Goal: Transaction & Acquisition: Purchase product/service

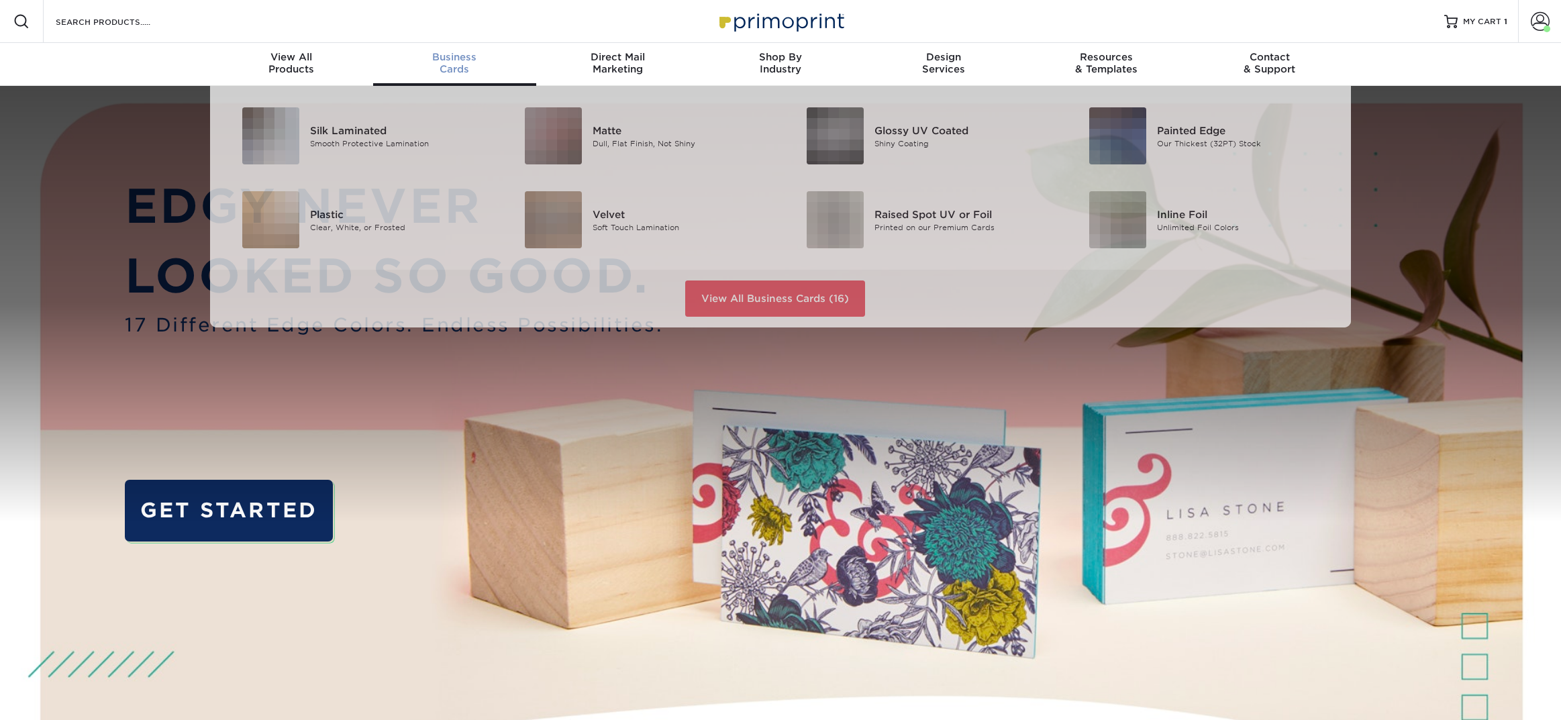
click at [460, 66] on div "Business Cards" at bounding box center [454, 63] width 163 height 24
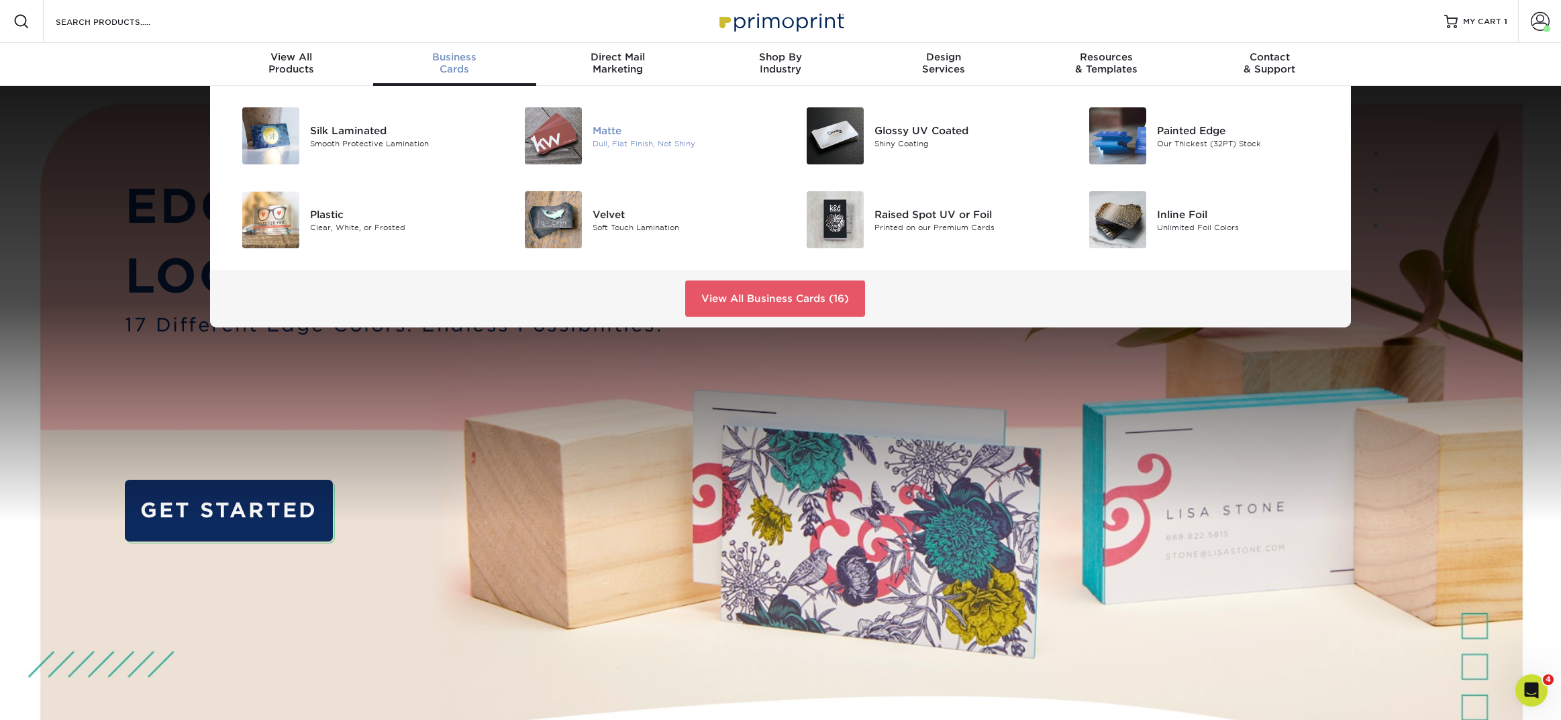
click at [634, 146] on div "Dull, Flat Finish, Not Shiny" at bounding box center [682, 143] width 178 height 11
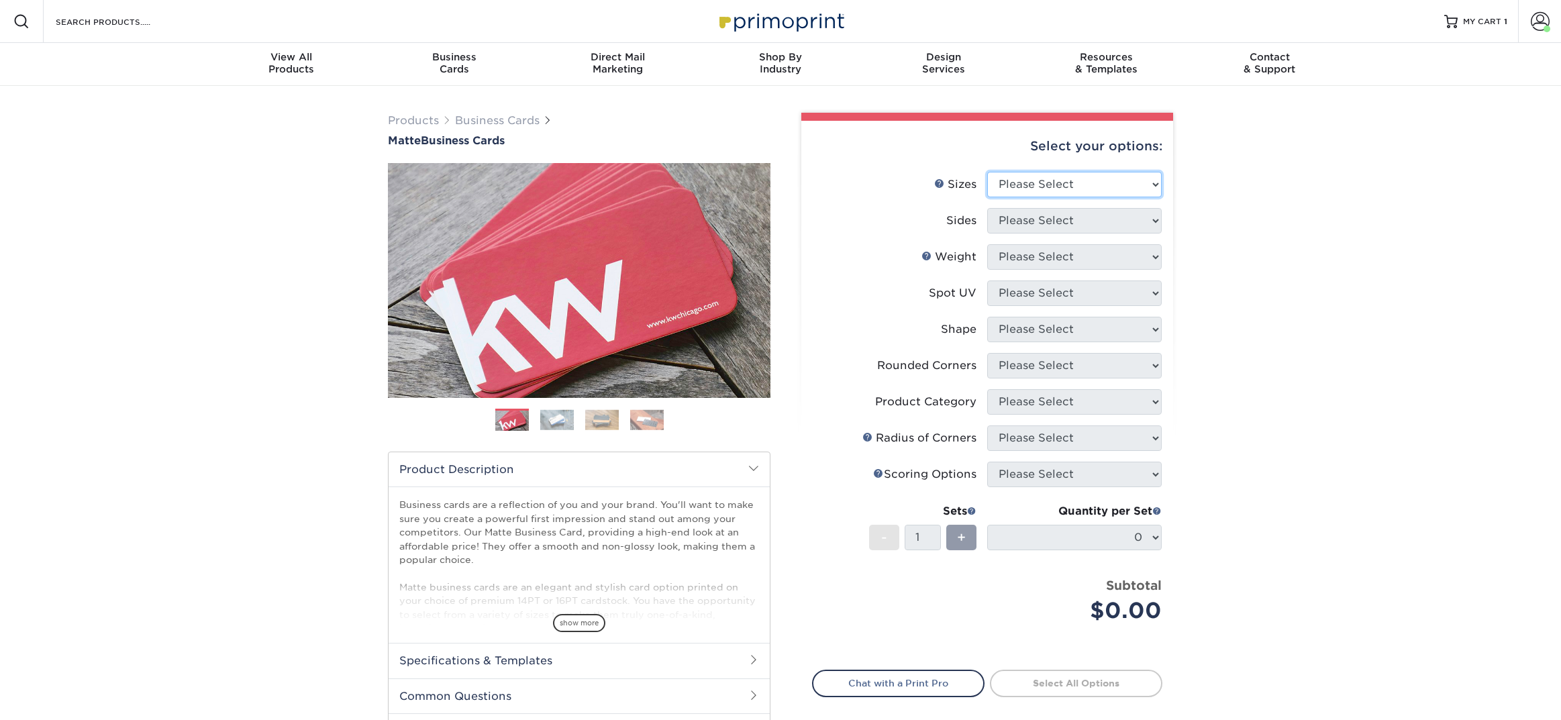
click at [1059, 187] on select "Please Select 1.5" x 3.5" - Mini 1.75" x 3.5" - Mini 2" x 2" - Square 2" x 3" -…" at bounding box center [1074, 185] width 174 height 26
select select "2.00x3.50"
click at [987, 172] on select "Please Select 1.5" x 3.5" - Mini 1.75" x 3.5" - Mini 2" x 2" - Square 2" x 3" -…" at bounding box center [1074, 185] width 174 height 26
click at [1038, 213] on select "Please Select Print Both Sides Print Front Only" at bounding box center [1074, 221] width 174 height 26
select select "13abbda7-1d64-4f25-8bb2-c179b224825d"
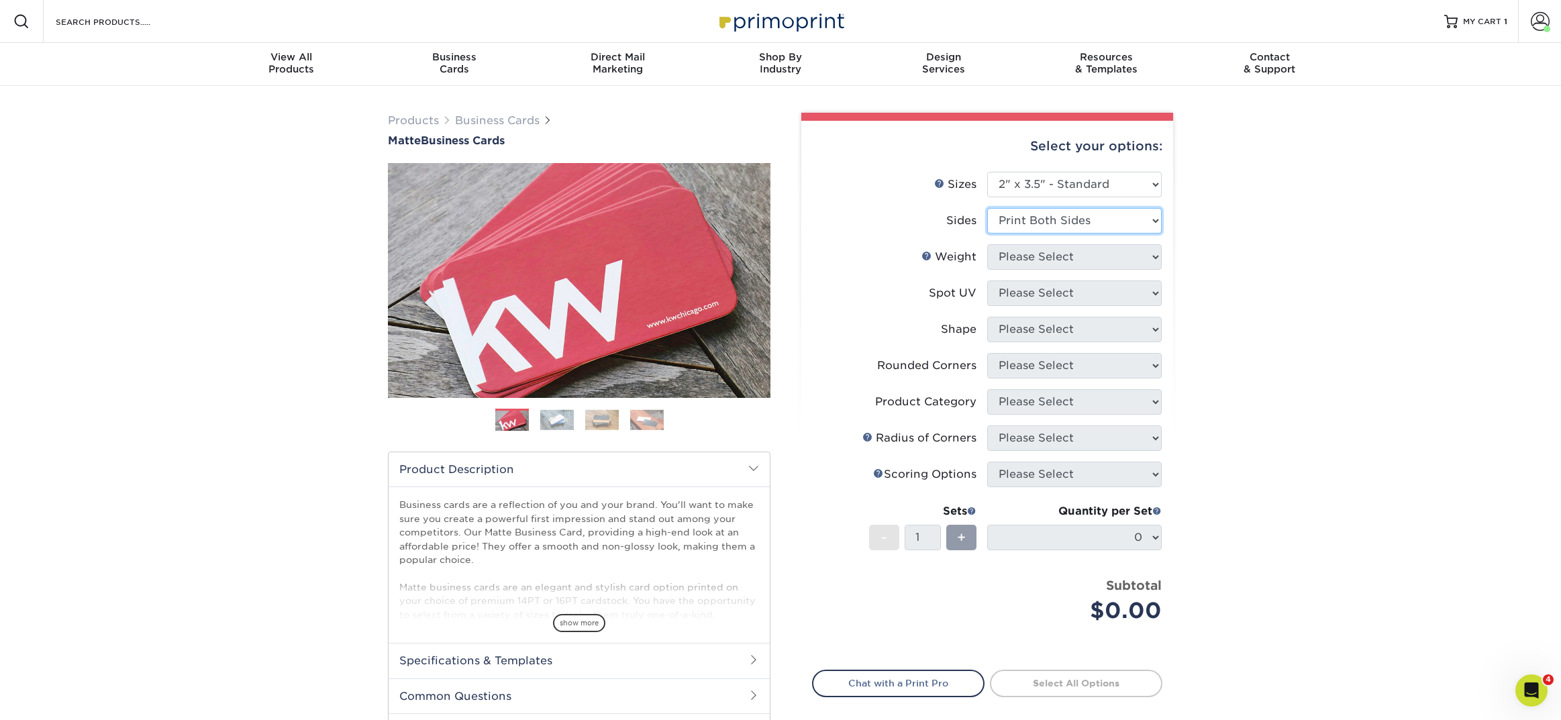
click at [987, 208] on select "Please Select Print Both Sides Print Front Only" at bounding box center [1074, 221] width 174 height 26
click at [1032, 258] on select "Please Select 16PT 14PT" at bounding box center [1074, 257] width 174 height 26
select select "16PT"
click at [987, 244] on select "Please Select 16PT 14PT" at bounding box center [1074, 257] width 174 height 26
click at [1027, 293] on select "Please Select No Spot UV Front and Back (Both Sides) Front Only Back Only" at bounding box center [1074, 294] width 174 height 26
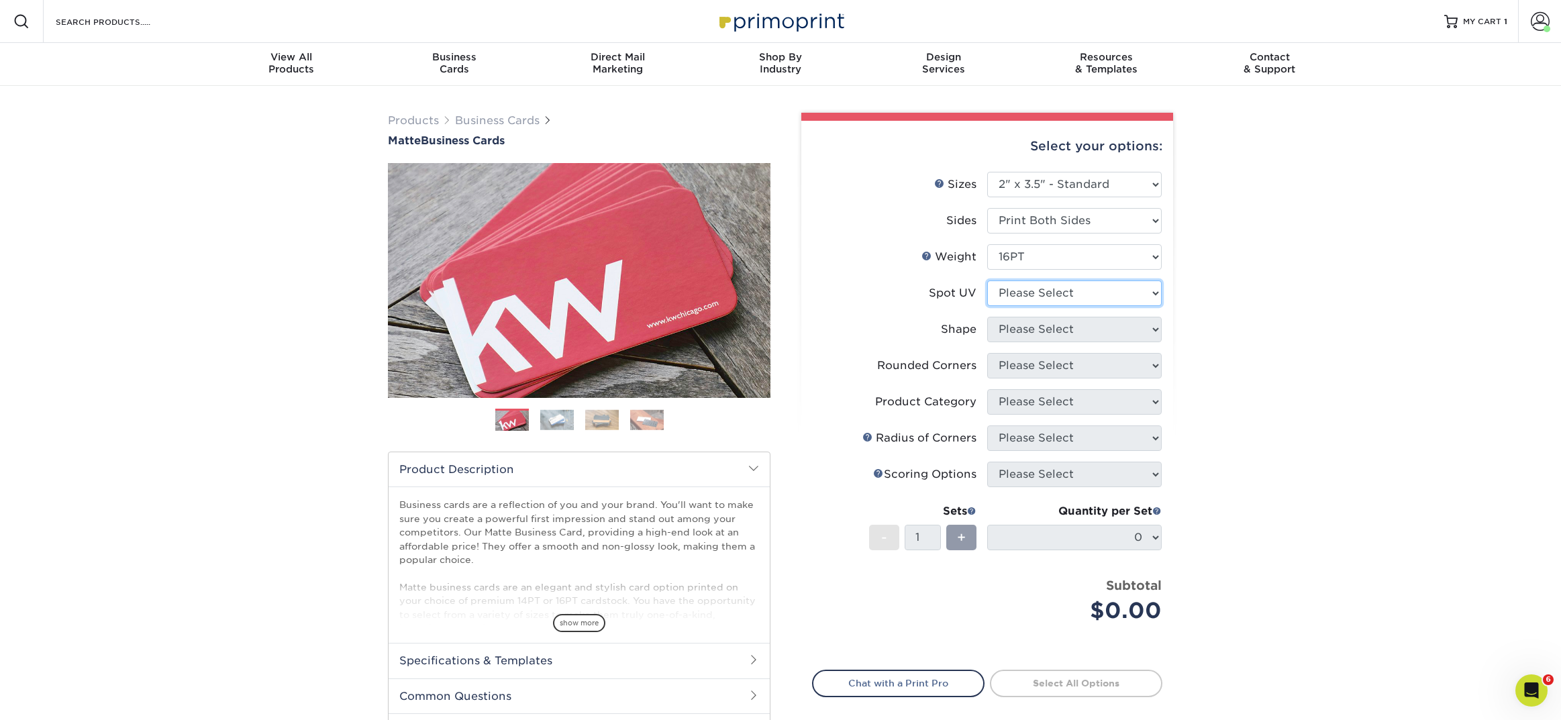
select select "3"
click at [987, 281] on select "Please Select No Spot UV Front and Back (Both Sides) Front Only Back Only" at bounding box center [1074, 294] width 174 height 26
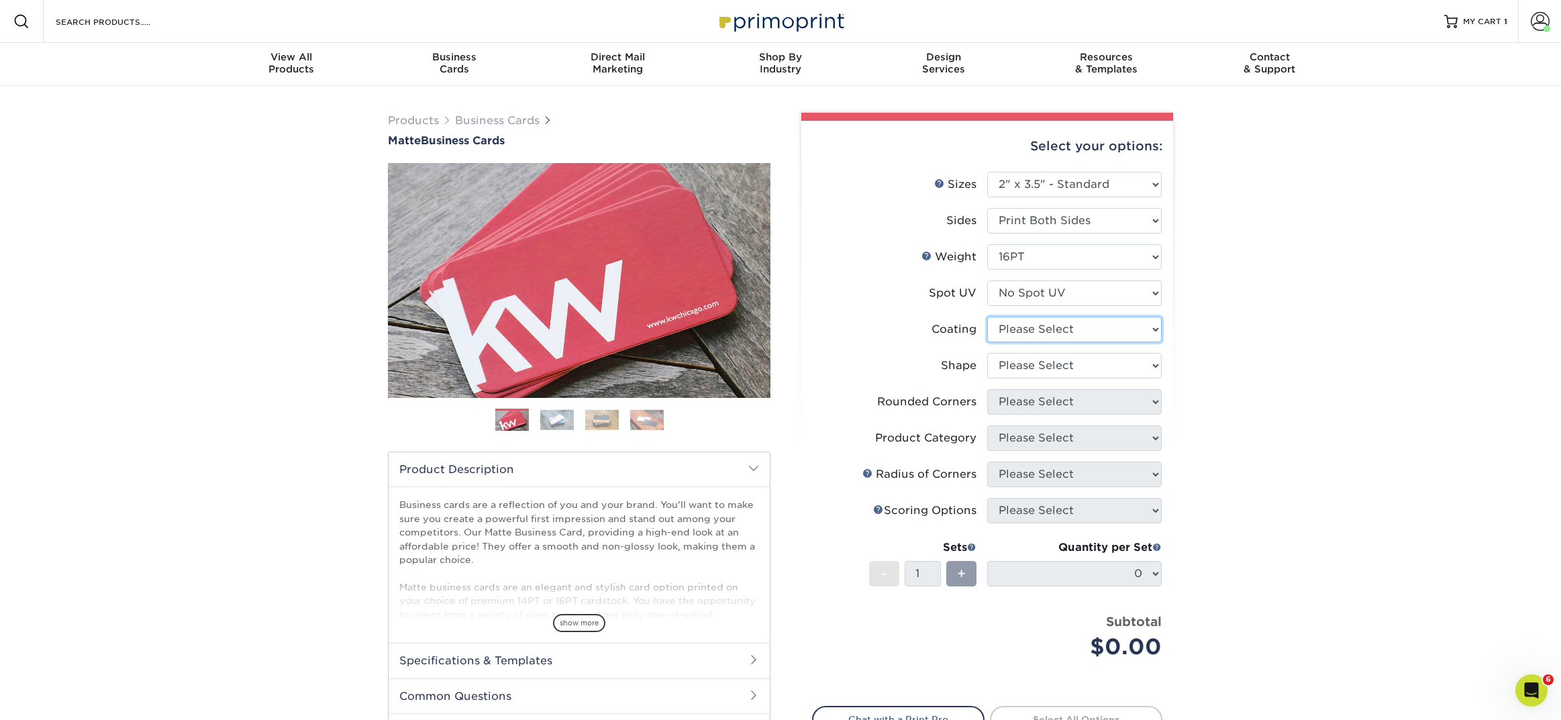
click at [1023, 330] on select at bounding box center [1074, 330] width 174 height 26
select select "121bb7b5-3b4d-429f-bd8d-bbf80e953313"
click at [987, 317] on select at bounding box center [1074, 330] width 174 height 26
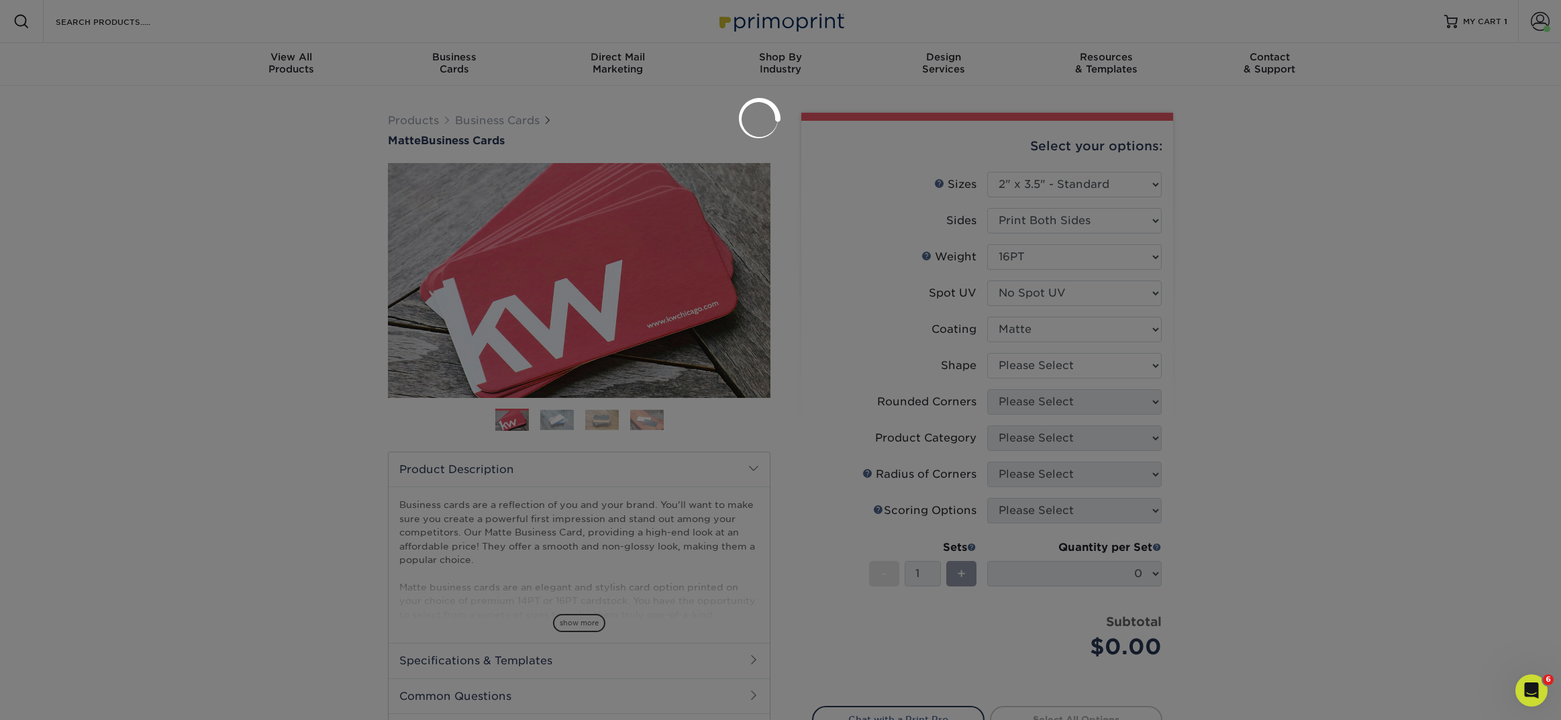
click at [1021, 364] on div at bounding box center [780, 360] width 1561 height 720
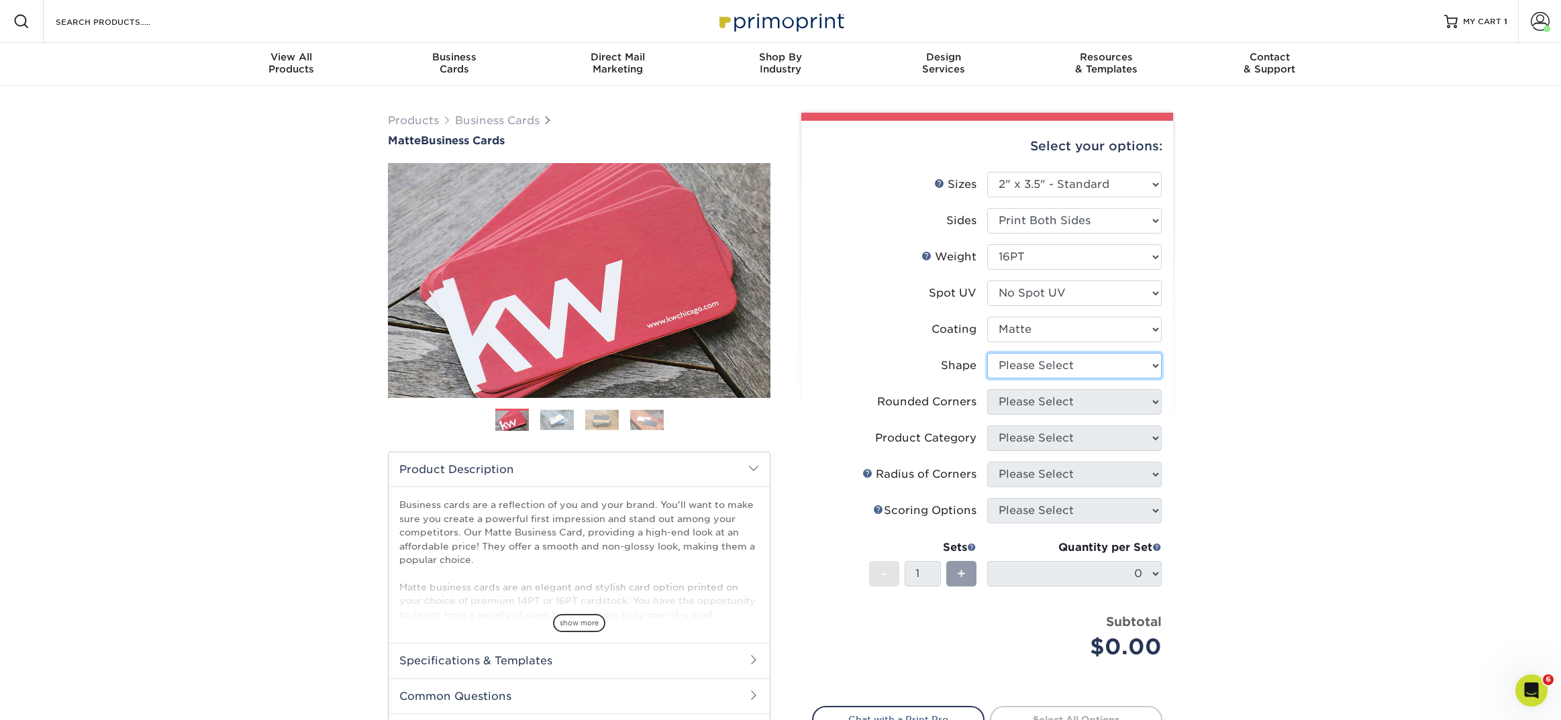
click at [1012, 374] on select "Please Select Standard Oval" at bounding box center [1074, 366] width 174 height 26
select select "standard"
click at [987, 353] on select "Please Select Standard Oval" at bounding box center [1074, 366] width 174 height 26
click at [1015, 402] on select "Please Select Yes - Round 2 Corners Yes - Round 4 Corners No" at bounding box center [1074, 402] width 174 height 26
select select "0"
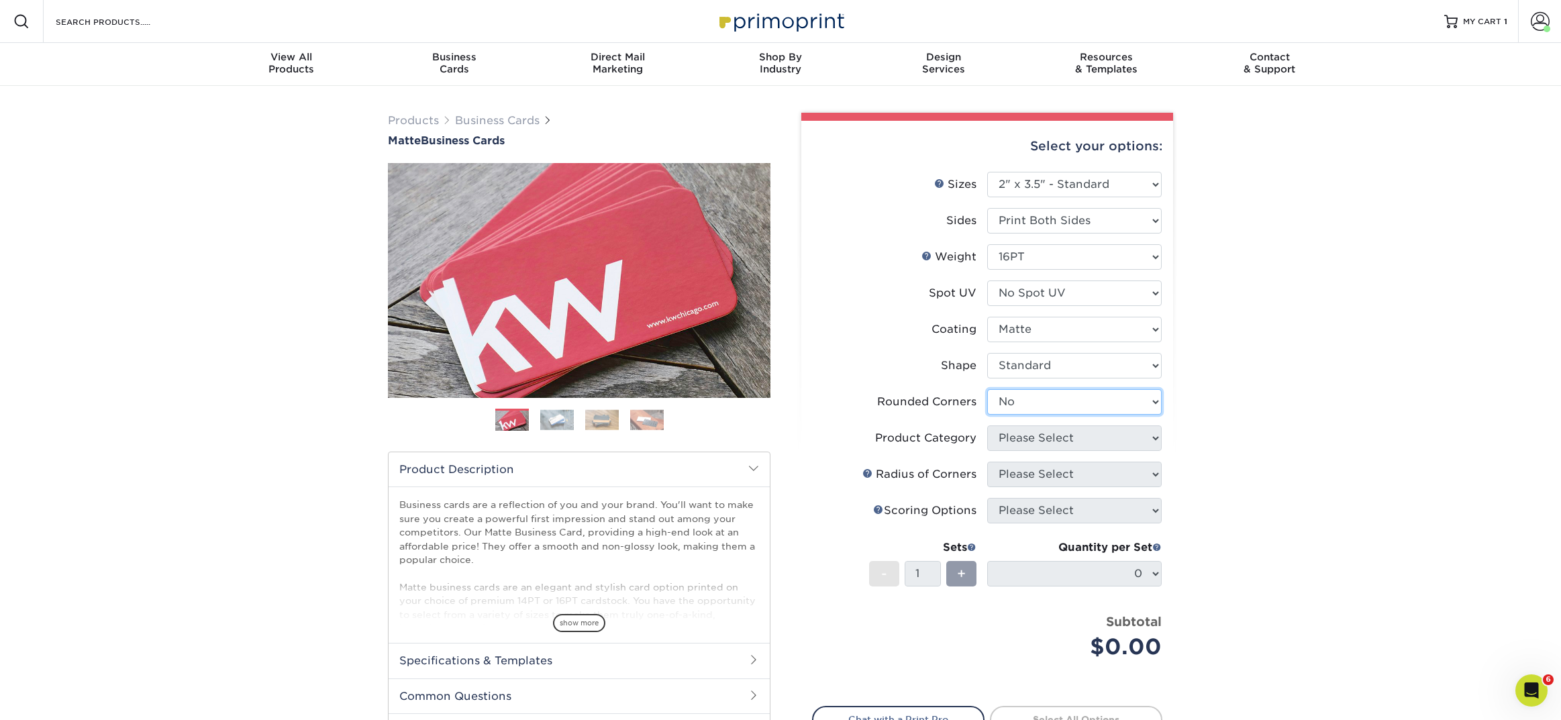
click at [987, 389] on select "Please Select Yes - Round 2 Corners Yes - Round 4 Corners No" at bounding box center [1074, 402] width 174 height 26
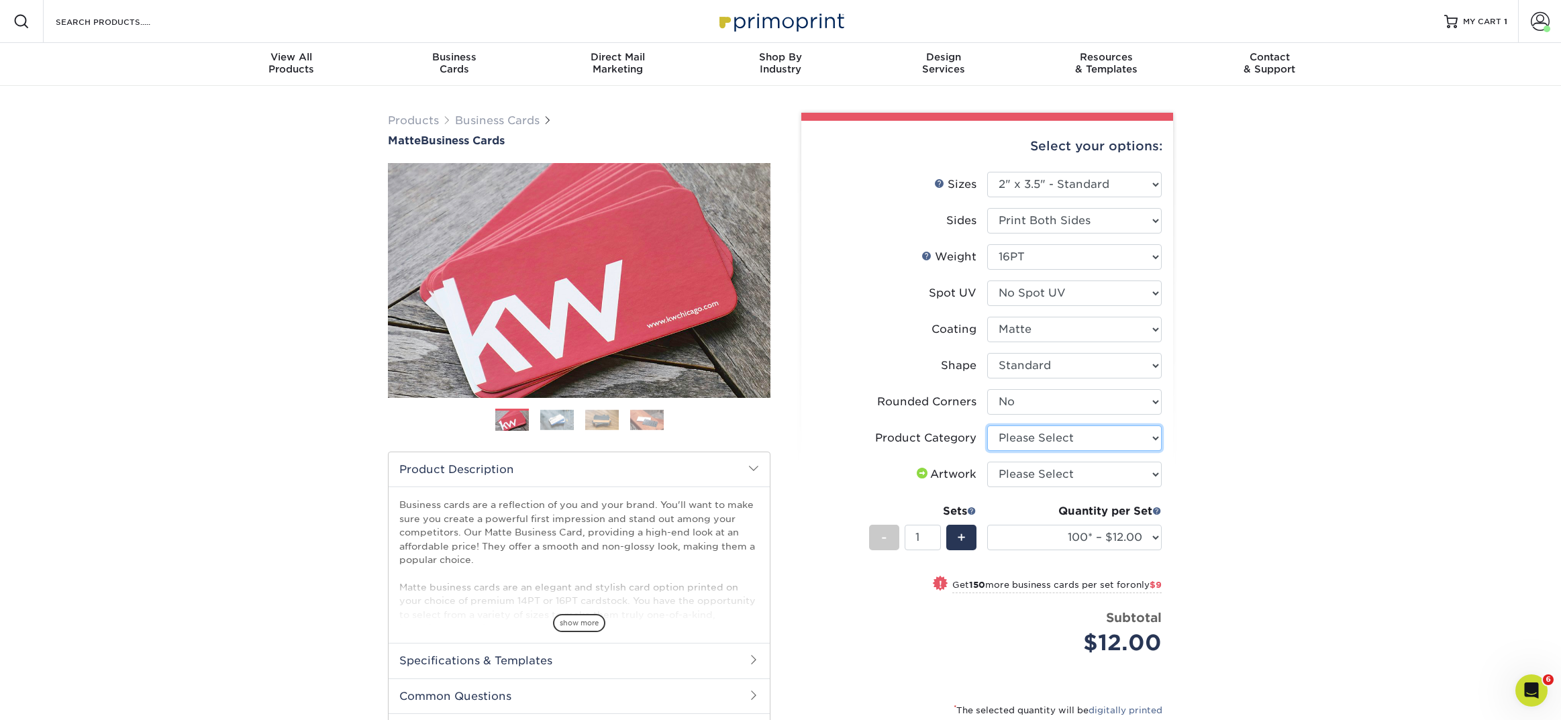
click at [1013, 440] on select "Please Select Business Cards" at bounding box center [1074, 438] width 174 height 26
click at [478, 118] on link "Business Cards" at bounding box center [497, 120] width 85 height 13
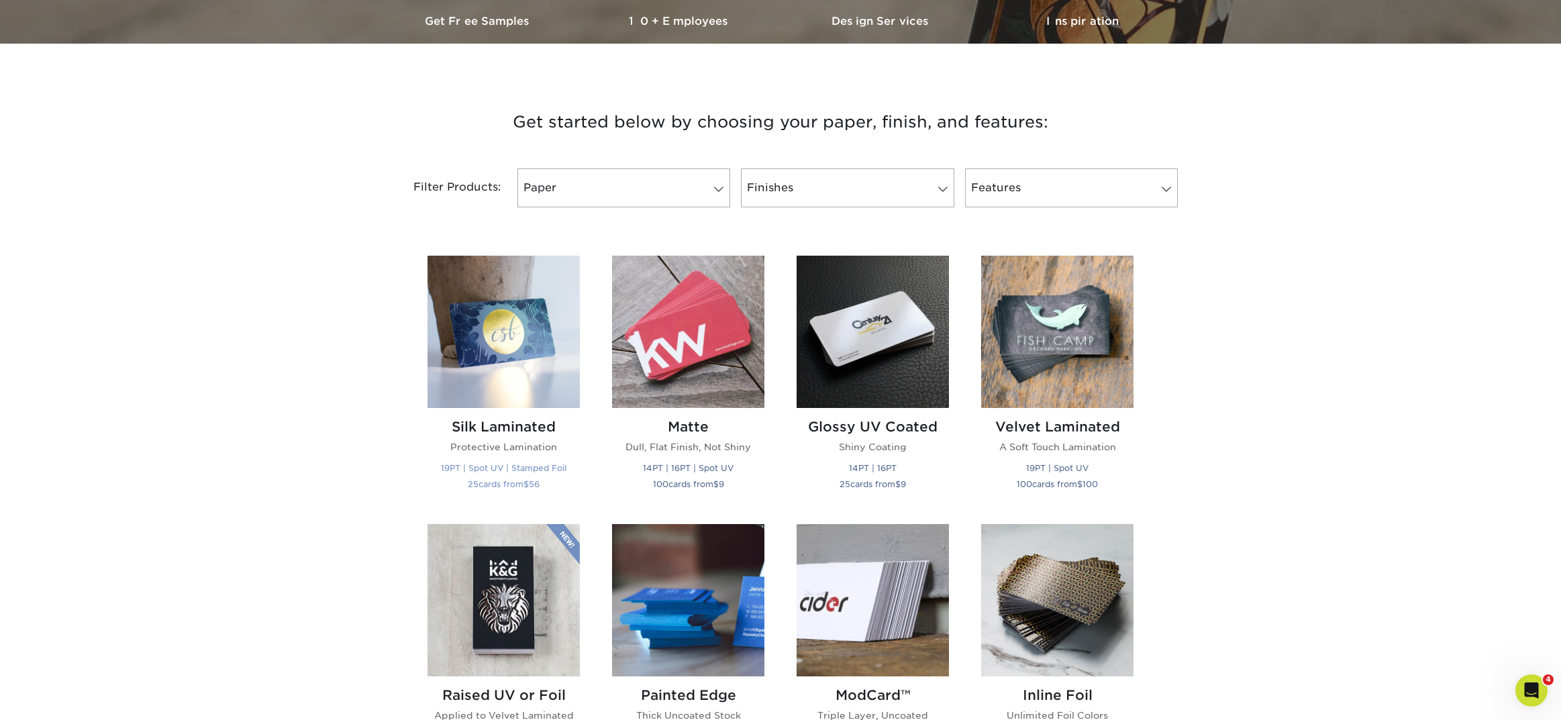
click at [501, 434] on h2 "Silk Laminated" at bounding box center [503, 427] width 152 height 16
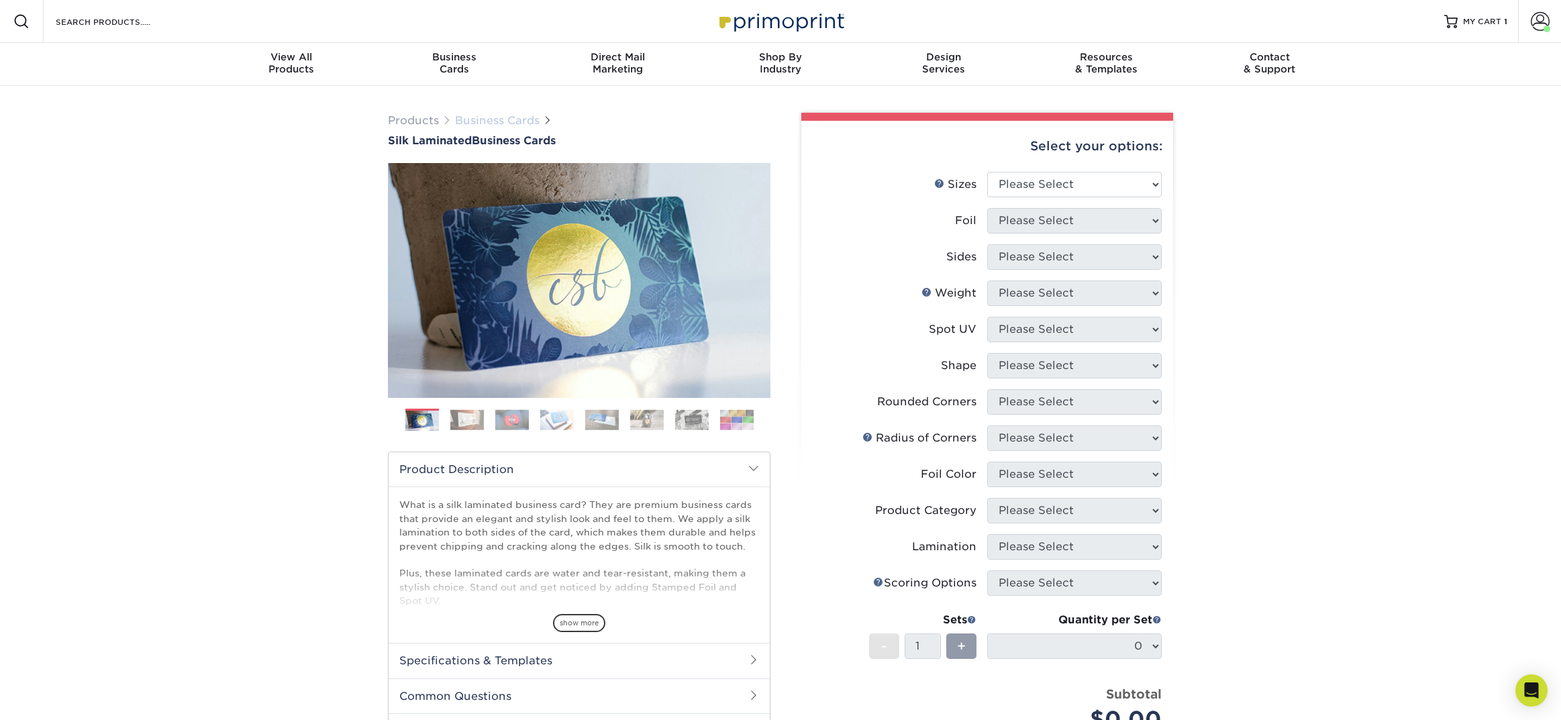
click at [477, 121] on link "Business Cards" at bounding box center [497, 120] width 85 height 13
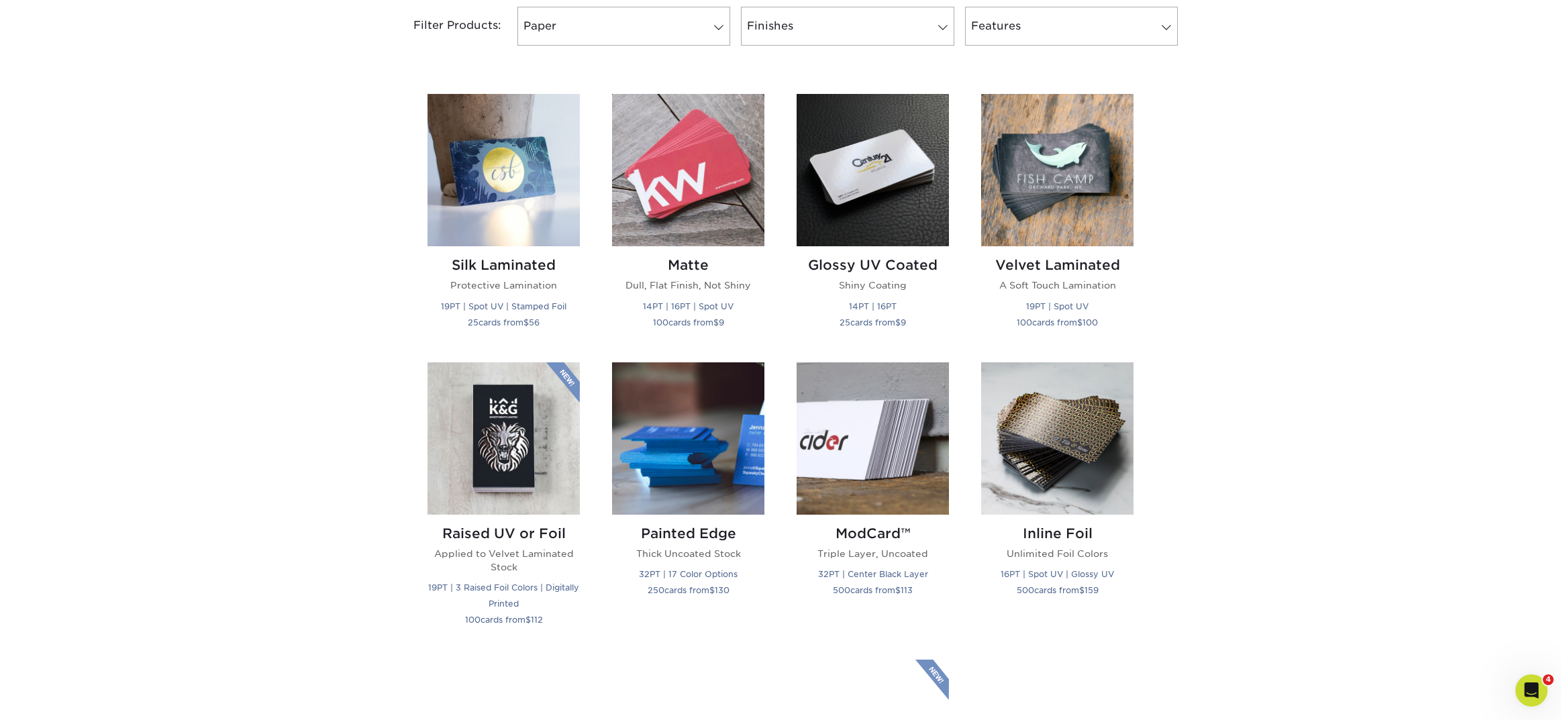
scroll to position [588, 0]
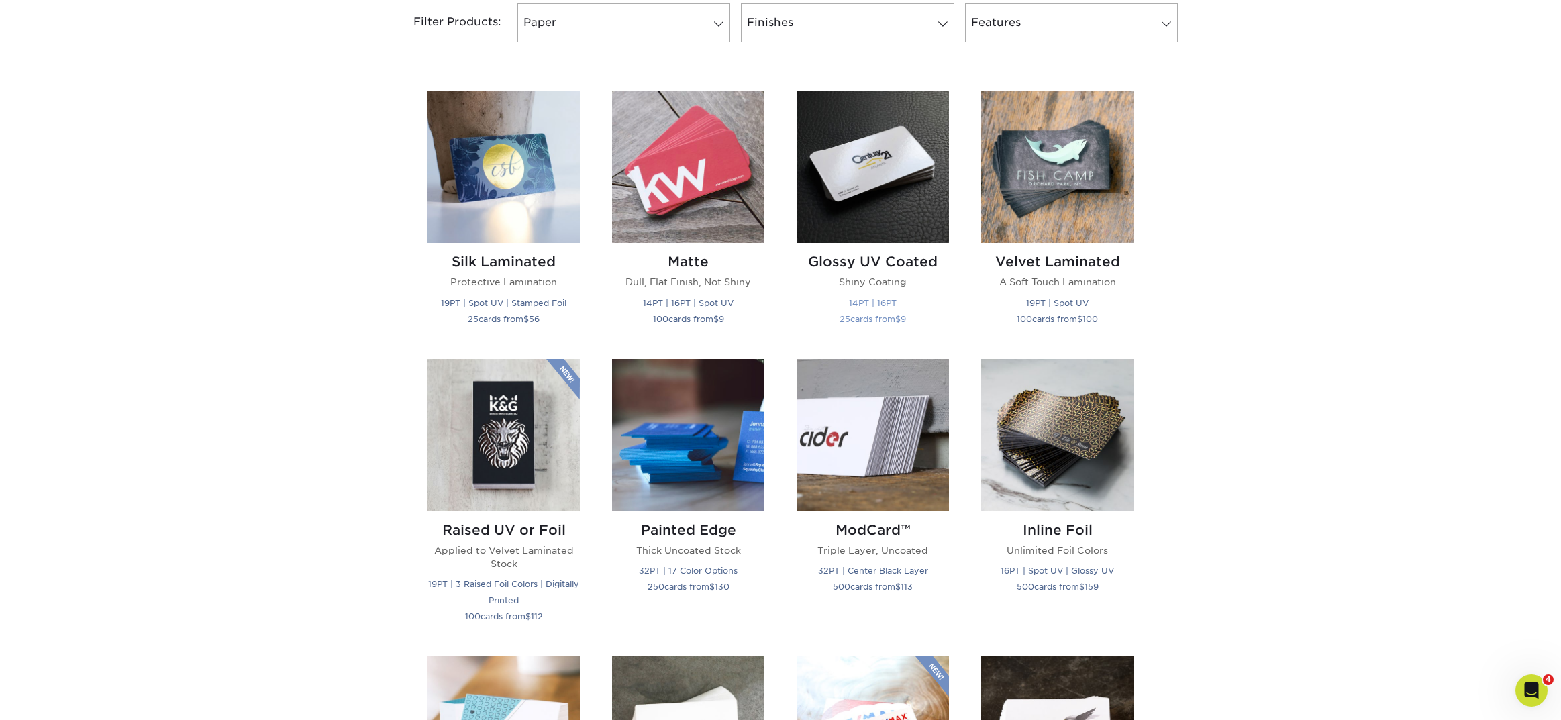
click at [863, 248] on div "Glossy UV Coated Shiny Coating 14PT | 16PT 25 cards from $ 9" at bounding box center [873, 292] width 152 height 99
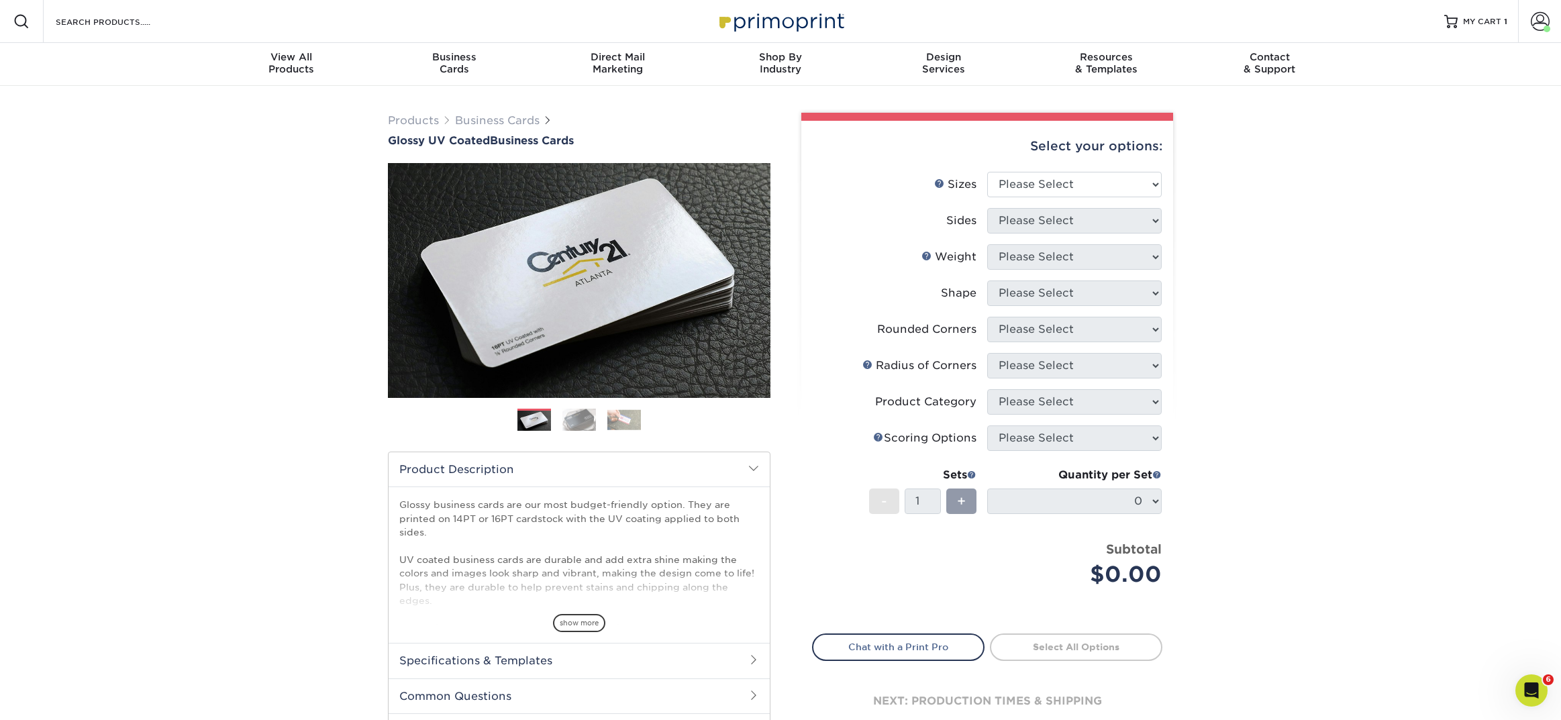
click at [487, 129] on div "Products Business Cards Glossy UV Coated Business Cards" at bounding box center [579, 130] width 383 height 34
click at [484, 121] on link "Business Cards" at bounding box center [497, 120] width 85 height 13
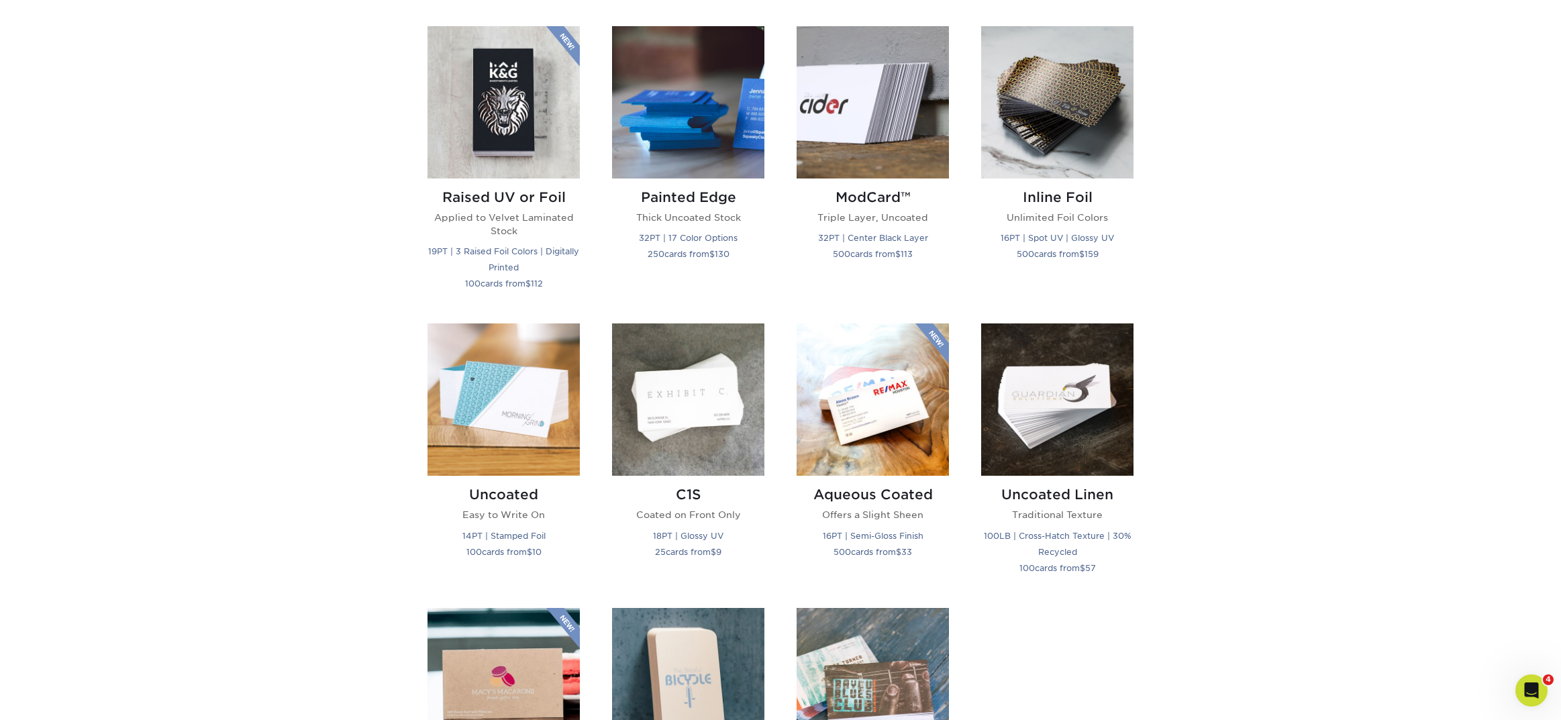
scroll to position [921, 0]
click at [680, 486] on h2 "C1S" at bounding box center [688, 494] width 152 height 16
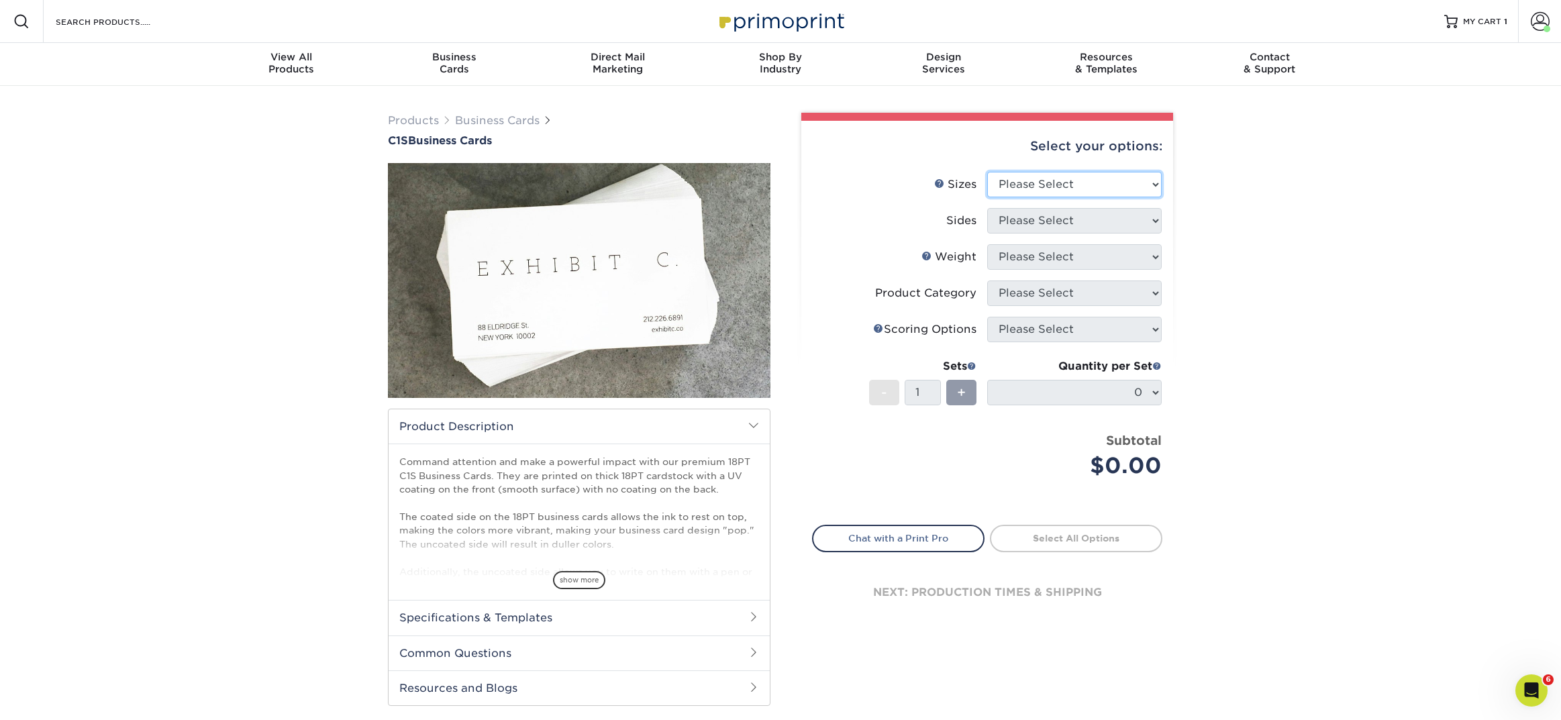
click at [1048, 183] on select "Please Select 2" x 3.5" - Standard 2.125" x 3.375" - European 2.5" x 2.5" - Squ…" at bounding box center [1074, 185] width 174 height 26
select select "2.00x3.50"
click at [987, 172] on select "Please Select 2" x 3.5" - Standard 2.125" x 3.375" - European 2.5" x 2.5" - Squ…" at bounding box center [1074, 185] width 174 height 26
click at [1029, 217] on select "Please Select" at bounding box center [1074, 221] width 174 height 26
select select "13abbda7-1d64-4f25-8bb2-c179b224825d"
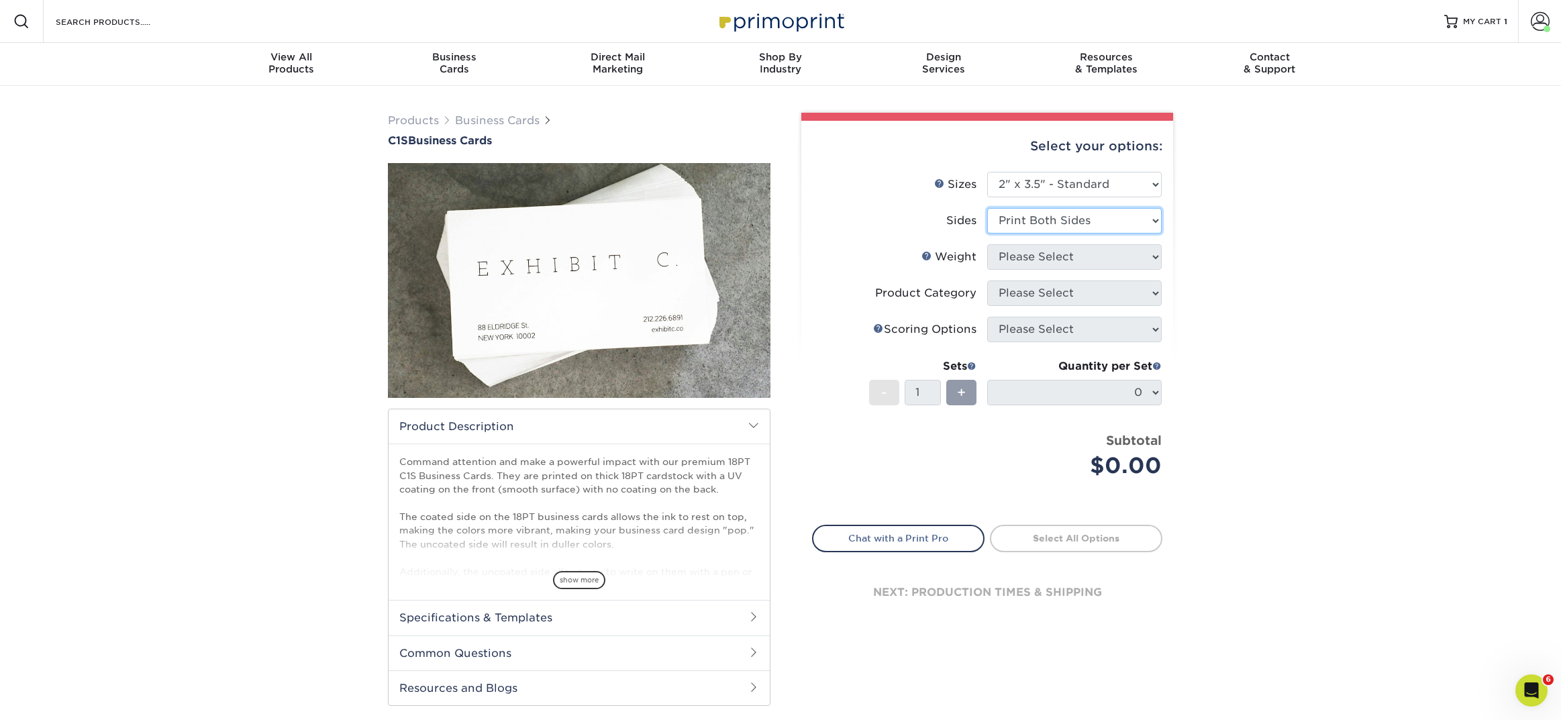
click at [987, 208] on select "Please Select Print Both Sides Print Front Only" at bounding box center [1074, 221] width 174 height 26
click at [1024, 262] on select "Please Select" at bounding box center [1074, 257] width 174 height 26
select select "18PTC1S"
click at [987, 244] on select "Please Select 18PT C1S" at bounding box center [1074, 257] width 174 height 26
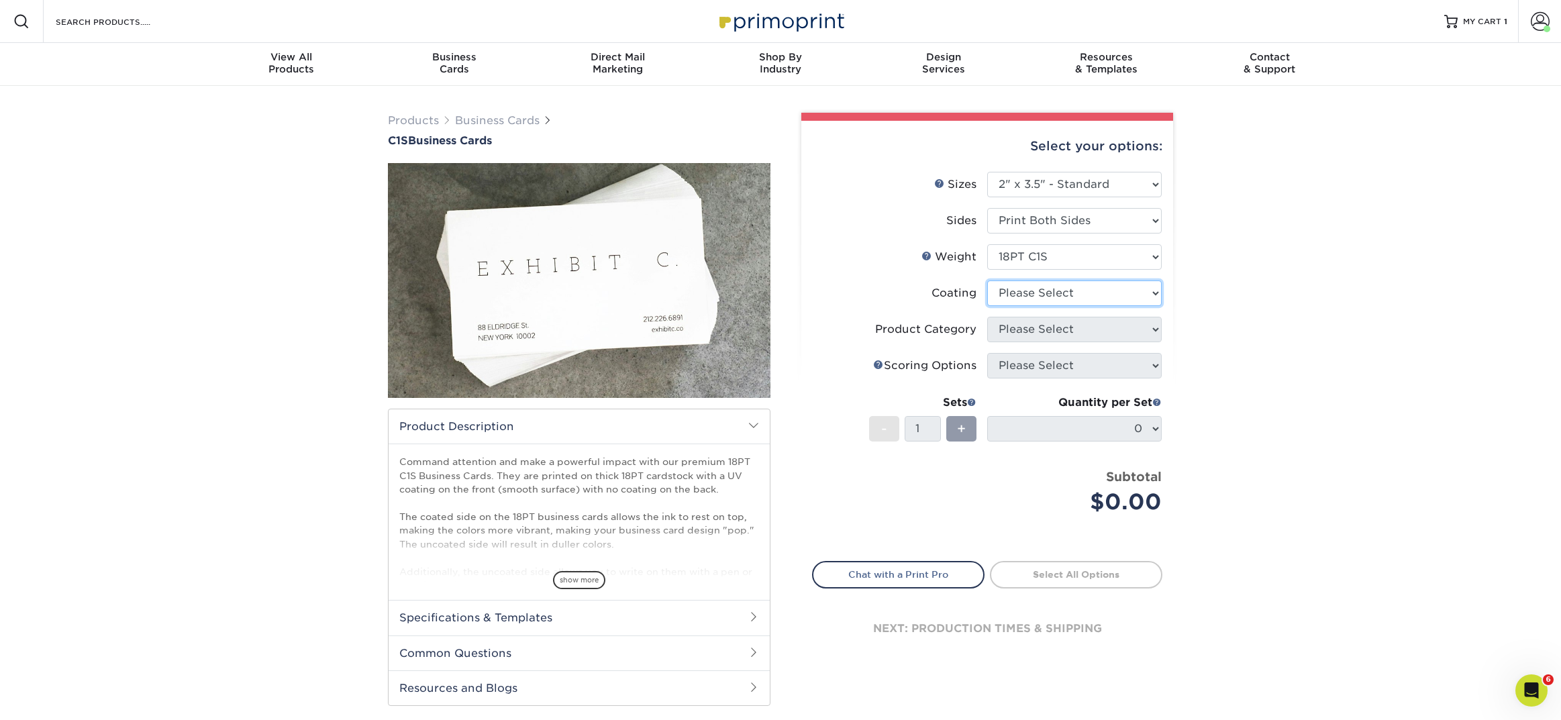
click at [1016, 290] on select at bounding box center [1074, 294] width 174 height 26
select select "1e8116af-acfc-44b1-83dc-8181aa338834"
click at [987, 281] on select at bounding box center [1074, 294] width 174 height 26
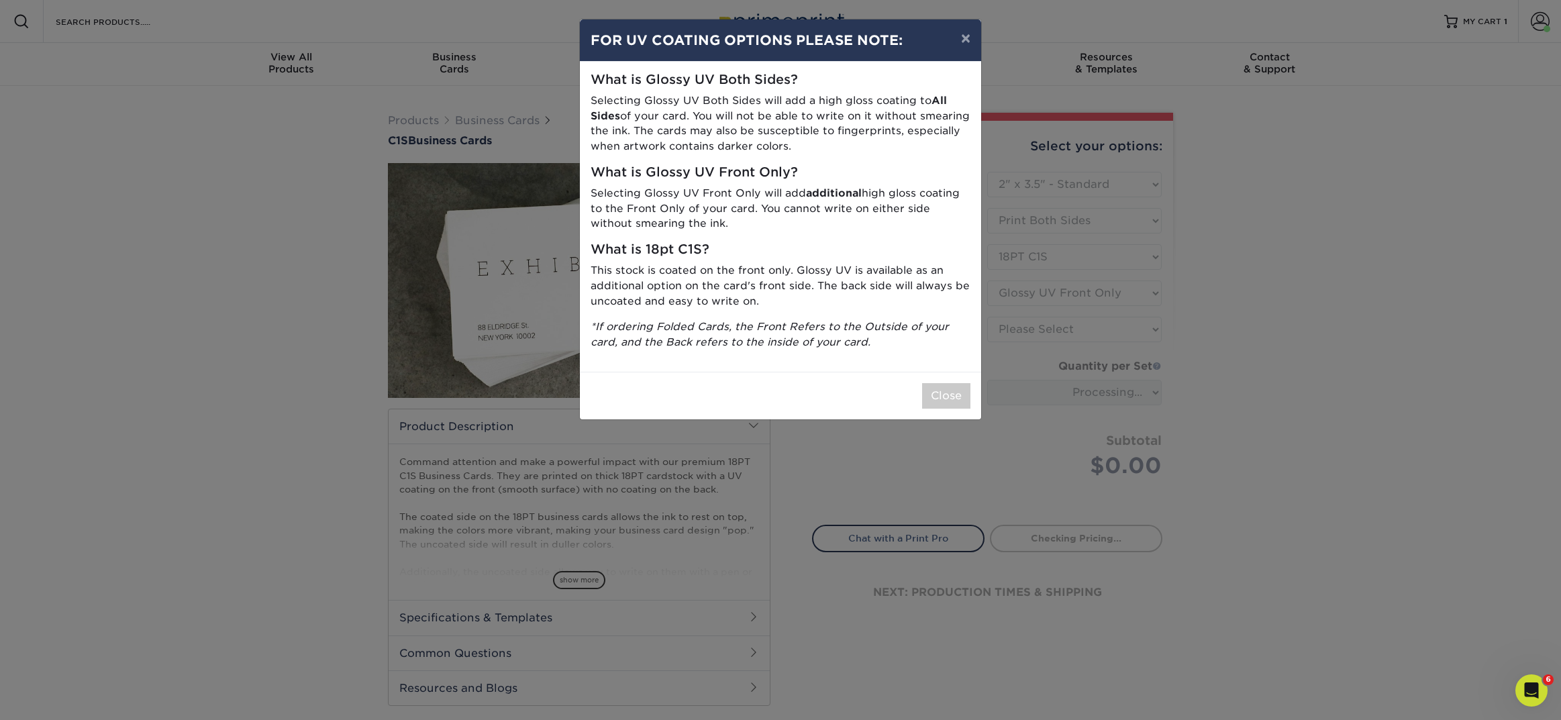
click at [957, 377] on div "Close" at bounding box center [780, 396] width 401 height 48
click at [954, 389] on button "Close" at bounding box center [946, 396] width 48 height 26
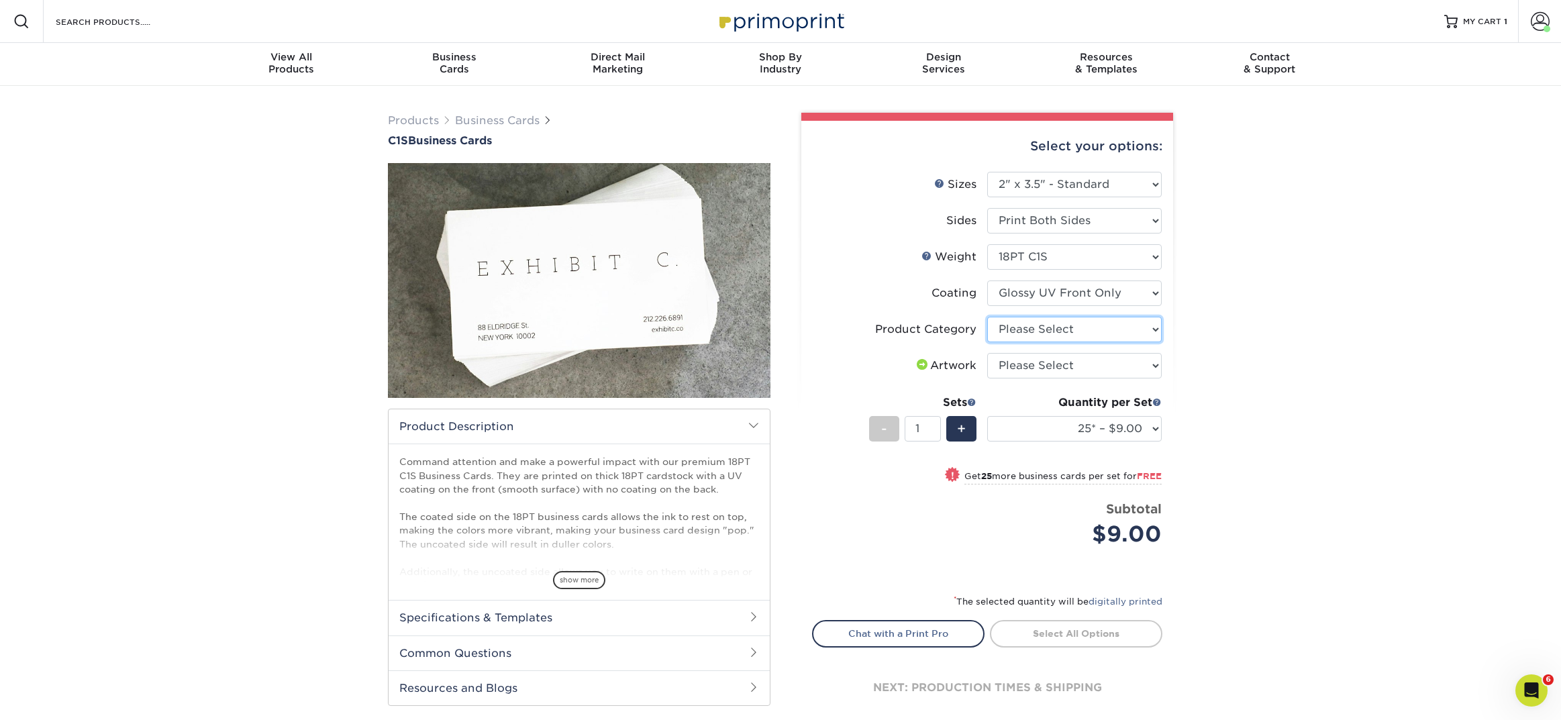
click at [1003, 330] on select "Please Select Business Cards" at bounding box center [1074, 330] width 174 height 26
select select "3b5148f1-0588-4f88-a218-97bcfdce65c1"
click at [987, 317] on select "Please Select Business Cards" at bounding box center [1074, 330] width 174 height 26
click at [1002, 362] on select "Please Select I will upload files I need a design - $100" at bounding box center [1074, 366] width 174 height 26
select select "upload"
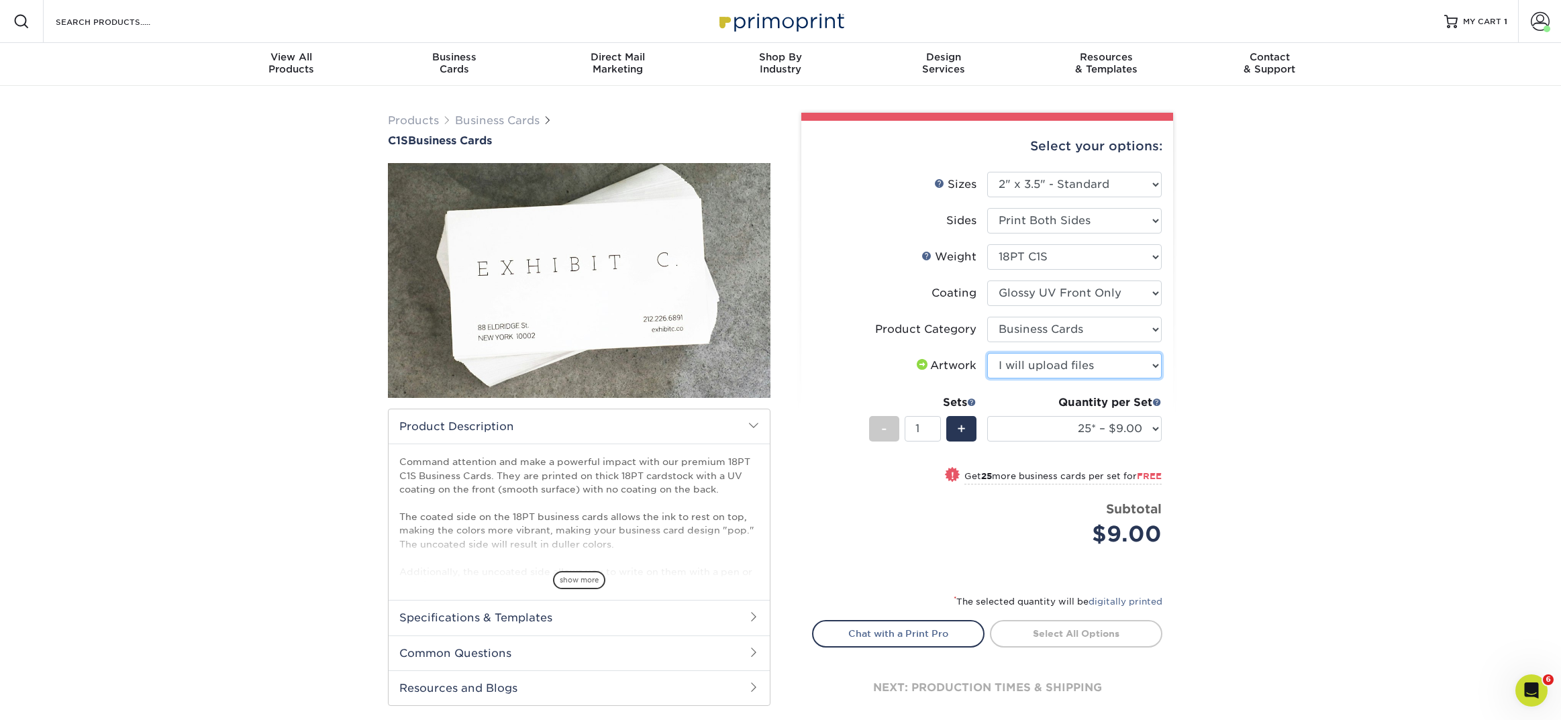
click at [987, 353] on select "Please Select I will upload files I need a design - $100" at bounding box center [1074, 366] width 174 height 26
click at [1005, 429] on select "25* – $9.00 50* – $9.00 75* – $9.00 100* – $9.00 250* – $20.00 500 – $39.00 100…" at bounding box center [1074, 429] width 174 height 26
click at [487, 117] on link "Business Cards" at bounding box center [497, 120] width 85 height 13
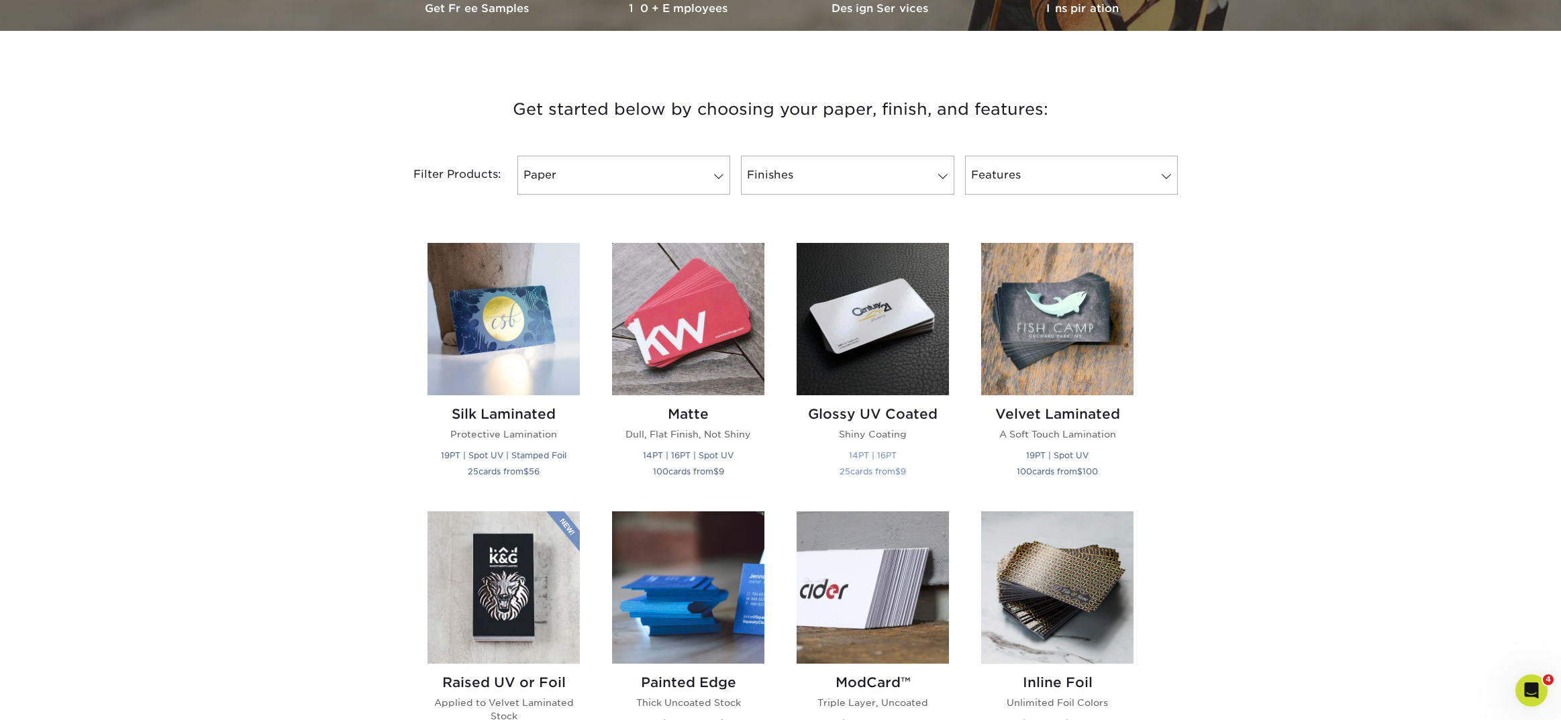
click at [889, 402] on div "Glossy UV Coated Shiny Coating 14PT | 16PT 25 cards from $ 9" at bounding box center [873, 444] width 152 height 99
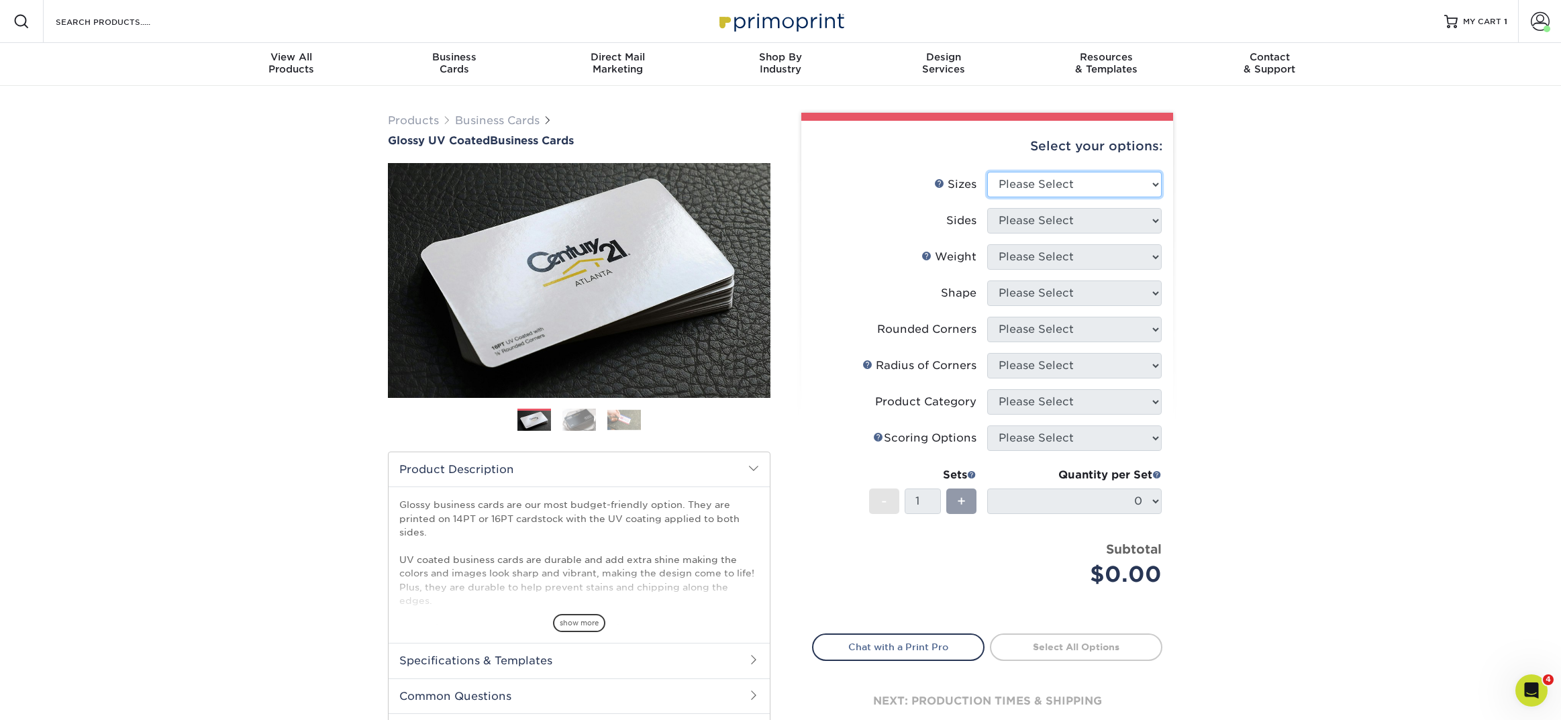
click at [1042, 186] on select "Please Select 1.5" x 3.5" - Mini 1.75" x 3.5" - Mini 2" x 2" - Square 2" x 3" -…" at bounding box center [1074, 185] width 174 height 26
select select "2.00x3.50"
click at [987, 172] on select "Please Select 1.5" x 3.5" - Mini 1.75" x 3.5" - Mini 2" x 2" - Square 2" x 3" -…" at bounding box center [1074, 185] width 174 height 26
click at [1033, 228] on select "Please Select Print Both Sides Print Front Only" at bounding box center [1074, 221] width 174 height 26
select select "13abbda7-1d64-4f25-8bb2-c179b224825d"
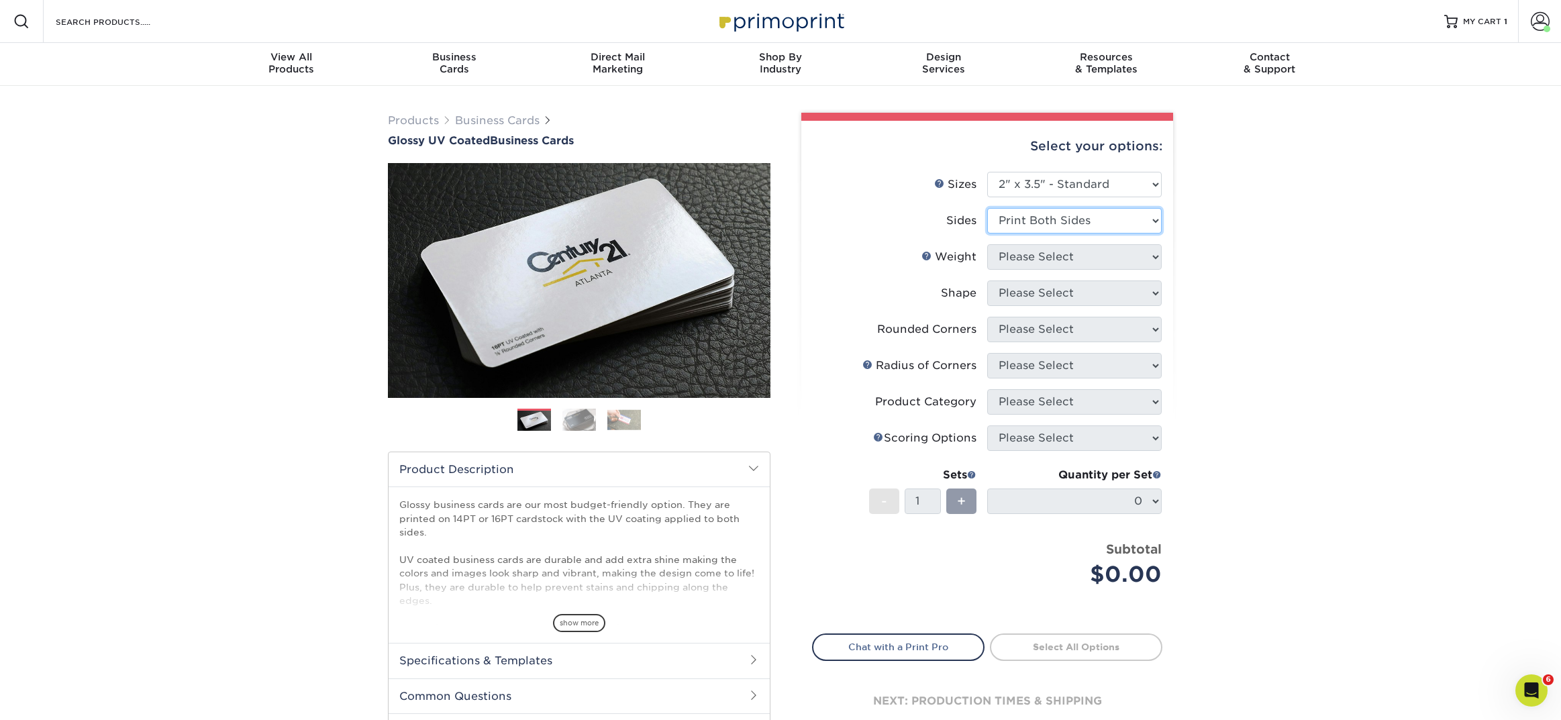
click at [987, 208] on select "Please Select Print Both Sides Print Front Only" at bounding box center [1074, 221] width 174 height 26
click at [1032, 258] on select "Please Select 16PT 14PT" at bounding box center [1074, 257] width 174 height 26
select select "16PT"
click at [987, 244] on select "Please Select 16PT 14PT" at bounding box center [1074, 257] width 174 height 26
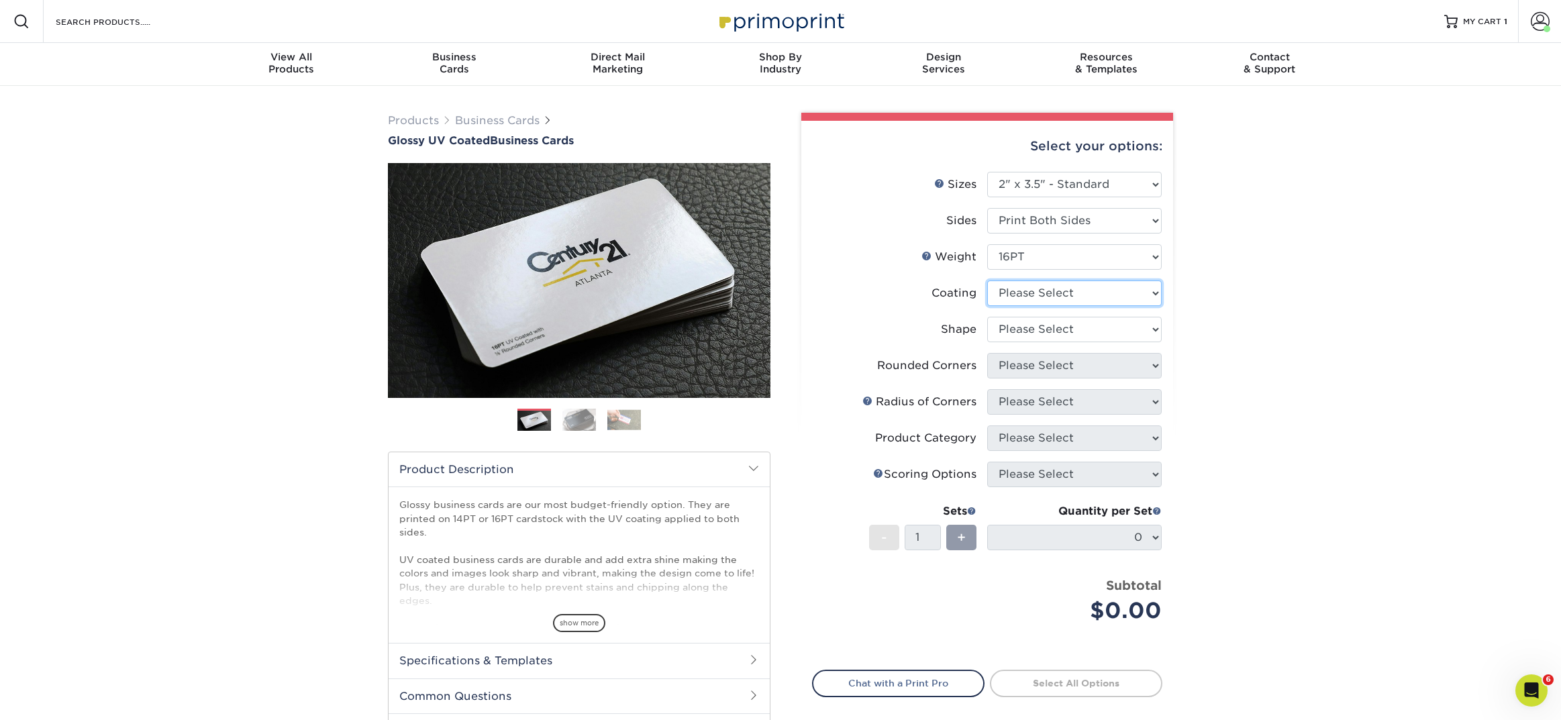
click at [1019, 296] on select at bounding box center [1074, 294] width 174 height 26
select select "1e8116af-acfc-44b1-83dc-8181aa338834"
click at [987, 281] on select at bounding box center [1074, 294] width 174 height 26
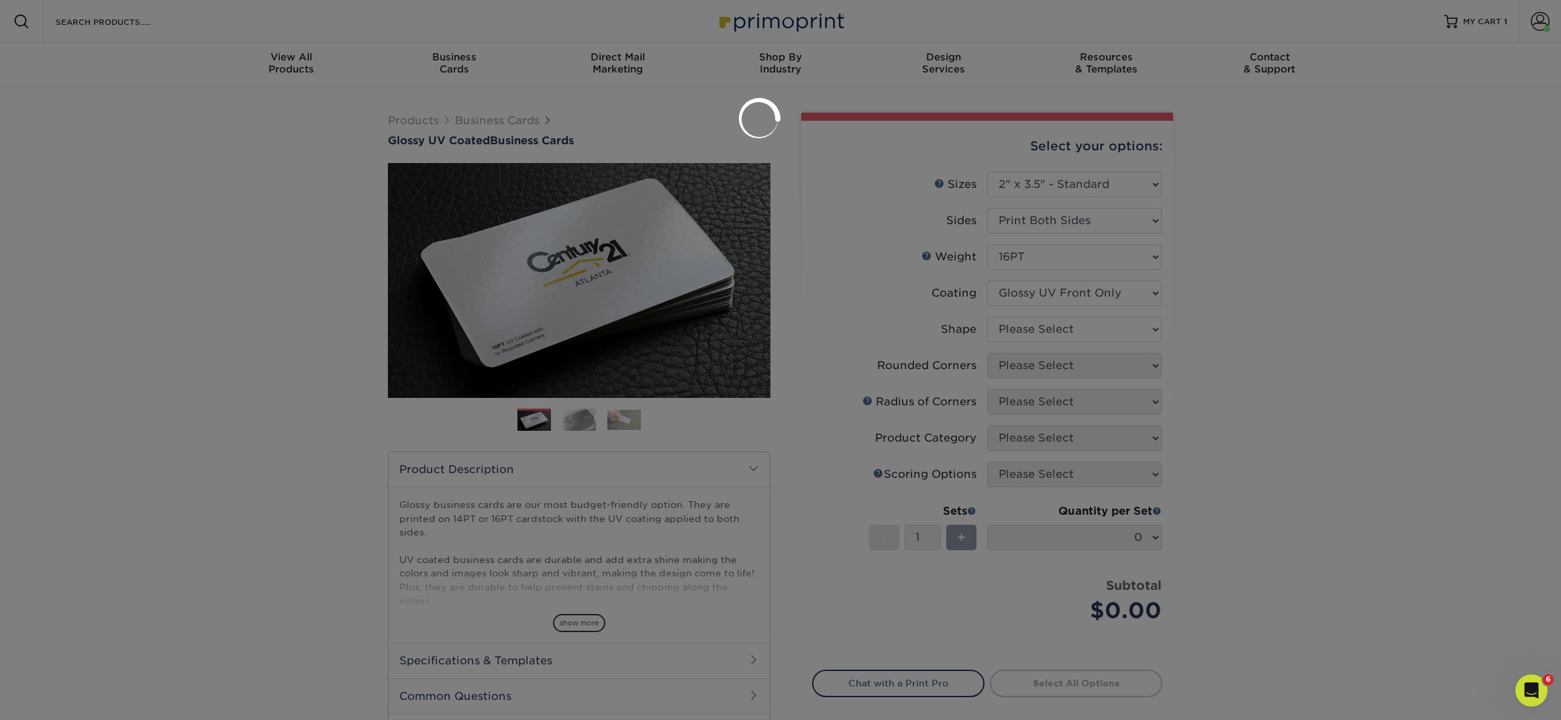
click at [1015, 328] on div at bounding box center [780, 360] width 1561 height 720
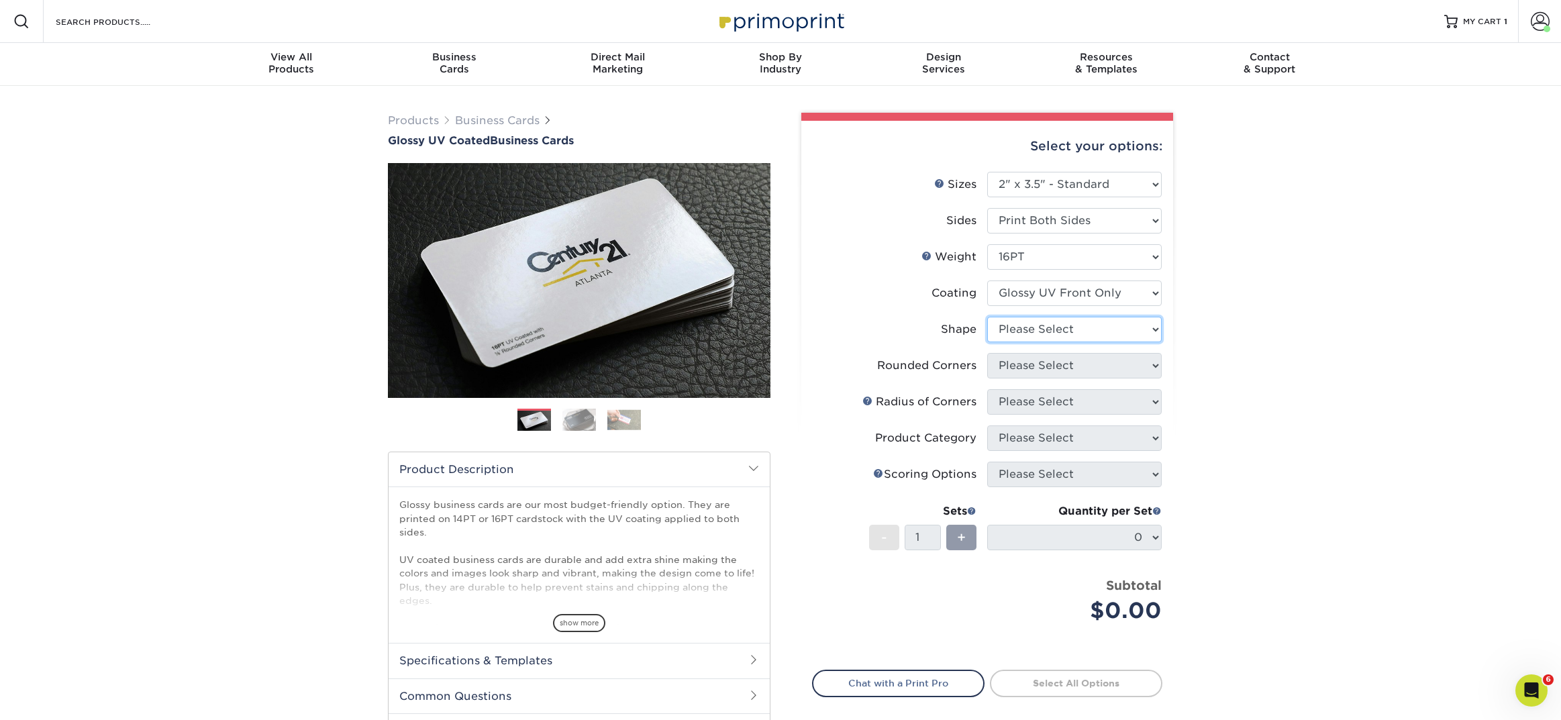
click at [1009, 334] on select "Please Select Standard" at bounding box center [1074, 330] width 174 height 26
select select "standard"
click at [987, 317] on select "Please Select Standard" at bounding box center [1074, 330] width 174 height 26
click at [1009, 366] on select "Please Select Yes - Round 2 Corners Yes - Round 4 Corners No" at bounding box center [1074, 366] width 174 height 26
select select "0"
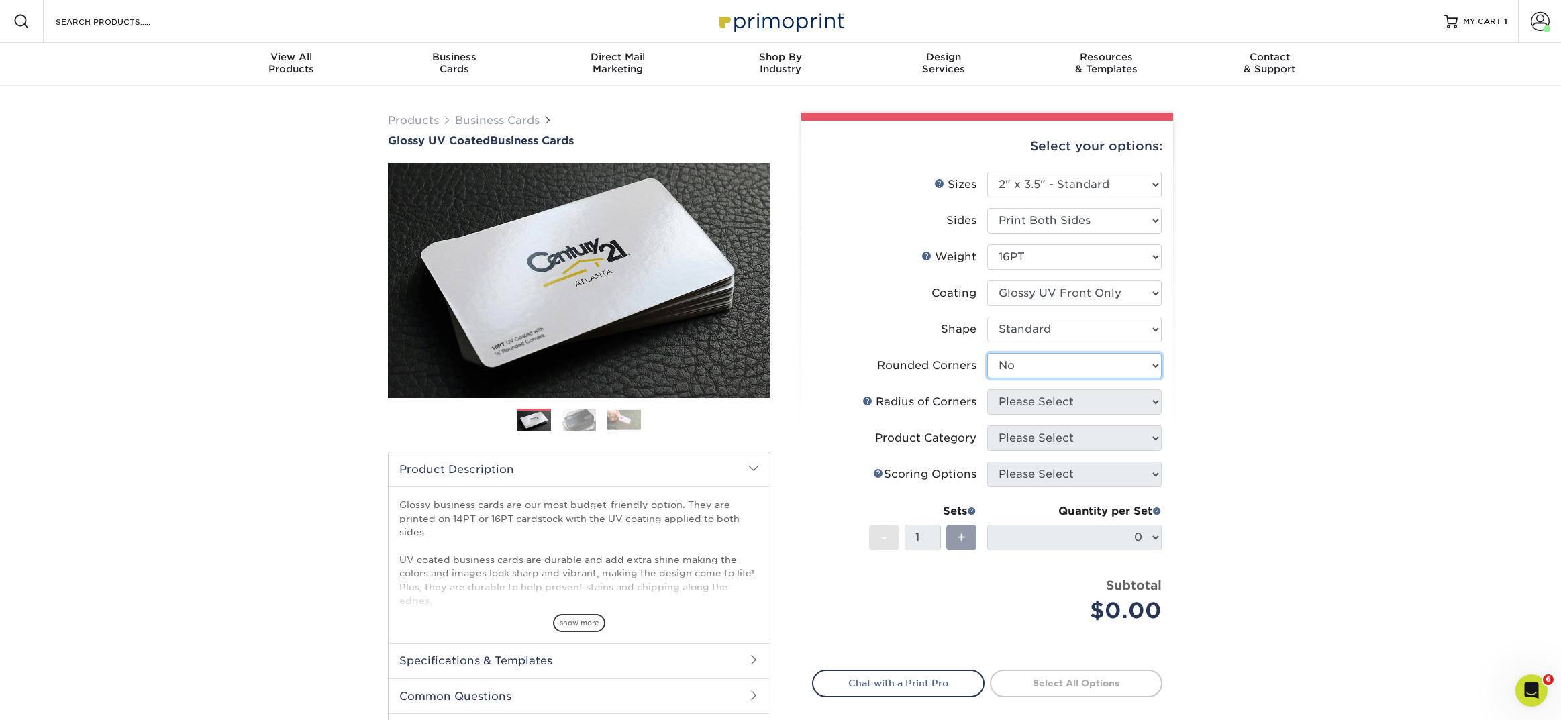
click at [987, 353] on select "Please Select Yes - Round 2 Corners Yes - Round 4 Corners No" at bounding box center [1074, 366] width 174 height 26
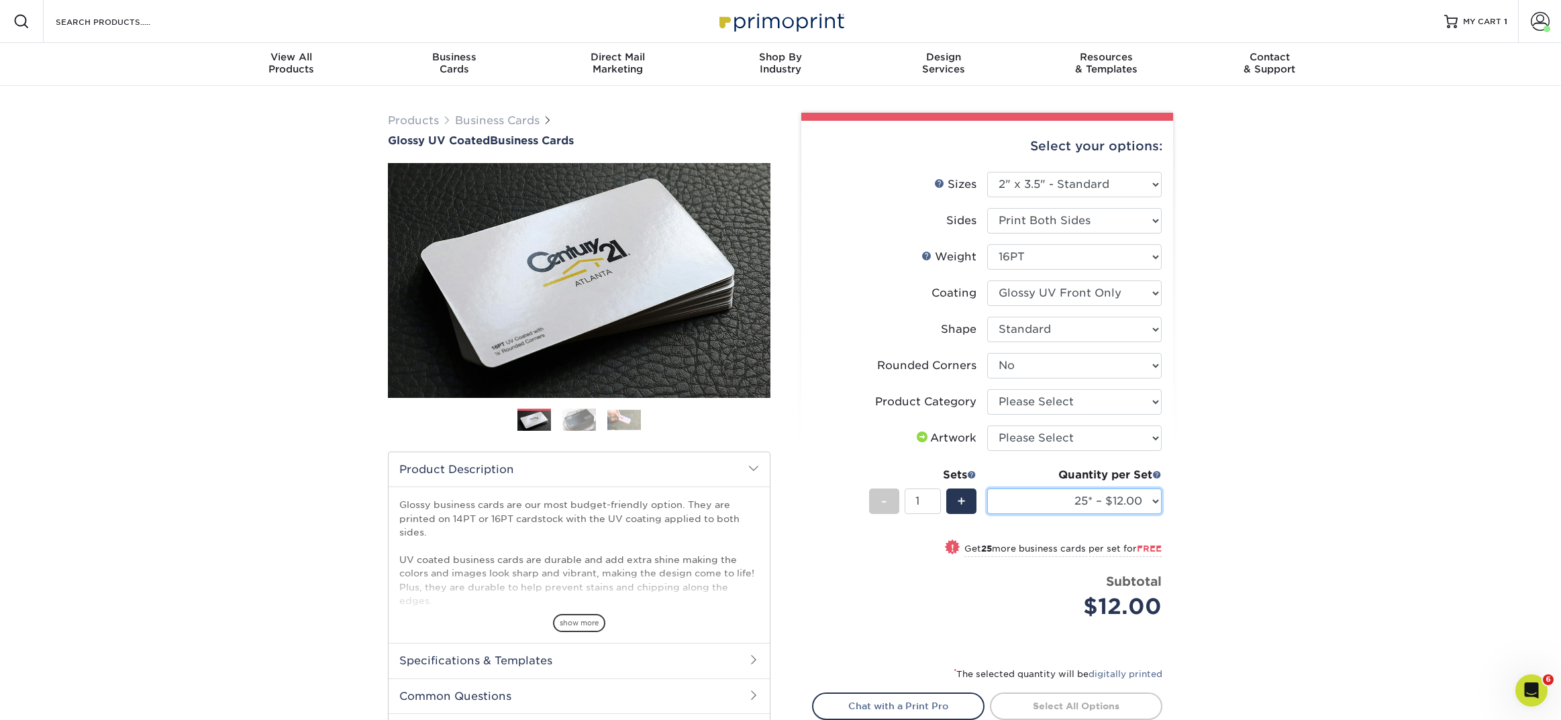
click at [1015, 500] on select "25* – $12.00 50* – $12.00 100* – $12.00 250* – $21.00 500 – $42.00 1000 – $53.0…" at bounding box center [1074, 502] width 174 height 26
click at [584, 416] on img at bounding box center [579, 419] width 34 height 23
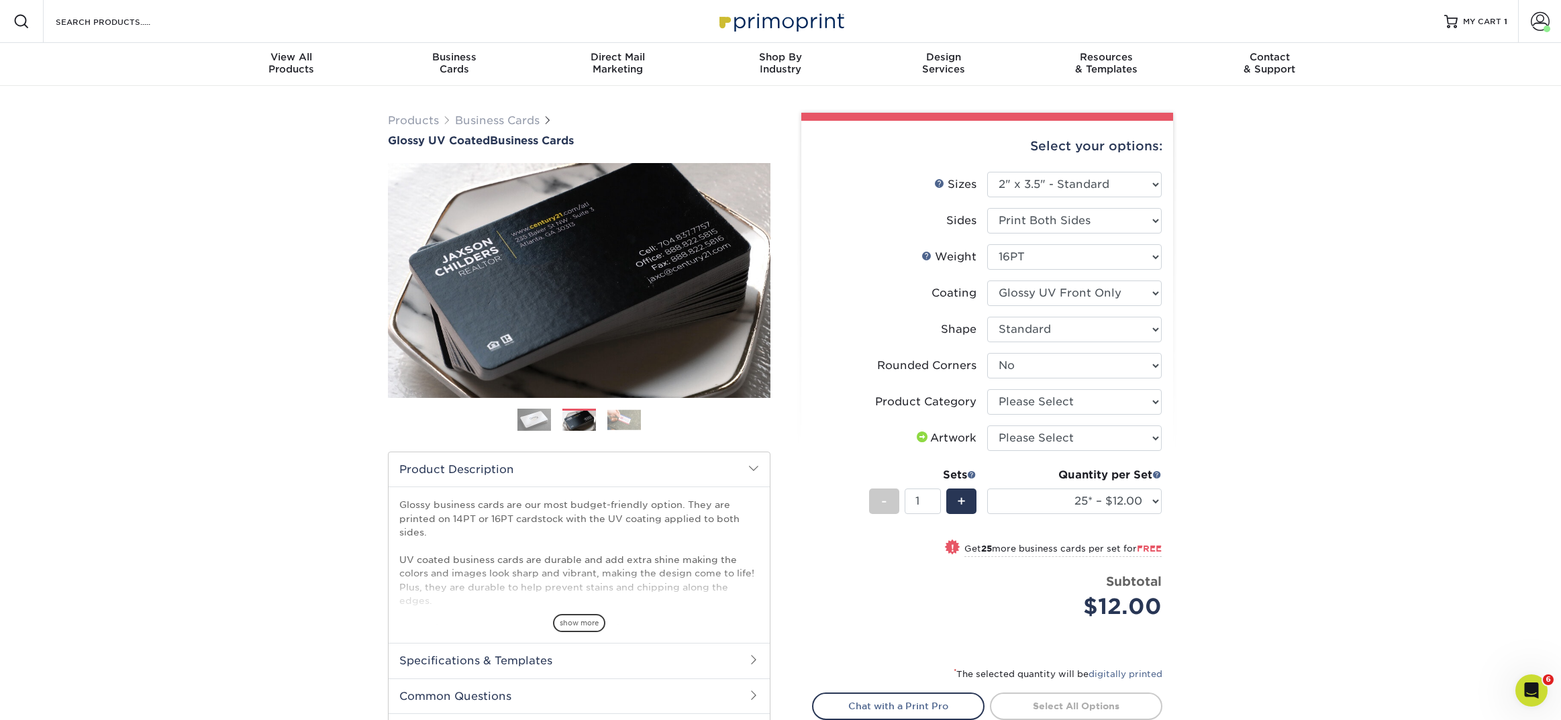
click at [522, 415] on img at bounding box center [534, 420] width 34 height 34
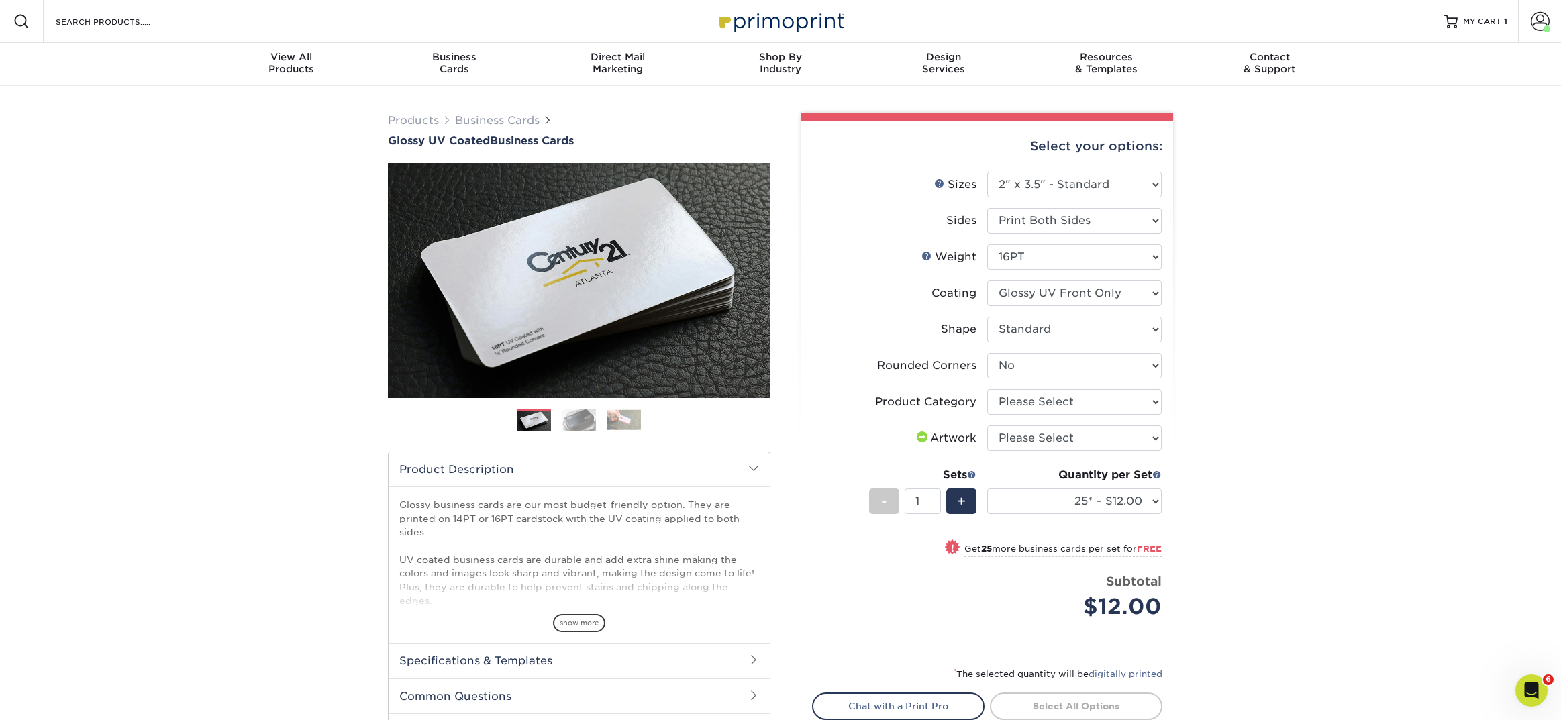
click at [631, 423] on img at bounding box center [624, 419] width 34 height 21
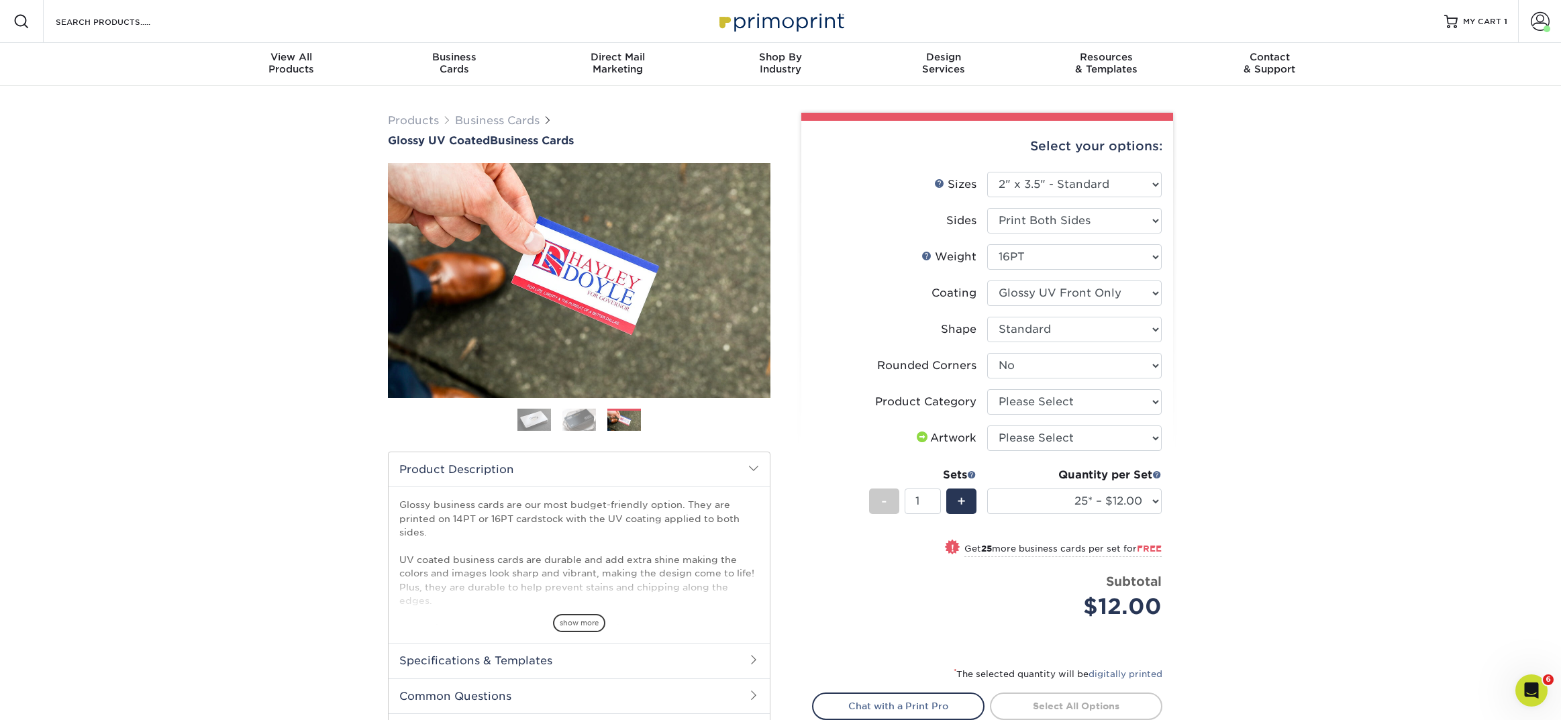
click at [587, 418] on img at bounding box center [579, 419] width 34 height 23
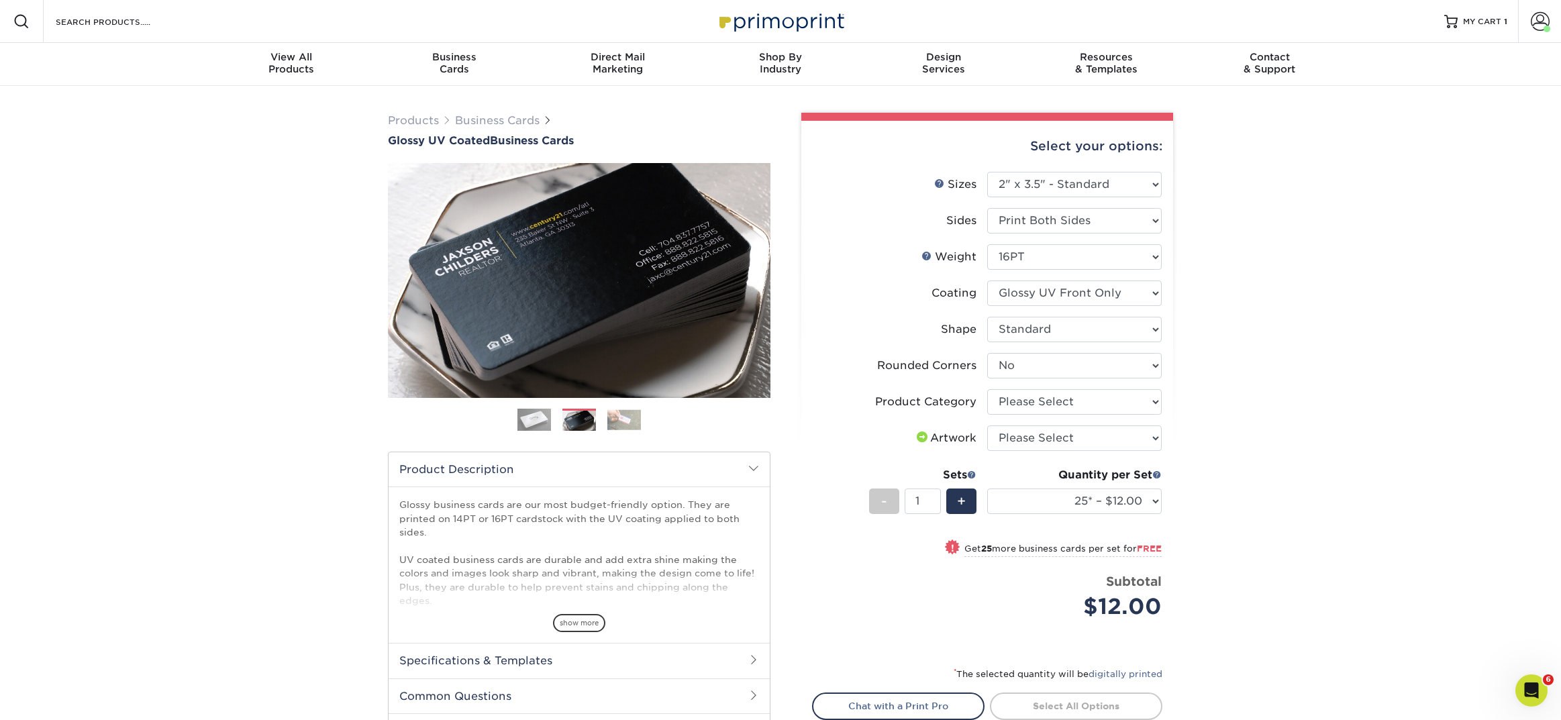
click at [536, 422] on img at bounding box center [534, 420] width 34 height 34
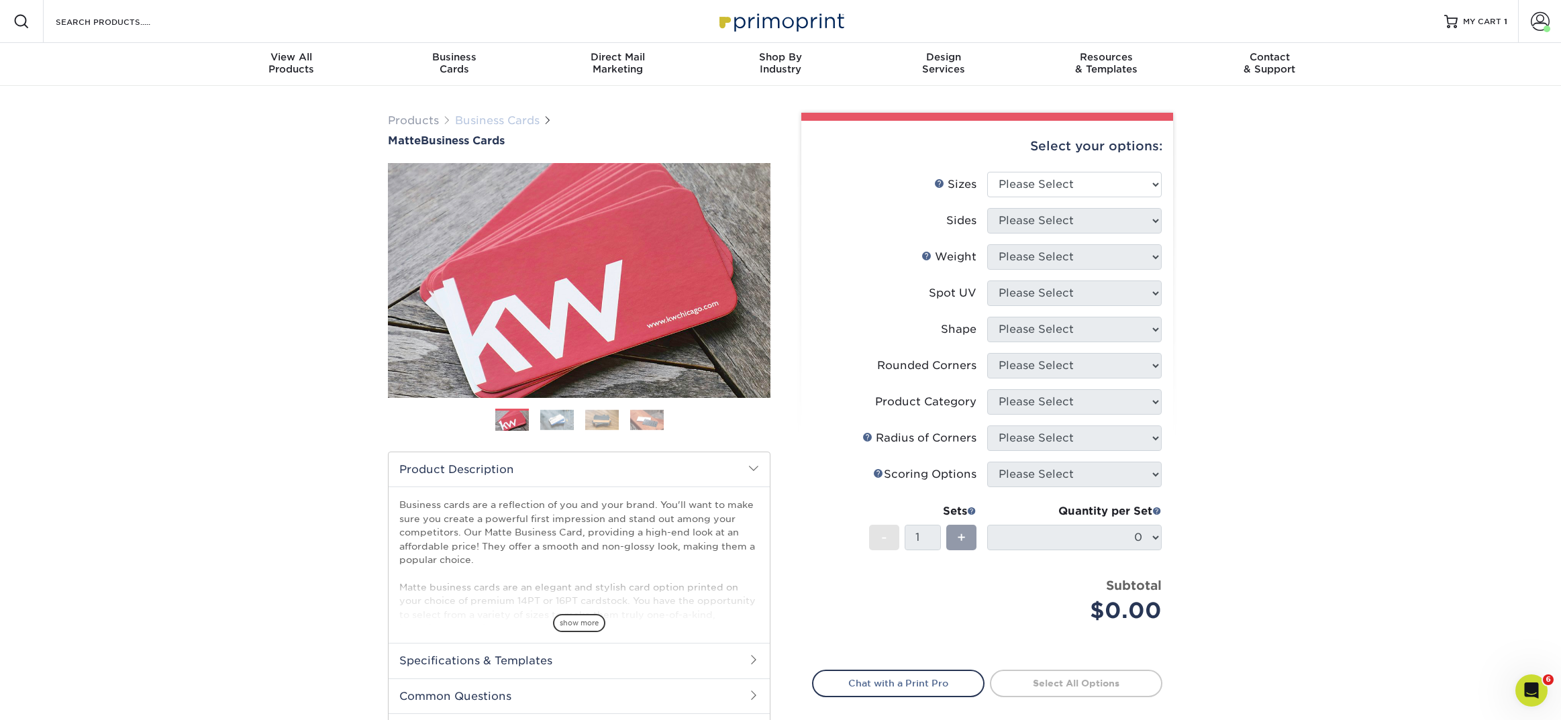
click at [476, 116] on link "Business Cards" at bounding box center [497, 120] width 85 height 13
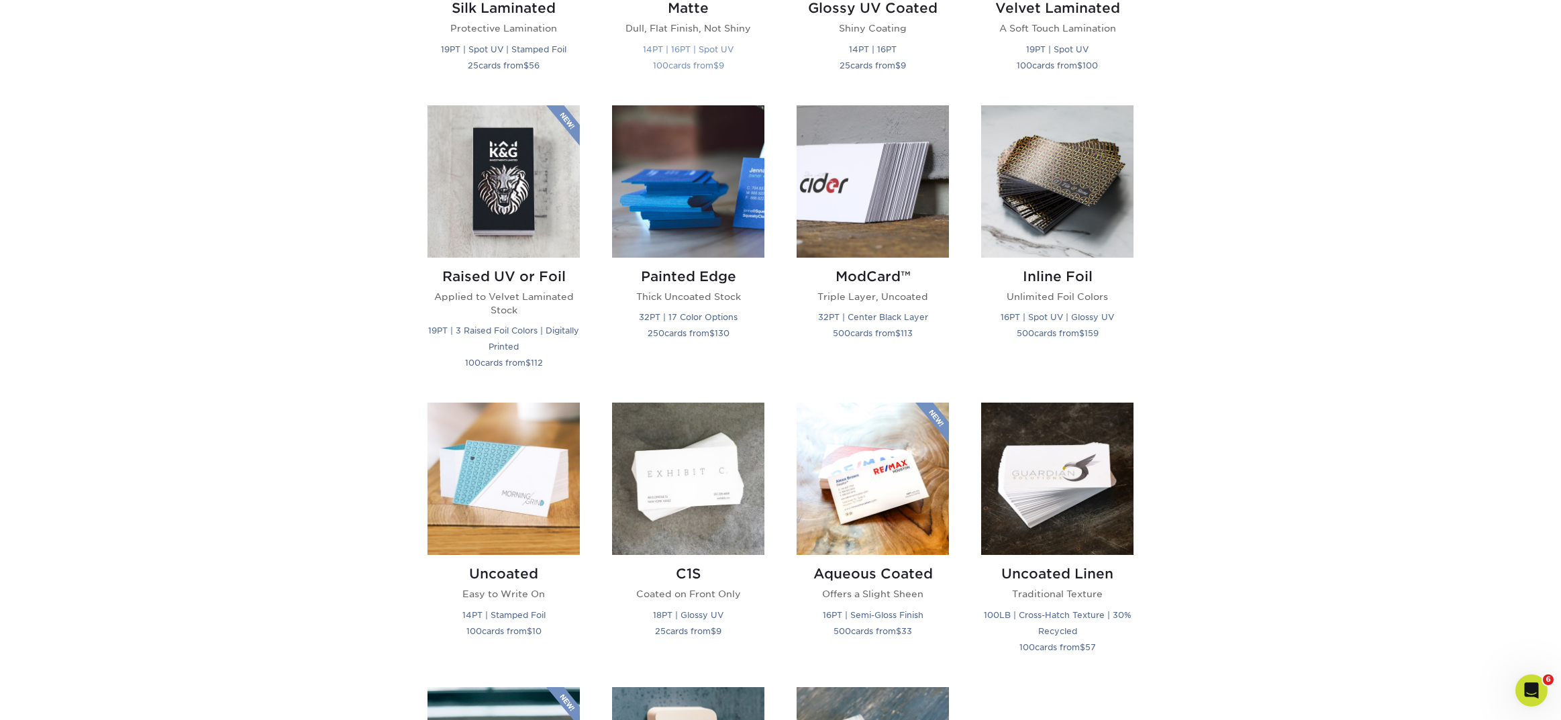
scroll to position [849, 0]
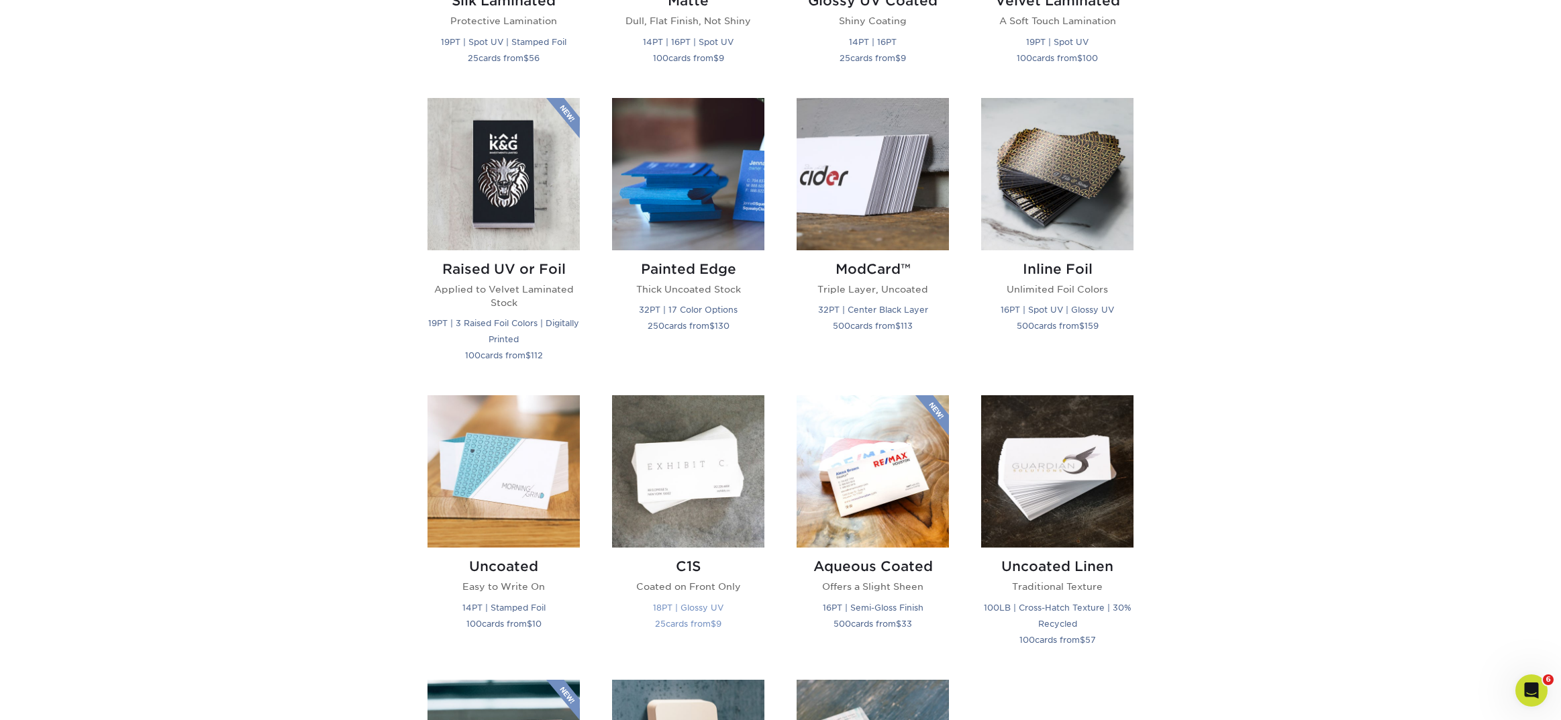
click at [686, 566] on h2 "C1S" at bounding box center [688, 566] width 152 height 16
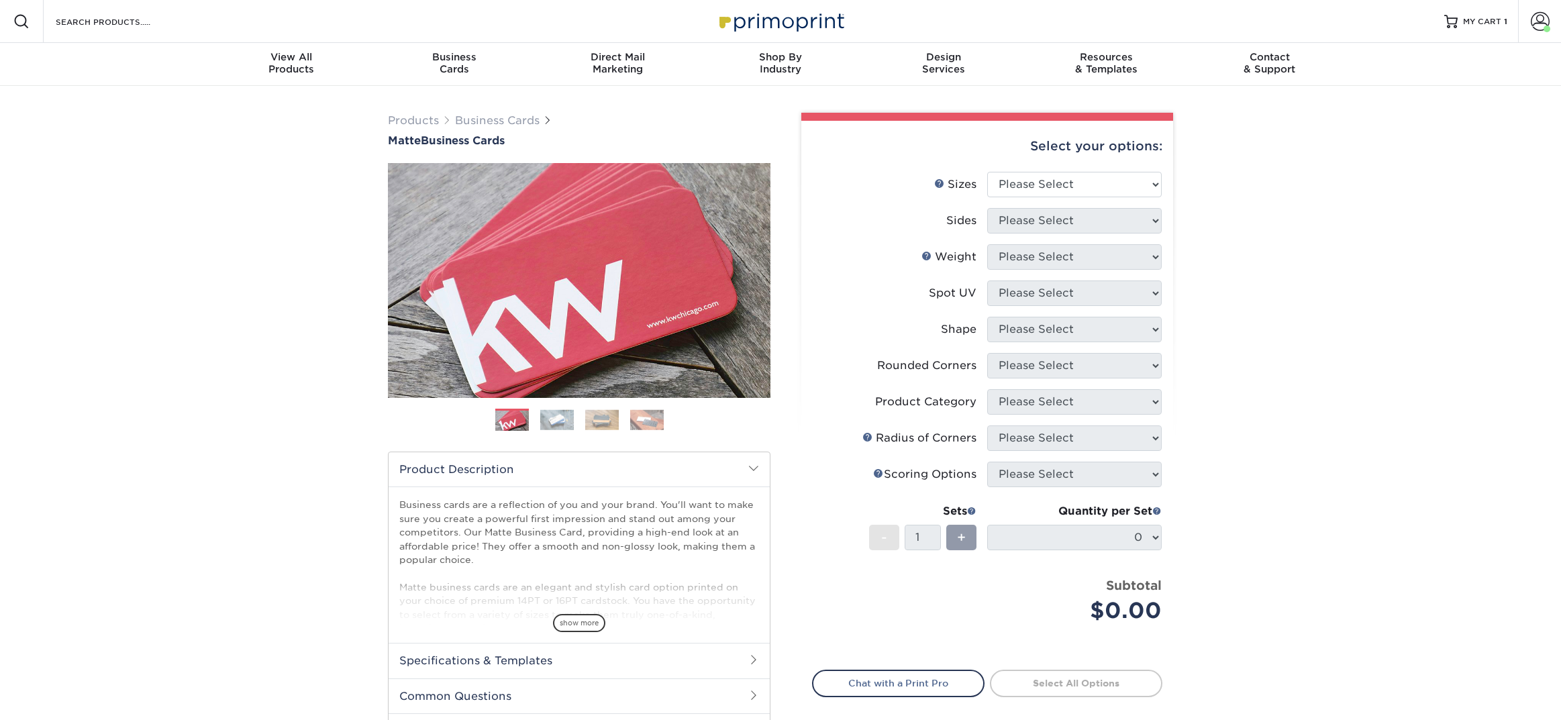
click at [564, 422] on img at bounding box center [557, 419] width 34 height 21
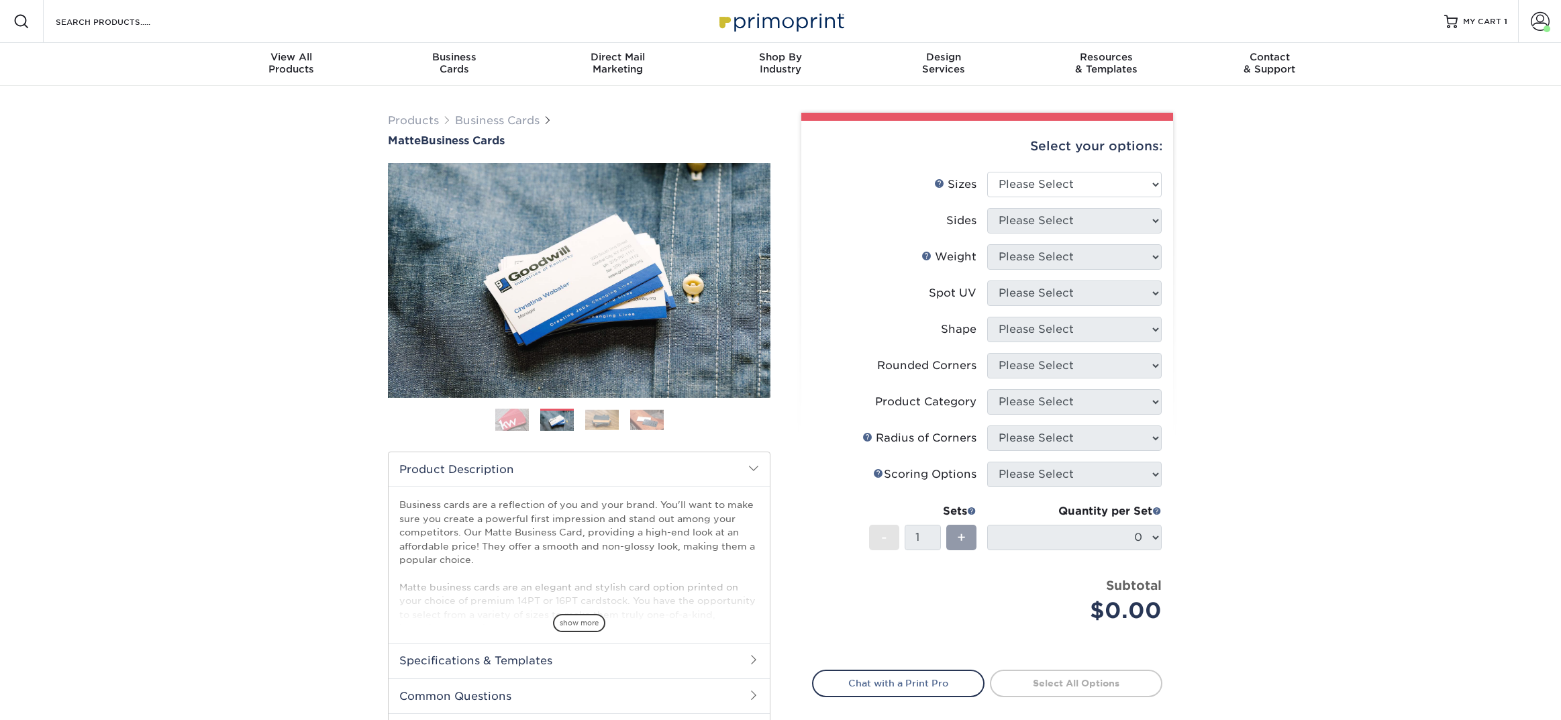
click at [599, 417] on img at bounding box center [602, 419] width 34 height 21
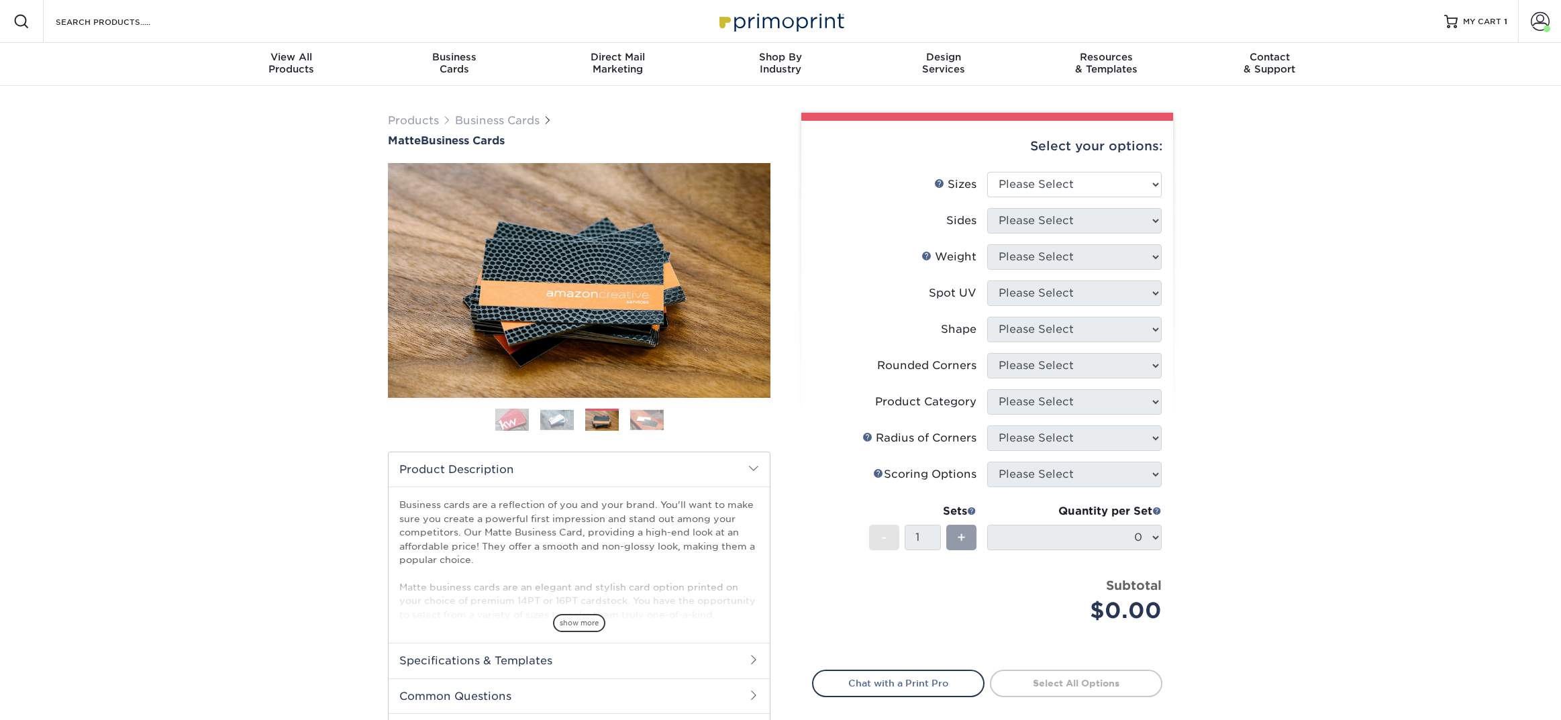
click at [640, 423] on img at bounding box center [647, 419] width 34 height 21
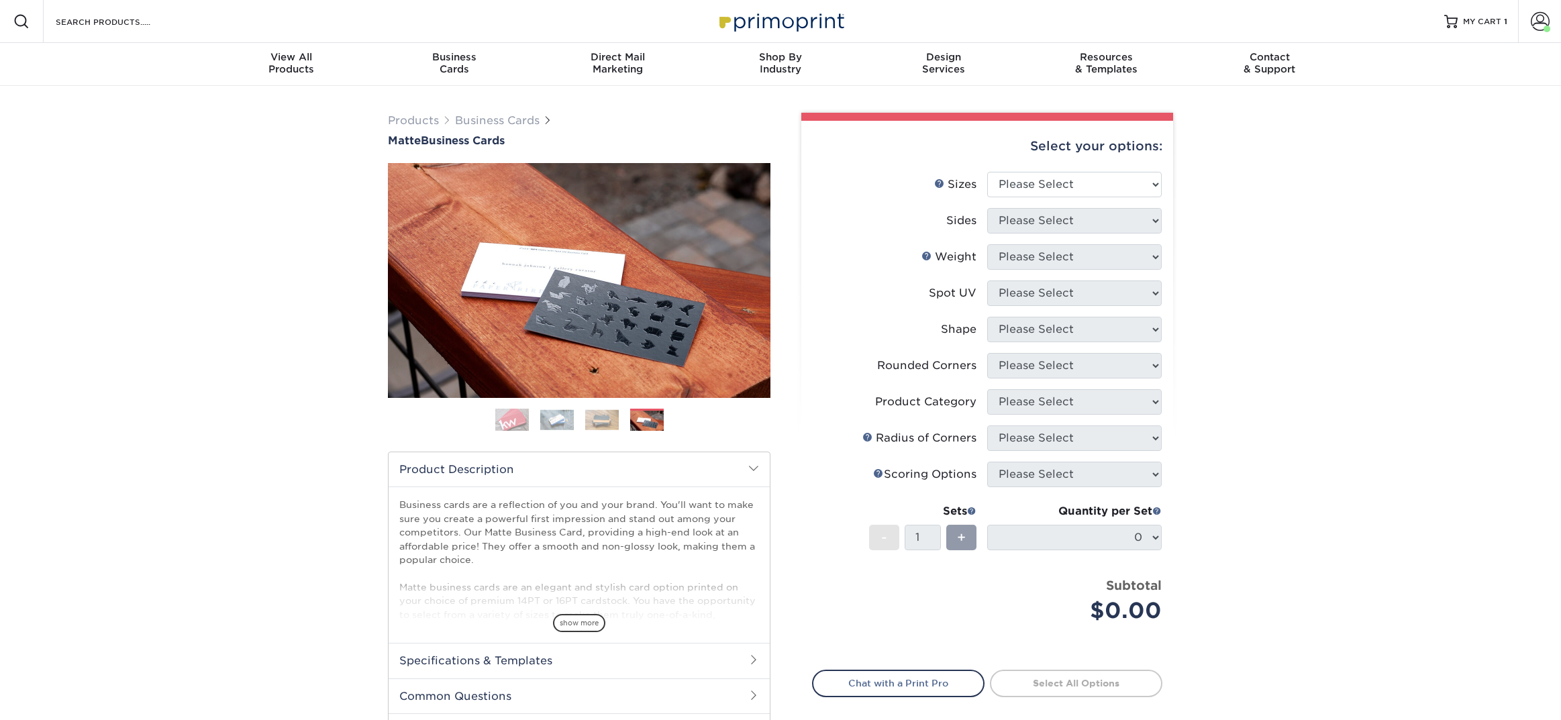
click at [604, 422] on img at bounding box center [602, 419] width 34 height 21
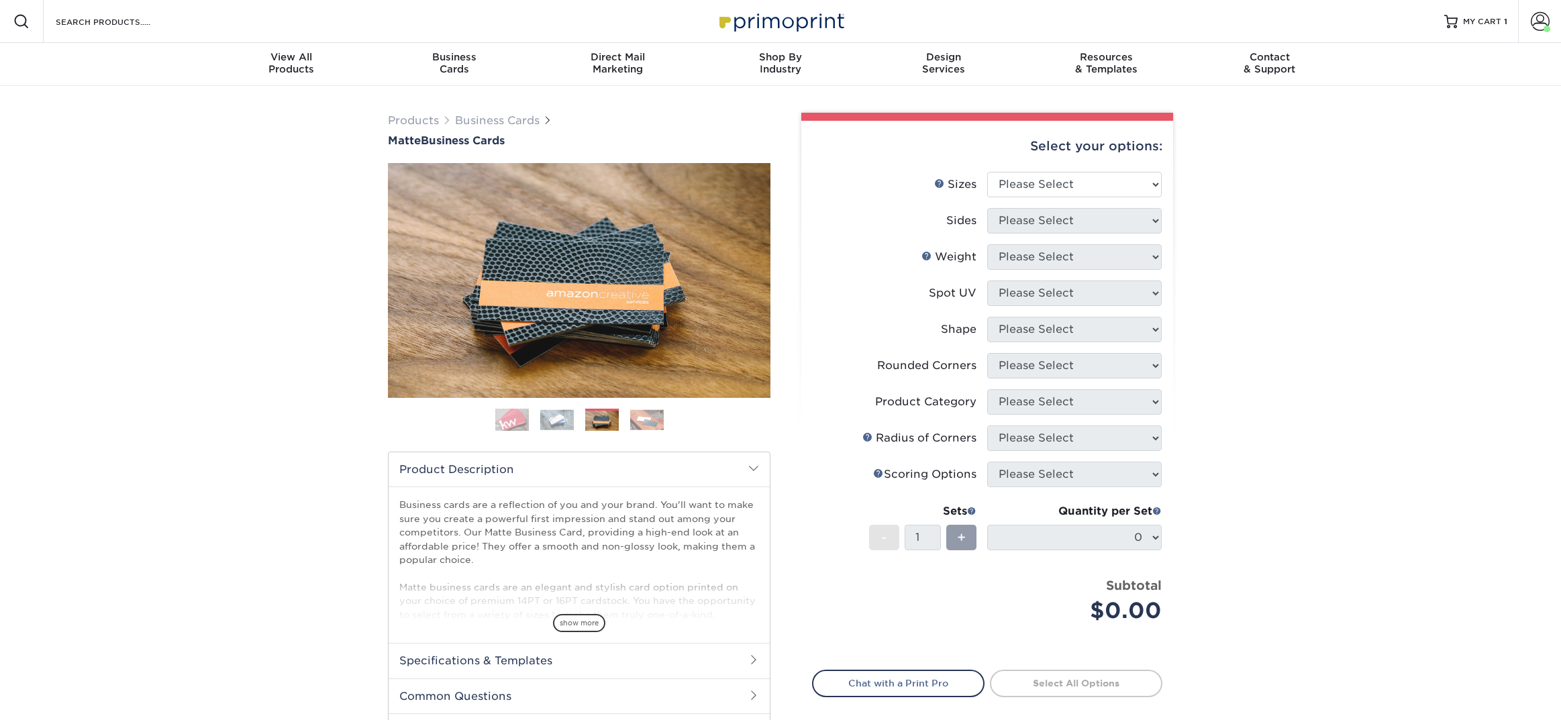
click at [565, 422] on img at bounding box center [557, 419] width 34 height 21
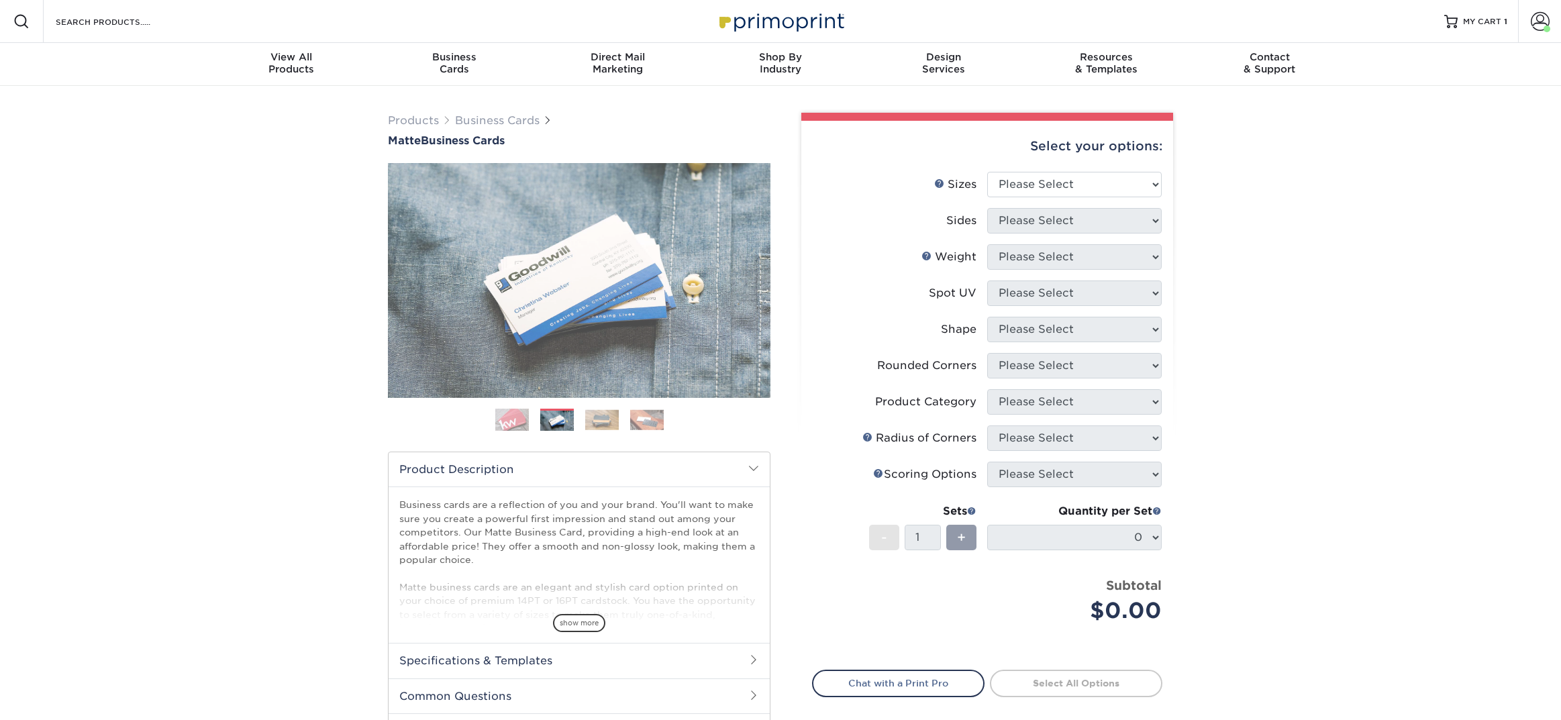
click at [515, 419] on img at bounding box center [512, 420] width 34 height 34
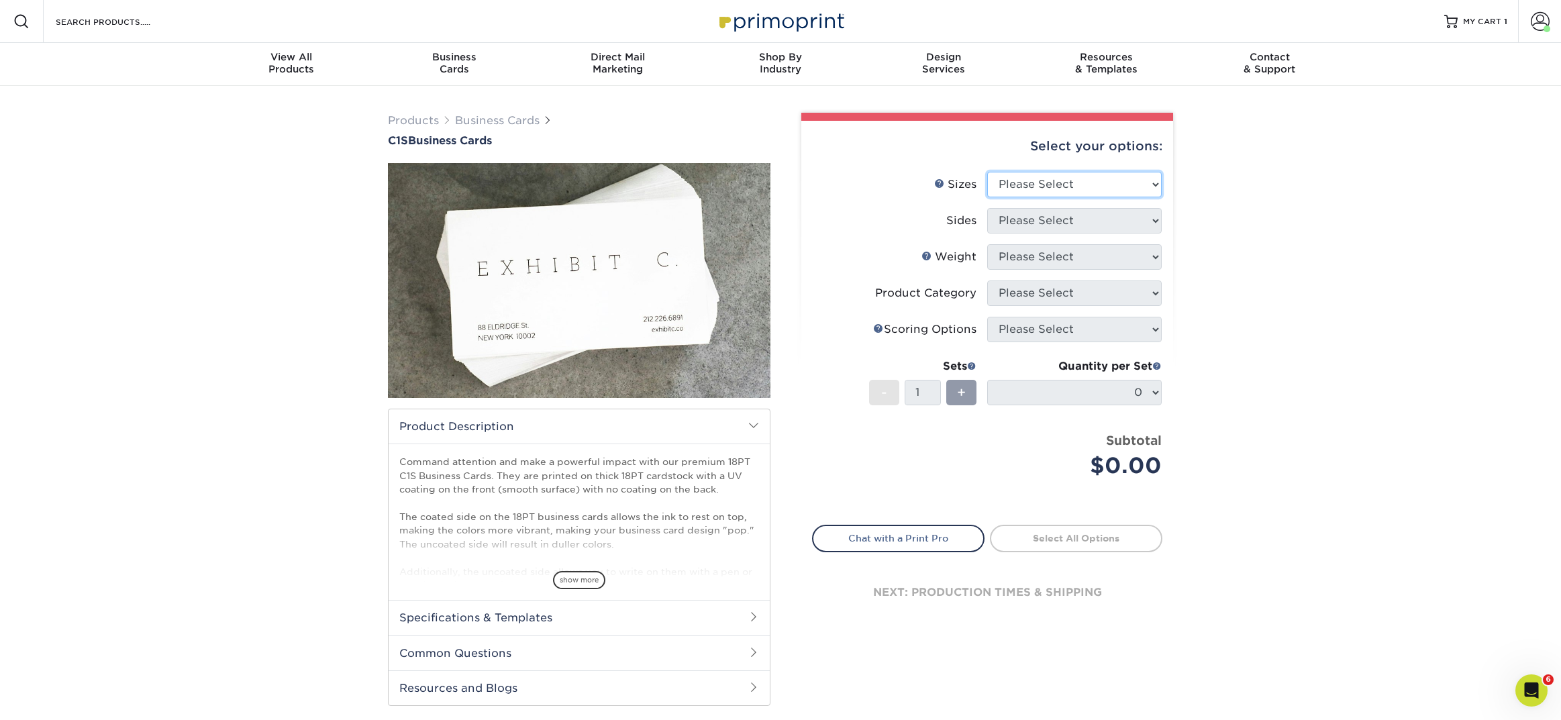
click at [1100, 180] on select "Please Select 2" x 3.5" - Standard 2.125" x 3.375" - European 2.5" x 2.5" - Squ…" at bounding box center [1074, 185] width 174 height 26
select select "2.00x3.50"
click at [987, 172] on select "Please Select 2" x 3.5" - Standard 2.125" x 3.375" - European 2.5" x 2.5" - Squ…" at bounding box center [1074, 185] width 174 height 26
click at [1050, 224] on select "Please Select Print Both Sides Print Front Only" at bounding box center [1074, 221] width 174 height 26
select select "13abbda7-1d64-4f25-8bb2-c179b224825d"
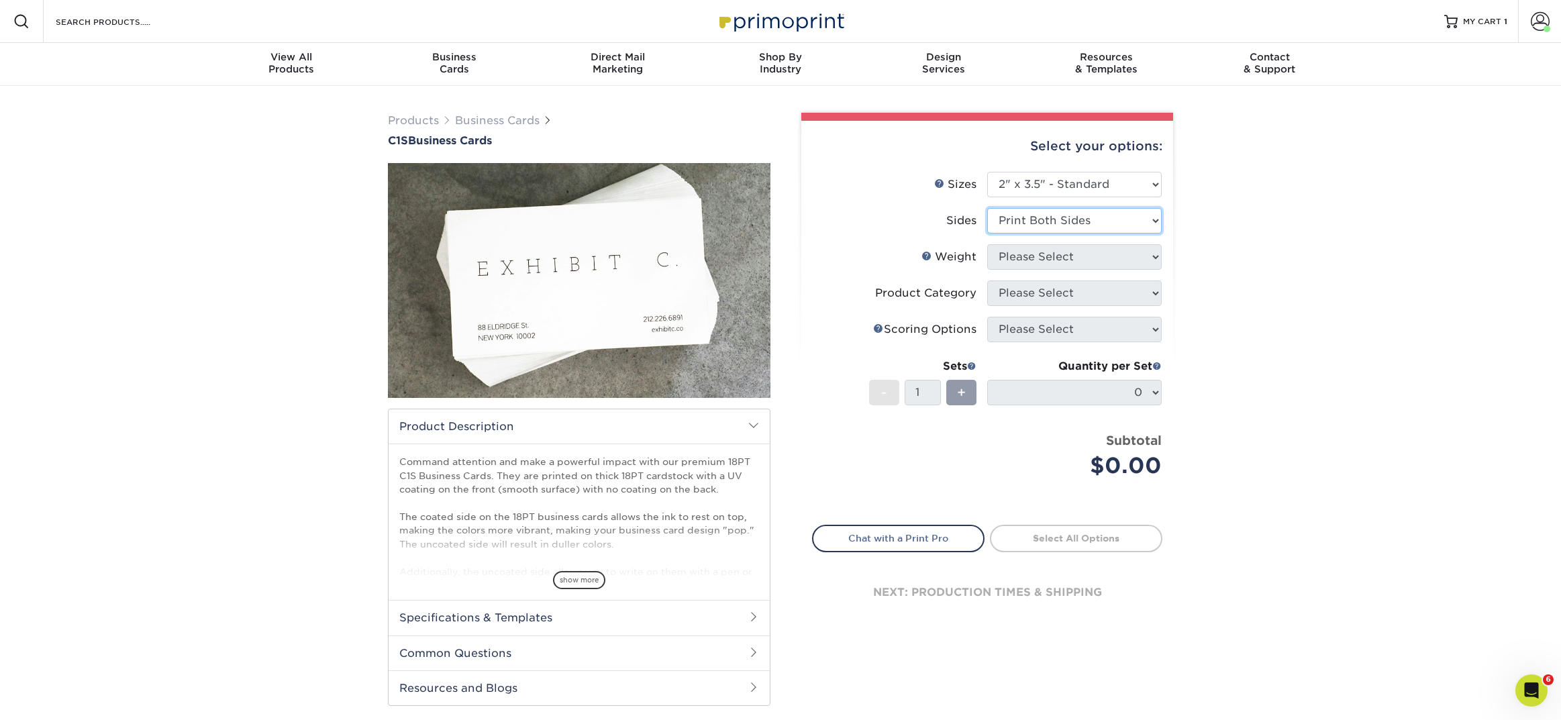
click at [987, 208] on select "Please Select Print Both Sides Print Front Only" at bounding box center [1074, 221] width 174 height 26
click at [1040, 258] on select "Please Select 18PT C1S" at bounding box center [1074, 257] width 174 height 26
select select "18PTC1S"
click at [987, 244] on select "Please Select 18PT C1S" at bounding box center [1074, 257] width 174 height 26
click at [0, 0] on select at bounding box center [0, 0] width 0 height 0
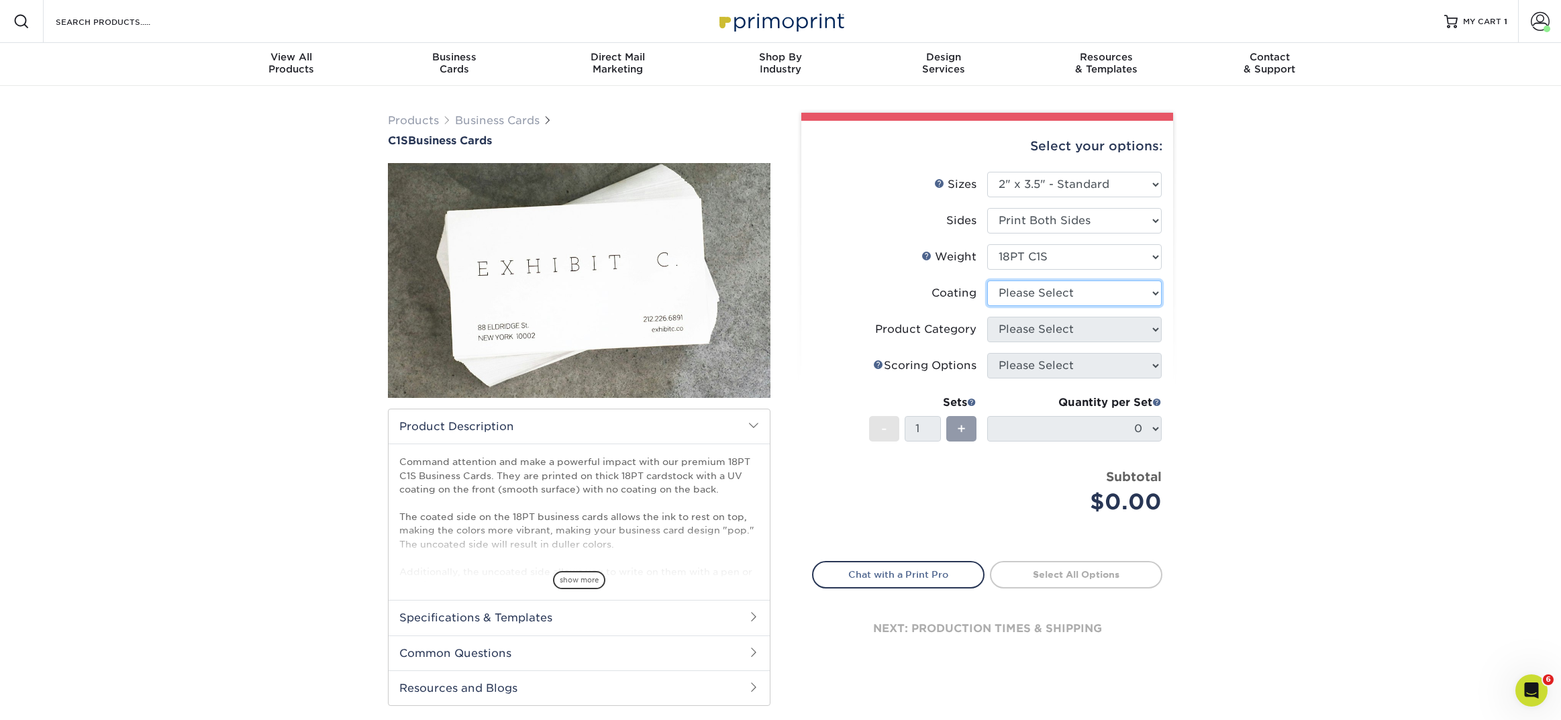
select select "1e8116af-acfc-44b1-83dc-8181aa338834"
click at [987, 281] on select at bounding box center [1074, 294] width 174 height 26
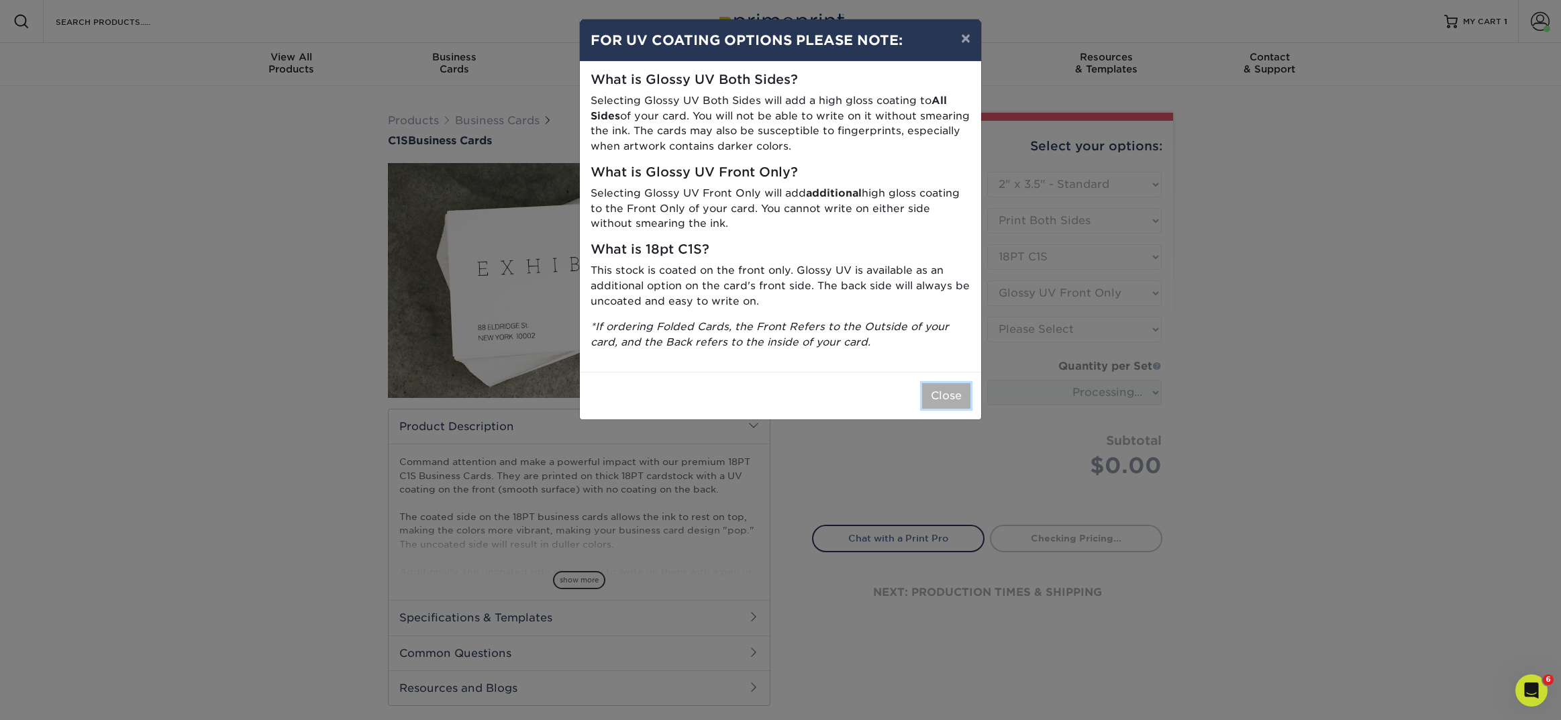
click at [957, 395] on button "Close" at bounding box center [946, 396] width 48 height 26
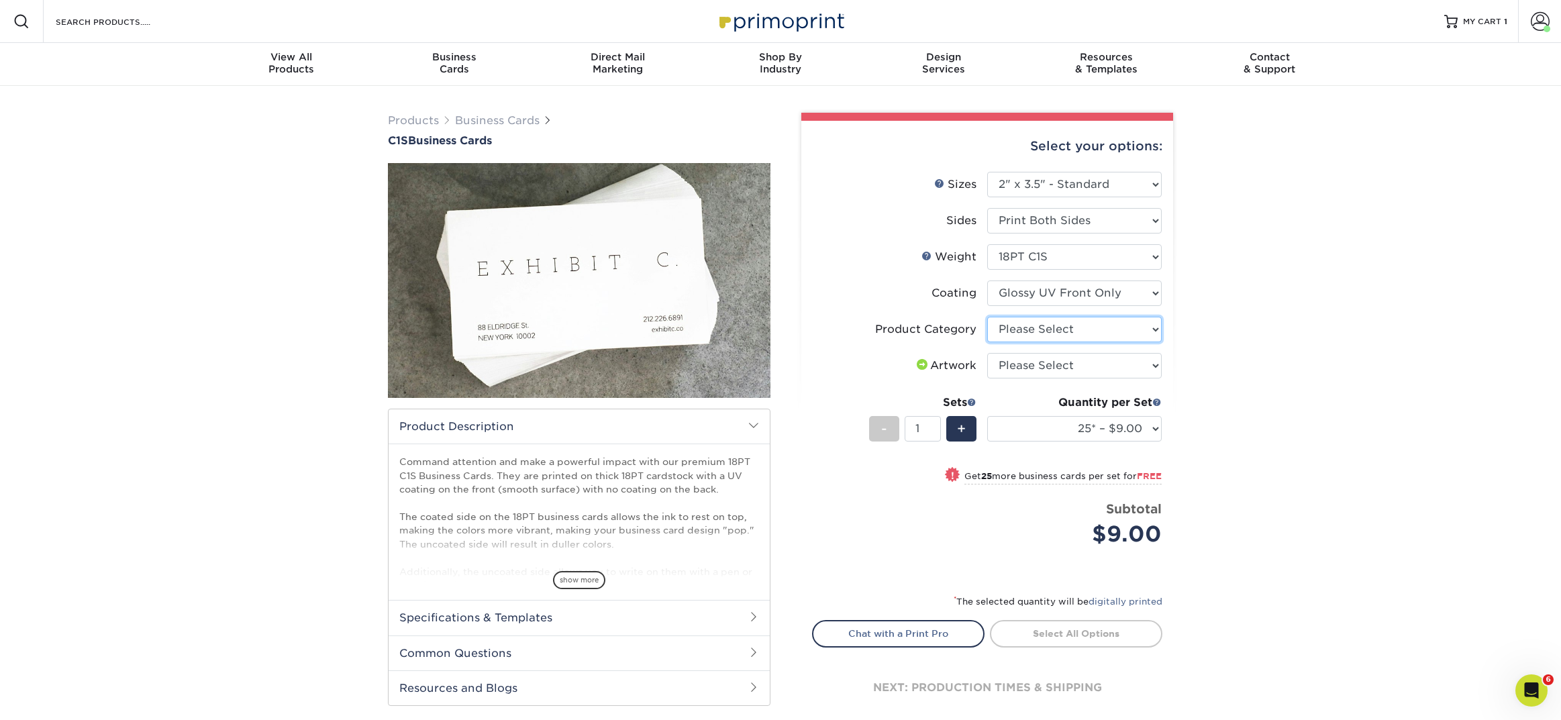
click at [1000, 326] on select "Please Select Business Cards" at bounding box center [1074, 330] width 174 height 26
select select "3b5148f1-0588-4f88-a218-97bcfdce65c1"
click at [987, 317] on select "Please Select Business Cards" at bounding box center [1074, 330] width 174 height 26
click at [1003, 372] on select "Please Select I will upload files I need a design - $100" at bounding box center [1074, 366] width 174 height 26
select select "upload"
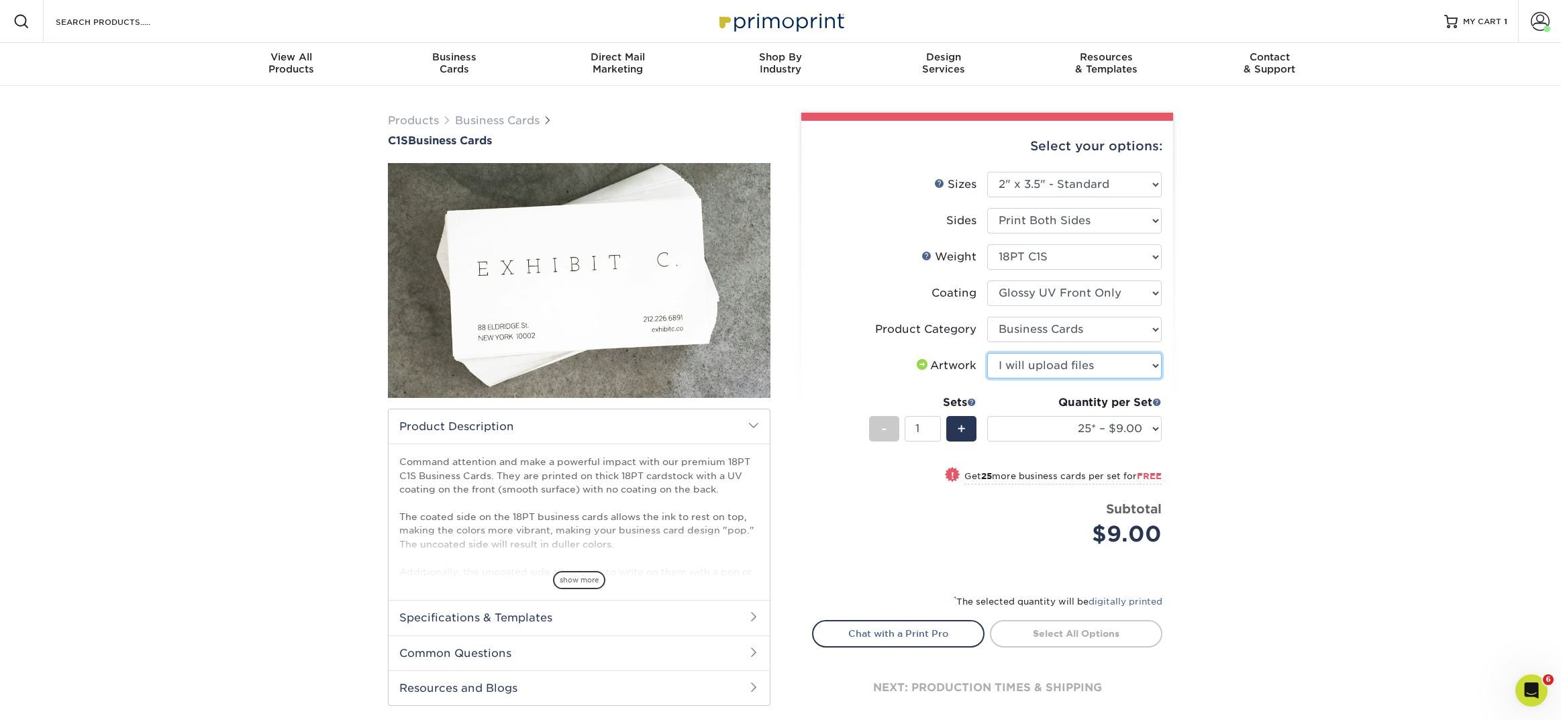
click at [987, 353] on select "Please Select I will upload files I need a design - $100" at bounding box center [1074, 366] width 174 height 26
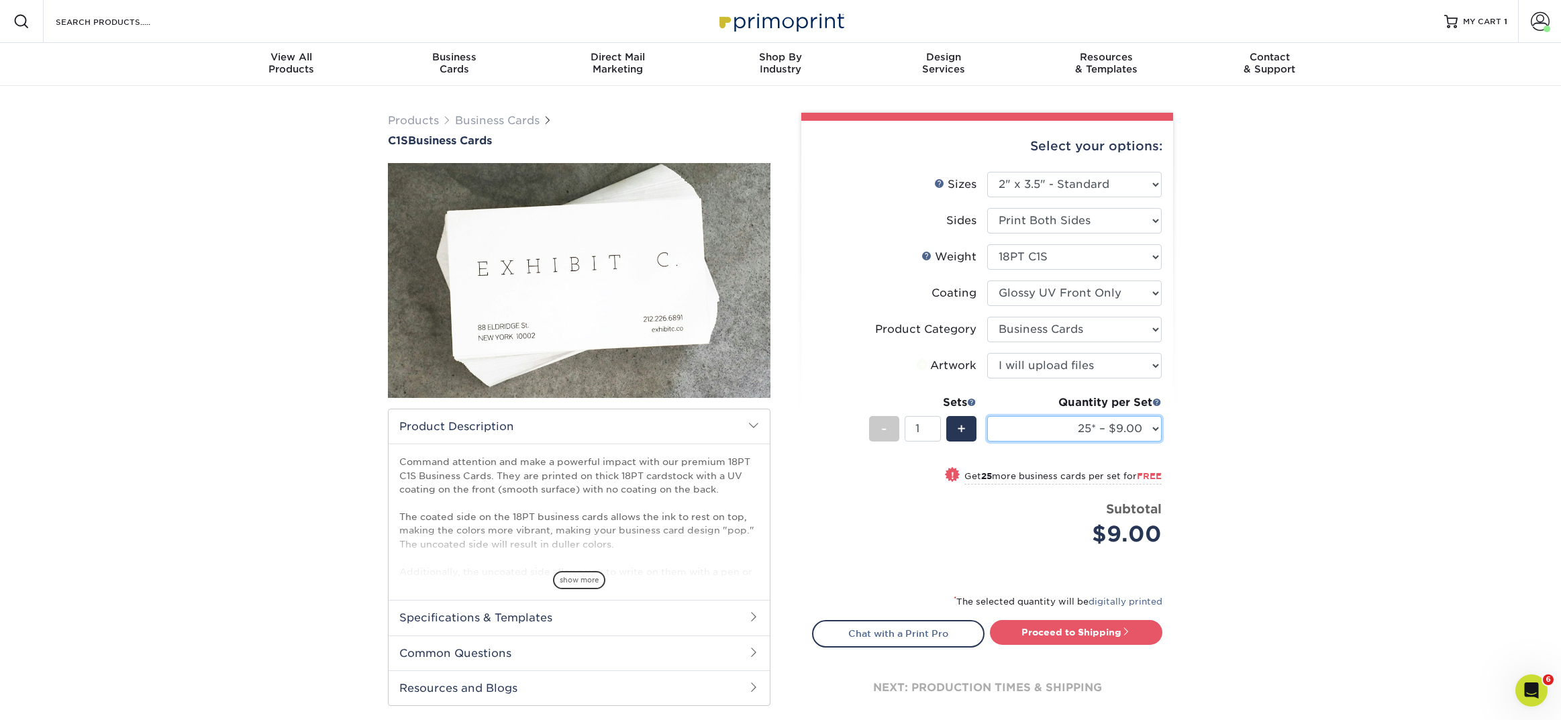
click at [1004, 429] on select "25* – $9.00 50* – $9.00 75* – $9.00 100* – $9.00 250* – $20.00 500 – $39.00 100…" at bounding box center [1074, 429] width 174 height 26
click at [479, 120] on link "Business Cards" at bounding box center [497, 120] width 85 height 13
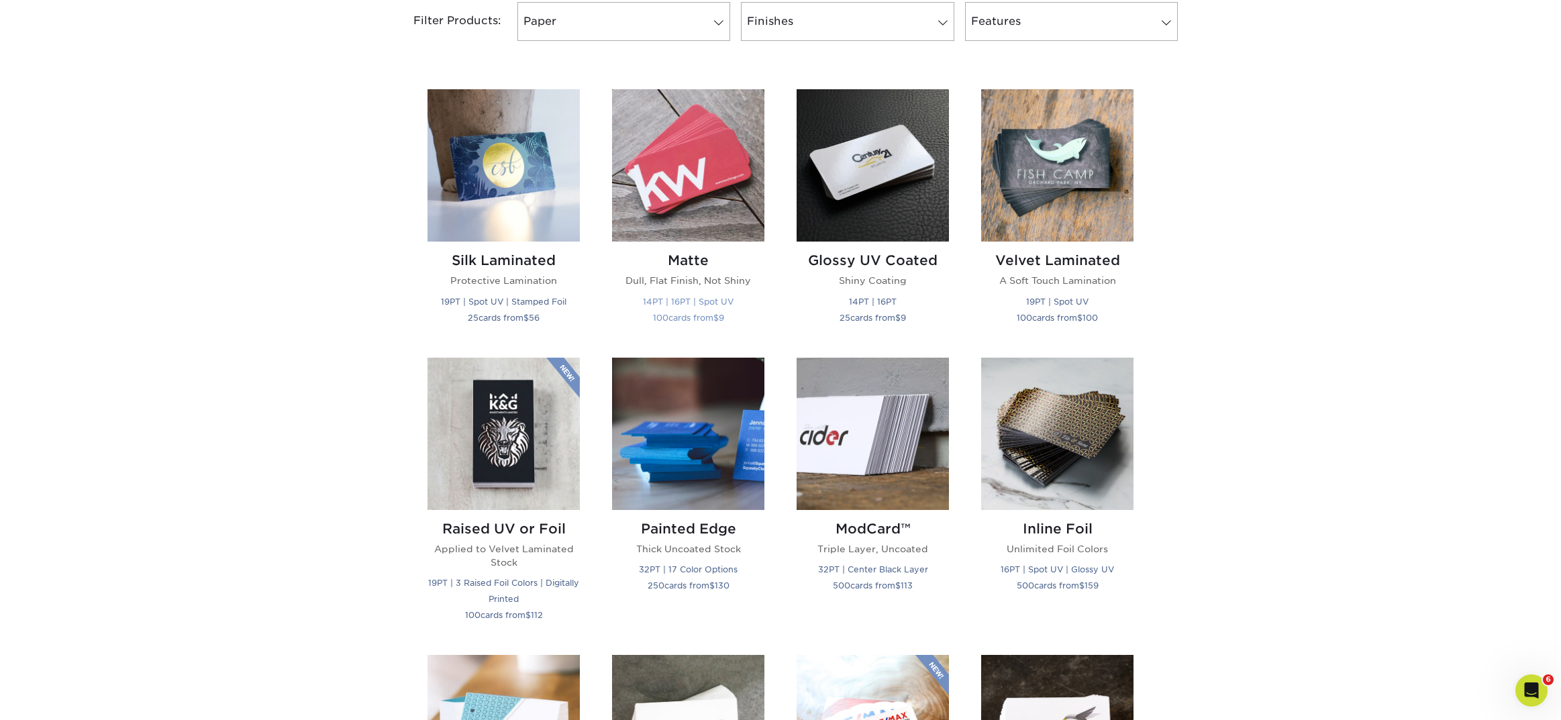
click at [670, 264] on h2 "Matte" at bounding box center [688, 260] width 152 height 16
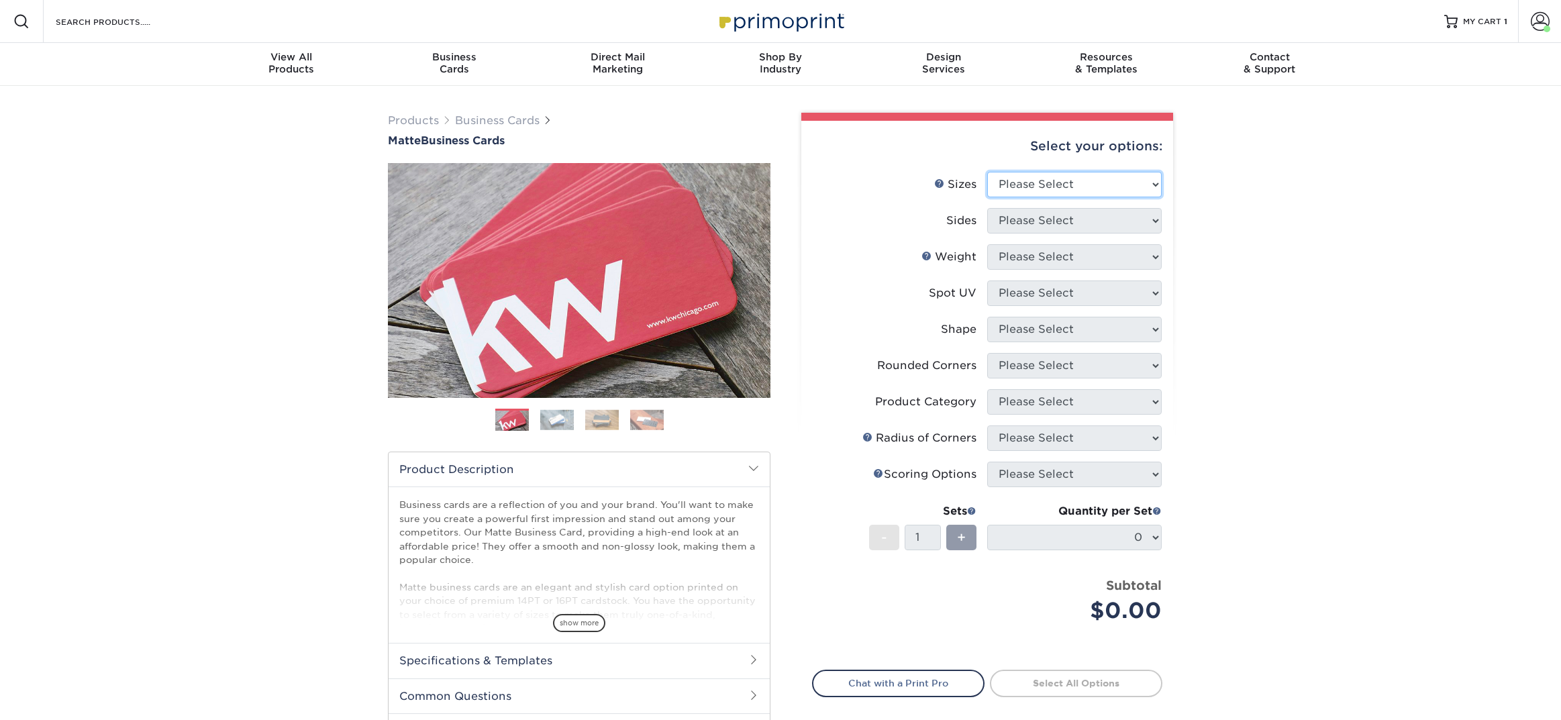
click at [1099, 181] on select "Please Select 1.5" x 3.5" - Mini 1.75" x 3.5" - Mini 2" x 2" - Square 2" x 3" -…" at bounding box center [1074, 185] width 174 height 26
select select "2.00x3.50"
click at [987, 172] on select "Please Select 1.5" x 3.5" - Mini 1.75" x 3.5" - Mini 2" x 2" - Square 2" x 3" -…" at bounding box center [1074, 185] width 174 height 26
click at [1038, 221] on select "Please Select Print Both Sides Print Front Only" at bounding box center [1074, 221] width 174 height 26
select select "13abbda7-1d64-4f25-8bb2-c179b224825d"
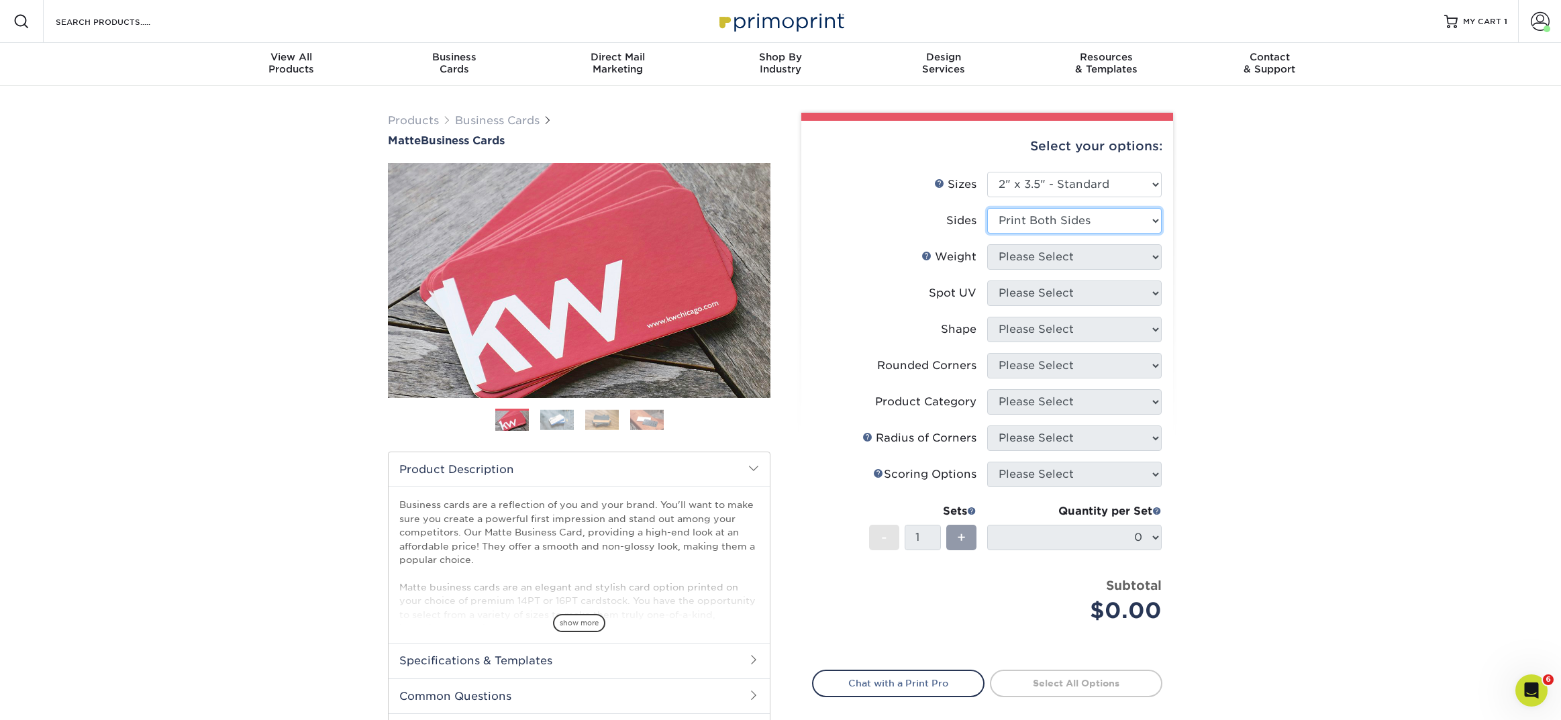
click at [987, 208] on select "Please Select Print Both Sides Print Front Only" at bounding box center [1074, 221] width 174 height 26
click at [1026, 259] on select "Please Select 16PT 14PT" at bounding box center [1074, 257] width 174 height 26
select select "16PT"
click at [987, 244] on select "Please Select 16PT 14PT" at bounding box center [1074, 257] width 174 height 26
click at [1025, 293] on select "Please Select No Spot UV Front and Back (Both Sides) Front Only Back Only" at bounding box center [1074, 294] width 174 height 26
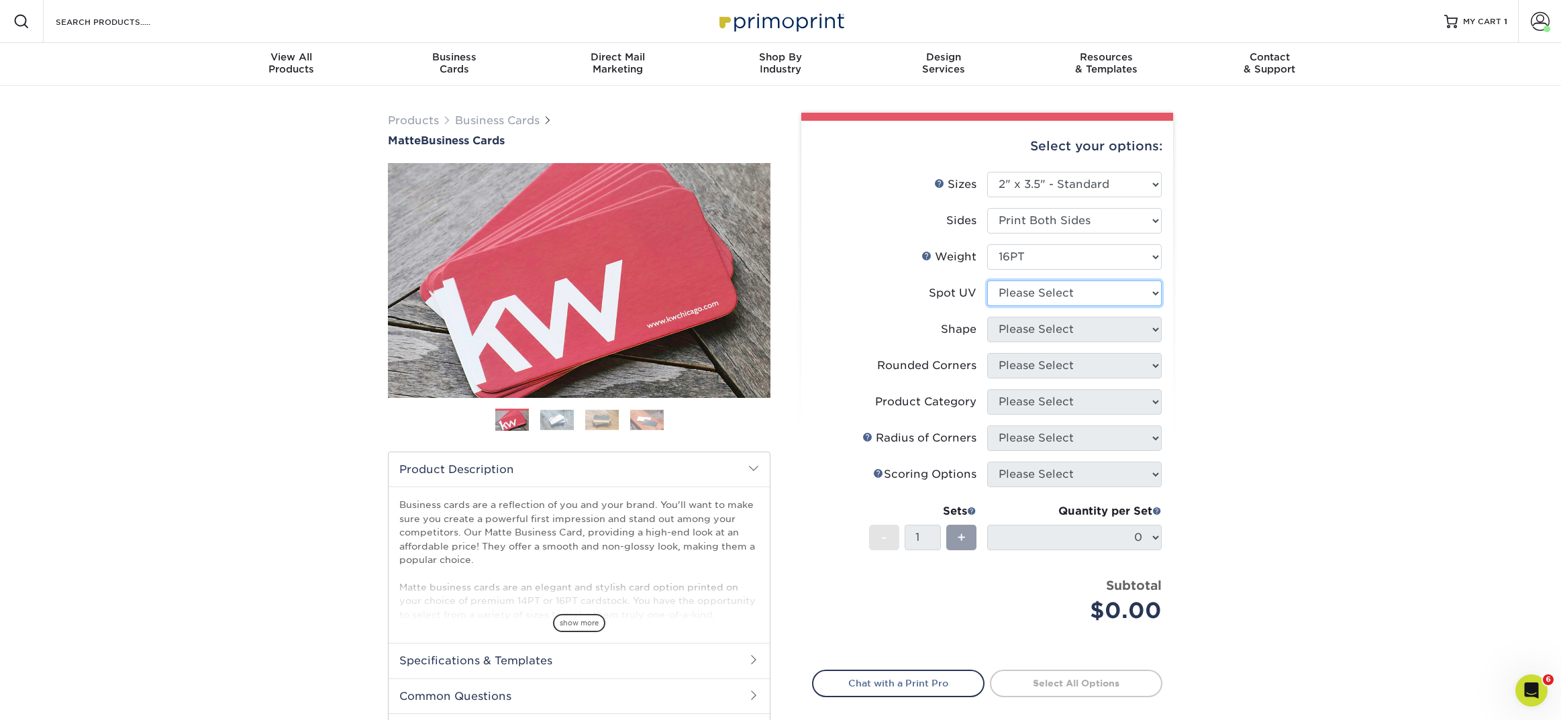
select select "3"
click at [987, 281] on select "Please Select No Spot UV Front and Back (Both Sides) Front Only Back Only" at bounding box center [1074, 294] width 174 height 26
click at [0, 0] on select at bounding box center [0, 0] width 0 height 0
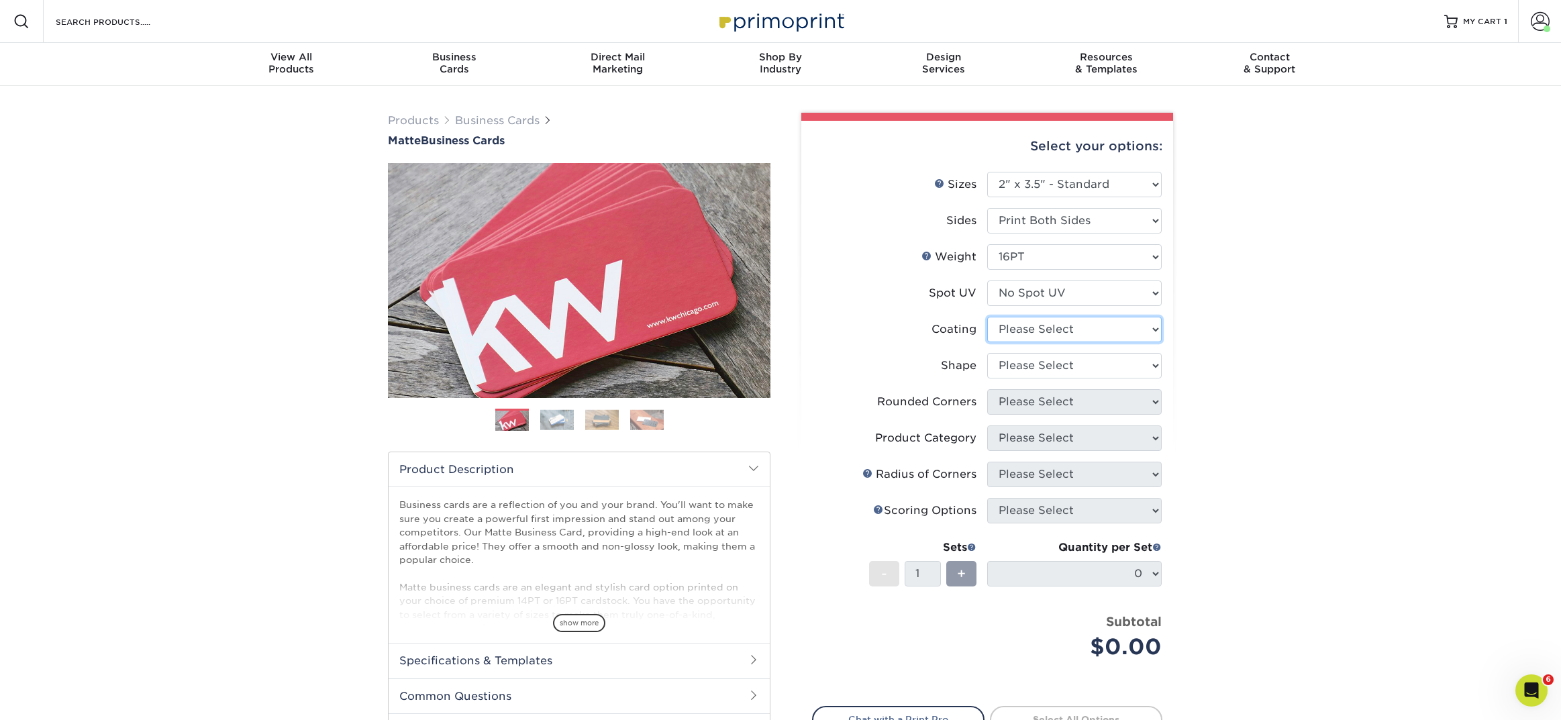
select select "121bb7b5-3b4d-429f-bd8d-bbf80e953313"
click at [987, 317] on select at bounding box center [1074, 330] width 174 height 26
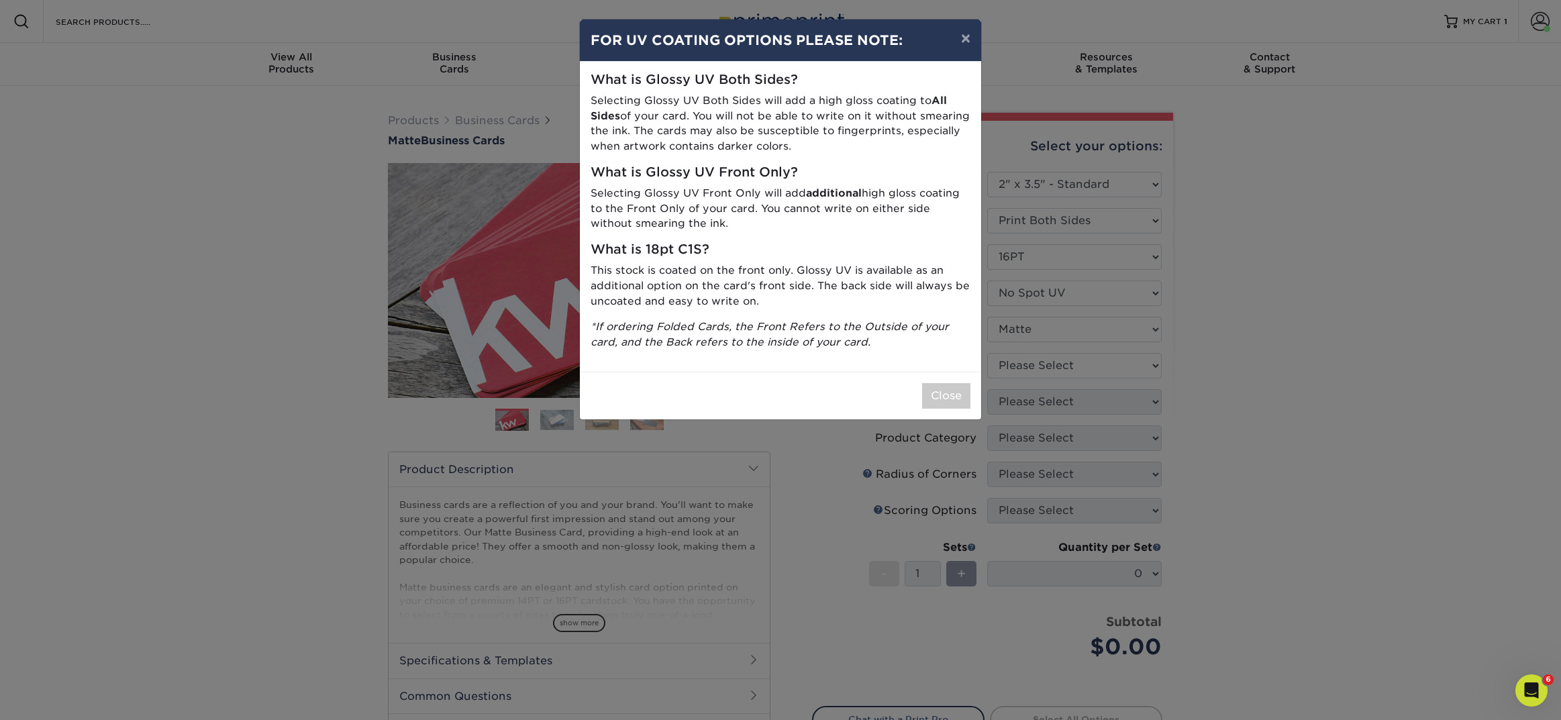
click at [1021, 367] on div "× FOR UV COATING OPTIONS PLEASE NOTE: What is Glossy UV Both Sides? Selecting G…" at bounding box center [780, 360] width 1561 height 720
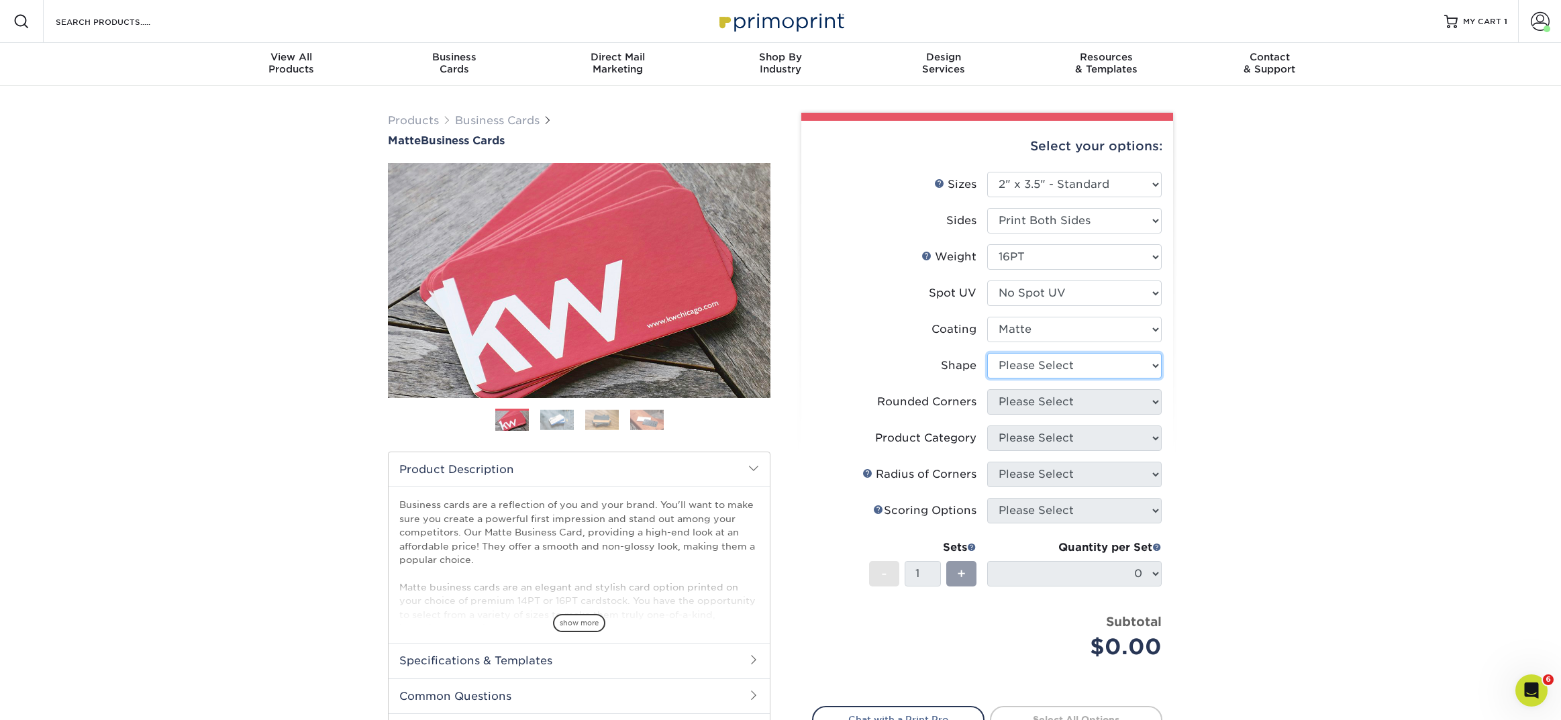
click at [1009, 373] on select "Please Select Standard Oval" at bounding box center [1074, 366] width 174 height 26
select select "standard"
click at [987, 353] on select "Please Select Standard Oval" at bounding box center [1074, 366] width 174 height 26
click at [1009, 401] on select "Please Select Yes - Round 2 Corners Yes - Round 4 Corners No" at bounding box center [1074, 402] width 174 height 26
select select "0"
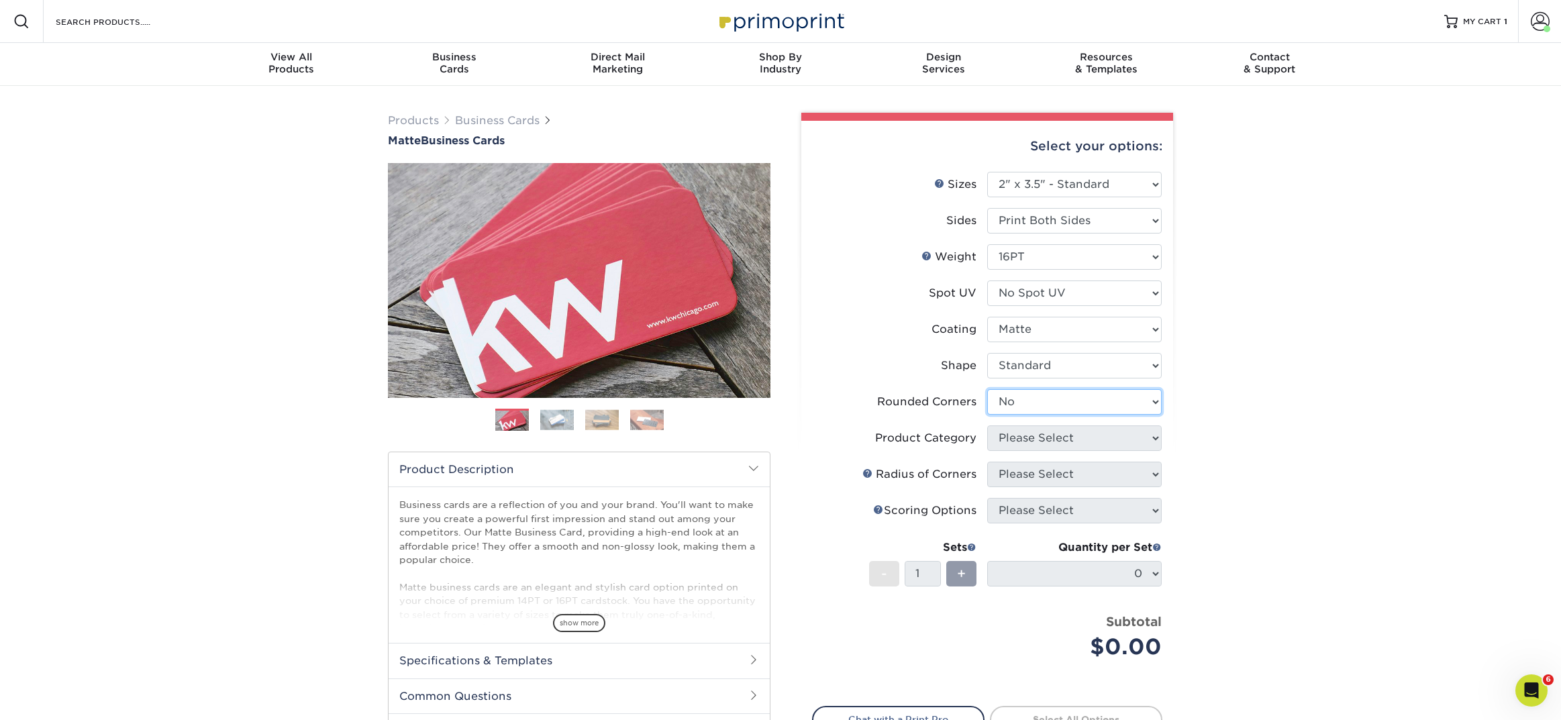
click at [987, 389] on select "Please Select Yes - Round 2 Corners Yes - Round 4 Corners No" at bounding box center [1074, 402] width 174 height 26
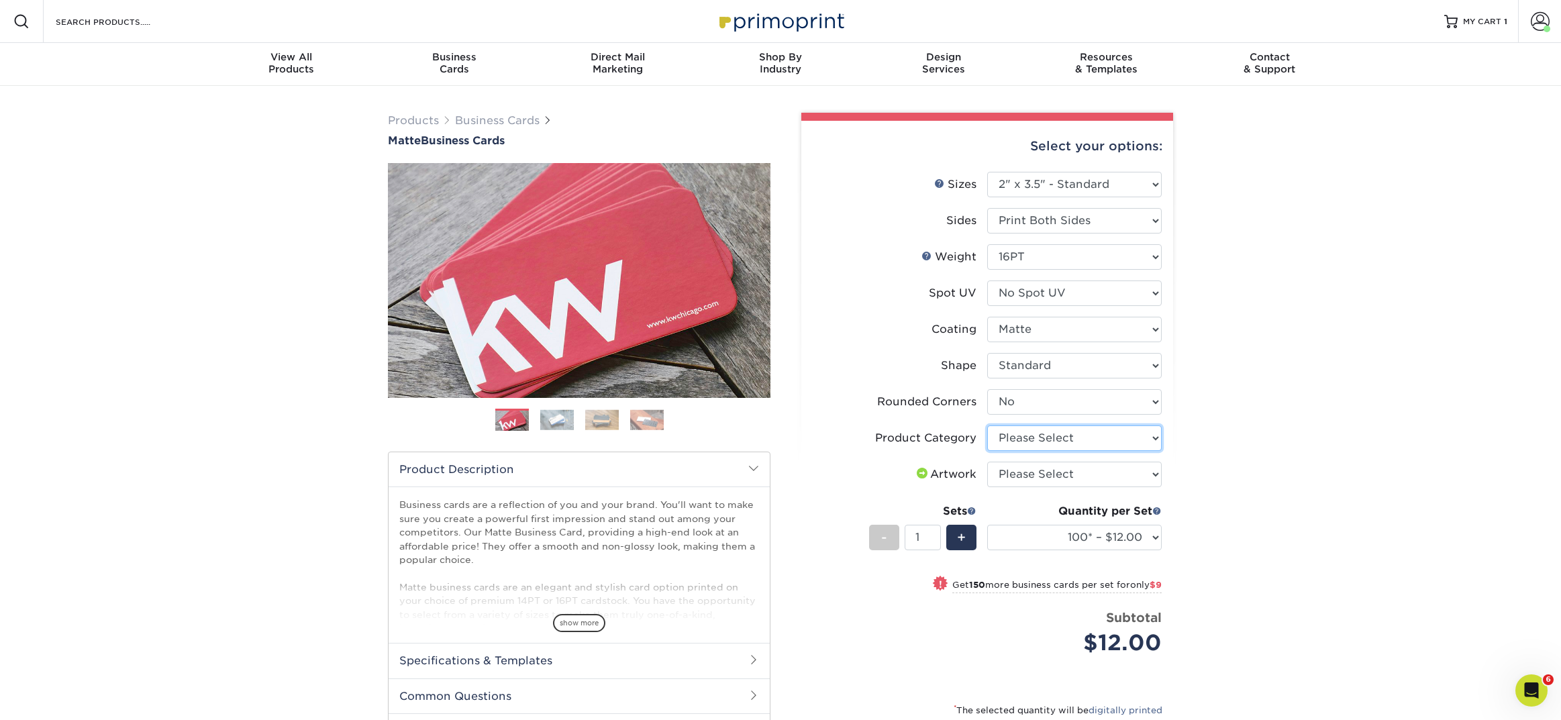
click at [1011, 438] on select "Please Select Business Cards" at bounding box center [1074, 438] width 174 height 26
select select "3b5148f1-0588-4f88-a218-97bcfdce65c1"
click at [987, 425] on select "Please Select Business Cards" at bounding box center [1074, 438] width 174 height 26
click at [1009, 474] on select "Please Select I will upload files I need a design - $100" at bounding box center [1074, 475] width 174 height 26
select select "upload"
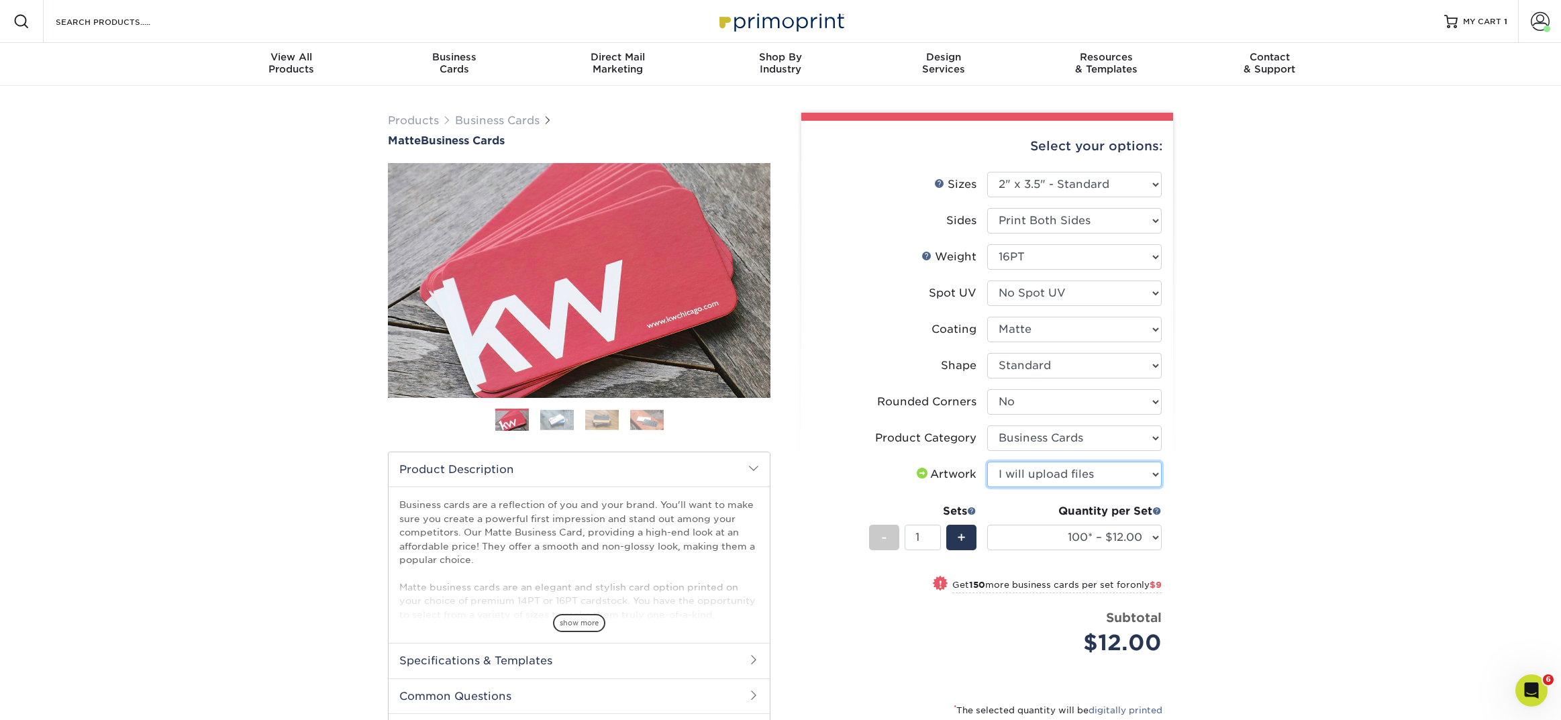
click at [987, 462] on select "Please Select I will upload files I need a design - $100" at bounding box center [1074, 475] width 174 height 26
click at [1014, 535] on select "100* – $12.00 250* – $21.00 500 – $42.00 1000 – $53.00 2500 – $95.00 5000 – $18…" at bounding box center [1074, 538] width 174 height 26
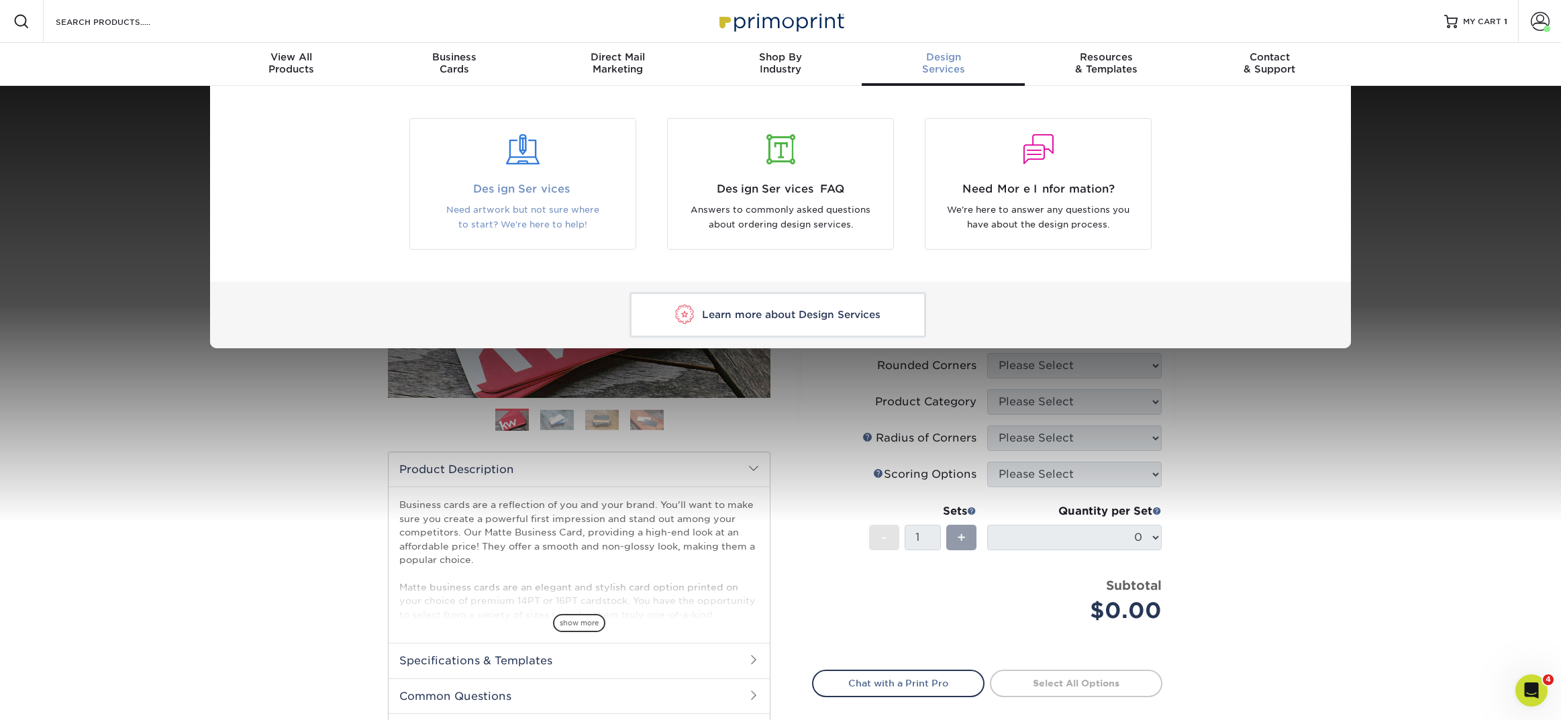
click at [560, 189] on span "Design Services" at bounding box center [522, 189] width 205 height 16
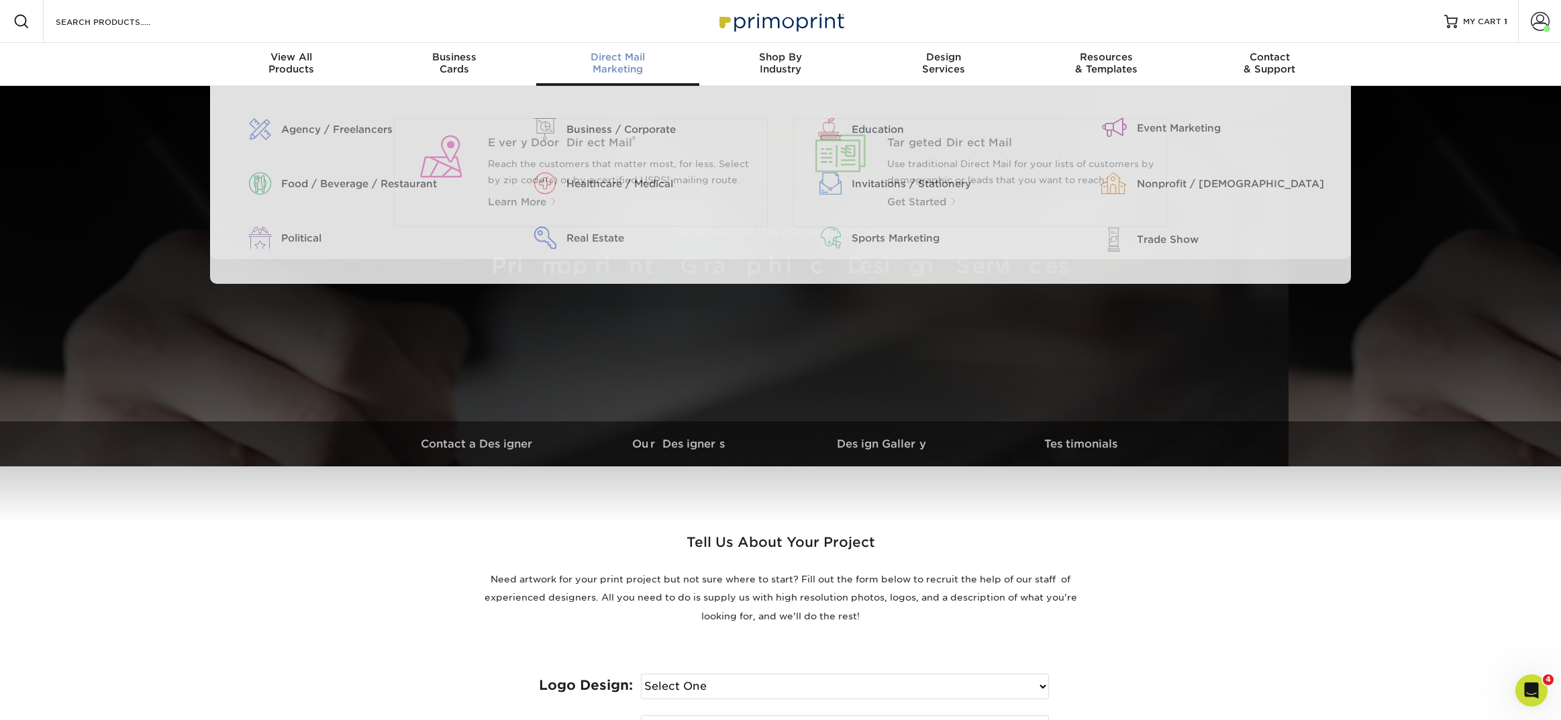
click at [645, 62] on div "Direct Mail Marketing" at bounding box center [617, 63] width 163 height 24
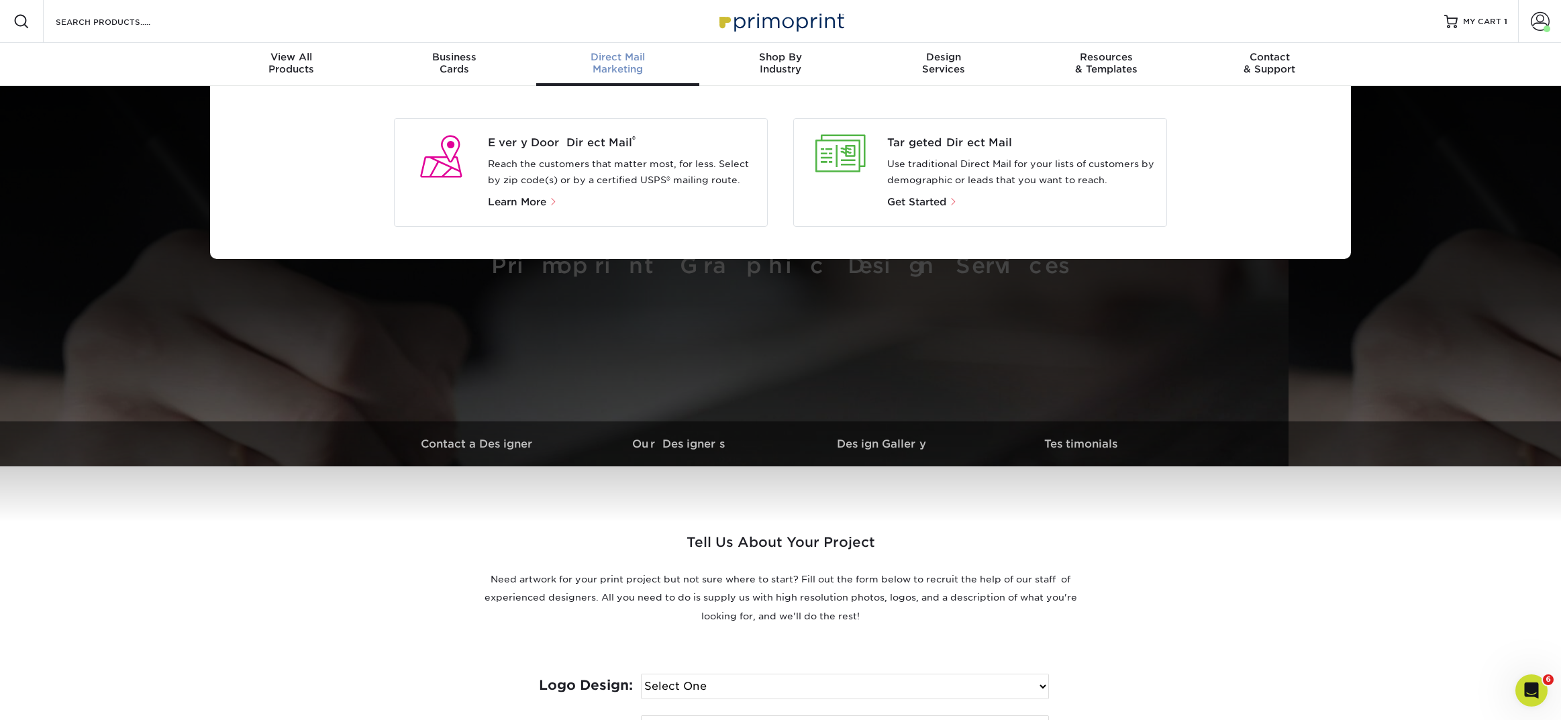
click at [892, 133] on div "Targeted Direct Mail Use traditional Direct Mail for your lists of customers by…" at bounding box center [980, 172] width 374 height 109
click at [562, 142] on span "Every Door Direct Mail ®" at bounding box center [622, 143] width 269 height 16
click at [543, 144] on span "Every Door Direct Mail ®" at bounding box center [622, 143] width 269 height 16
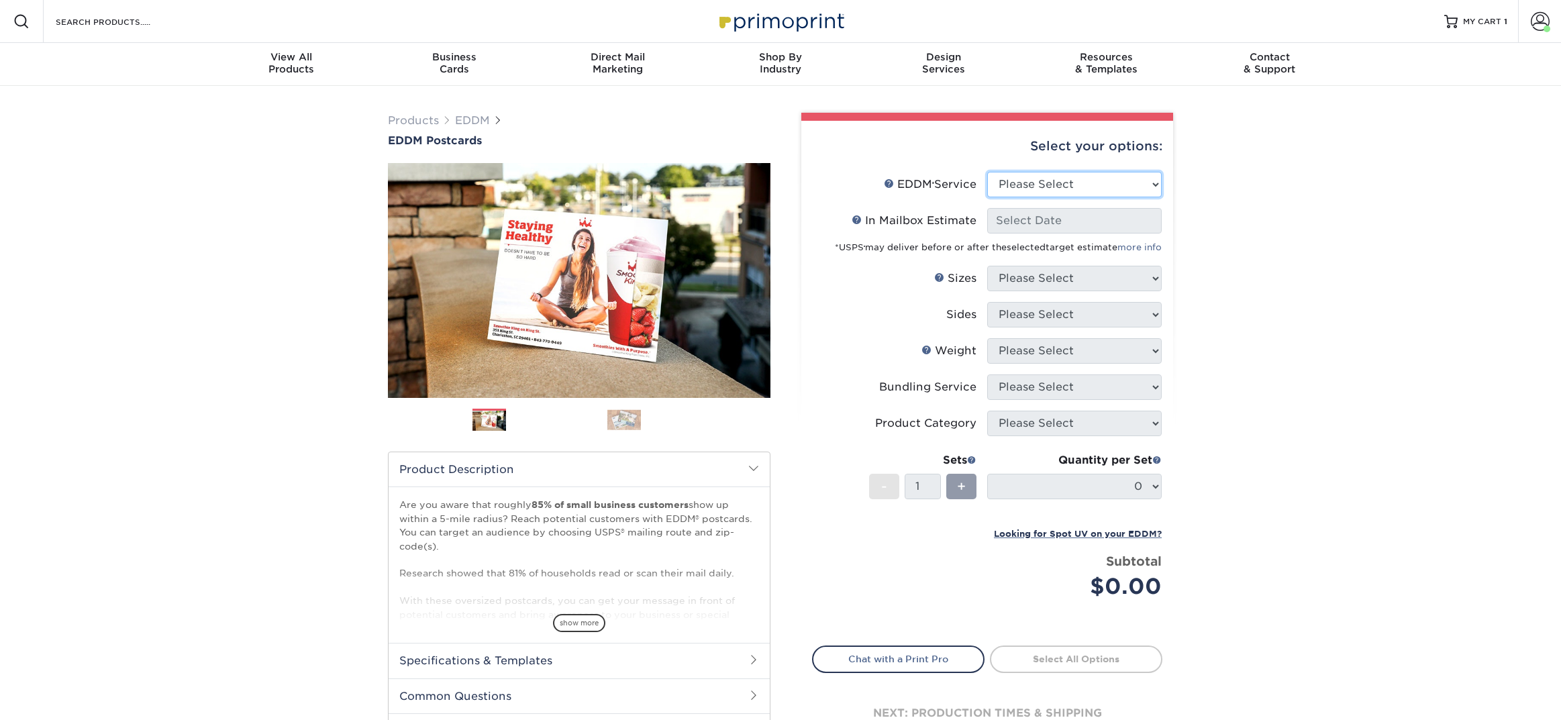
click at [1019, 176] on select "Please Select Full Service Print Only" at bounding box center [1074, 185] width 174 height 26
select select "full_service"
click at [987, 172] on select "Please Select Full Service Print Only" at bounding box center [1074, 185] width 174 height 26
select select "-1"
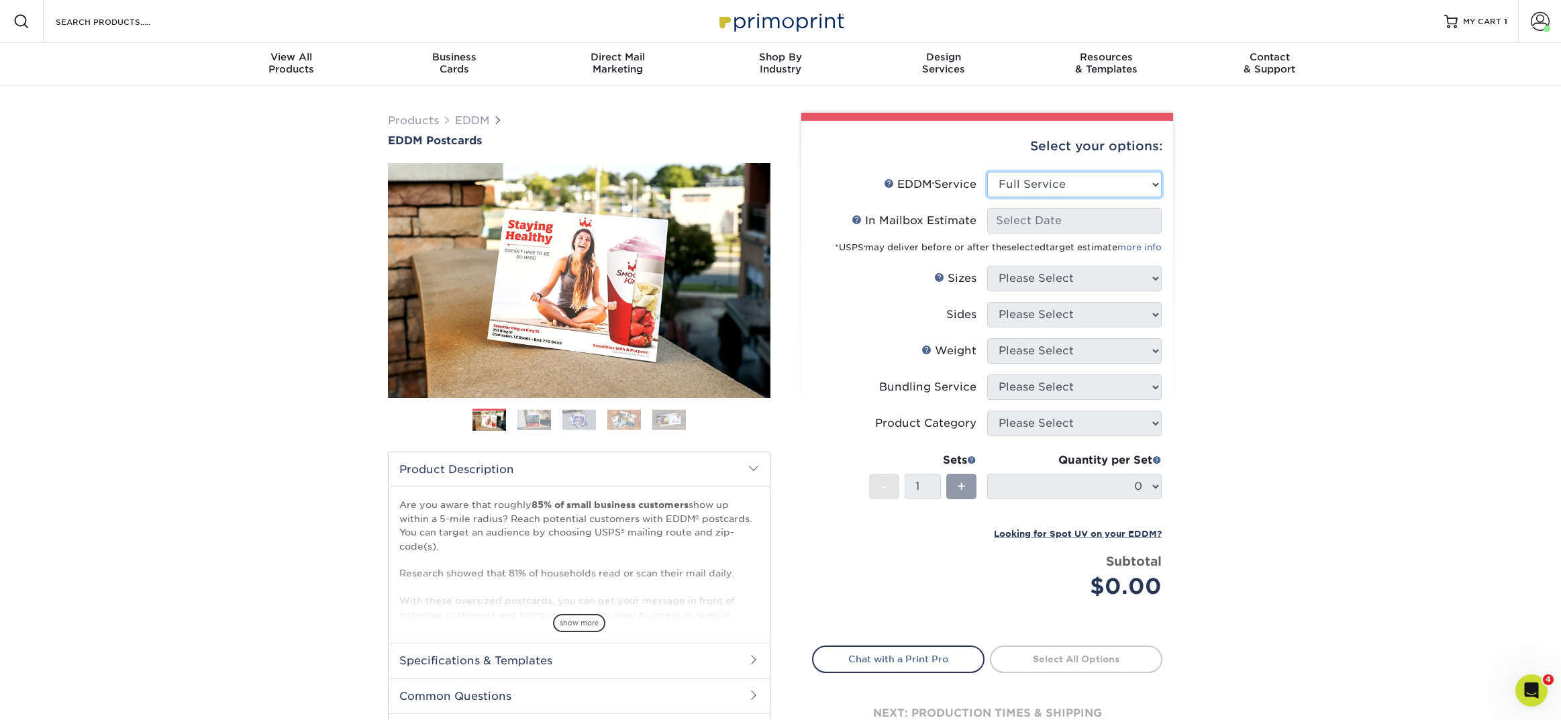
select select "-1"
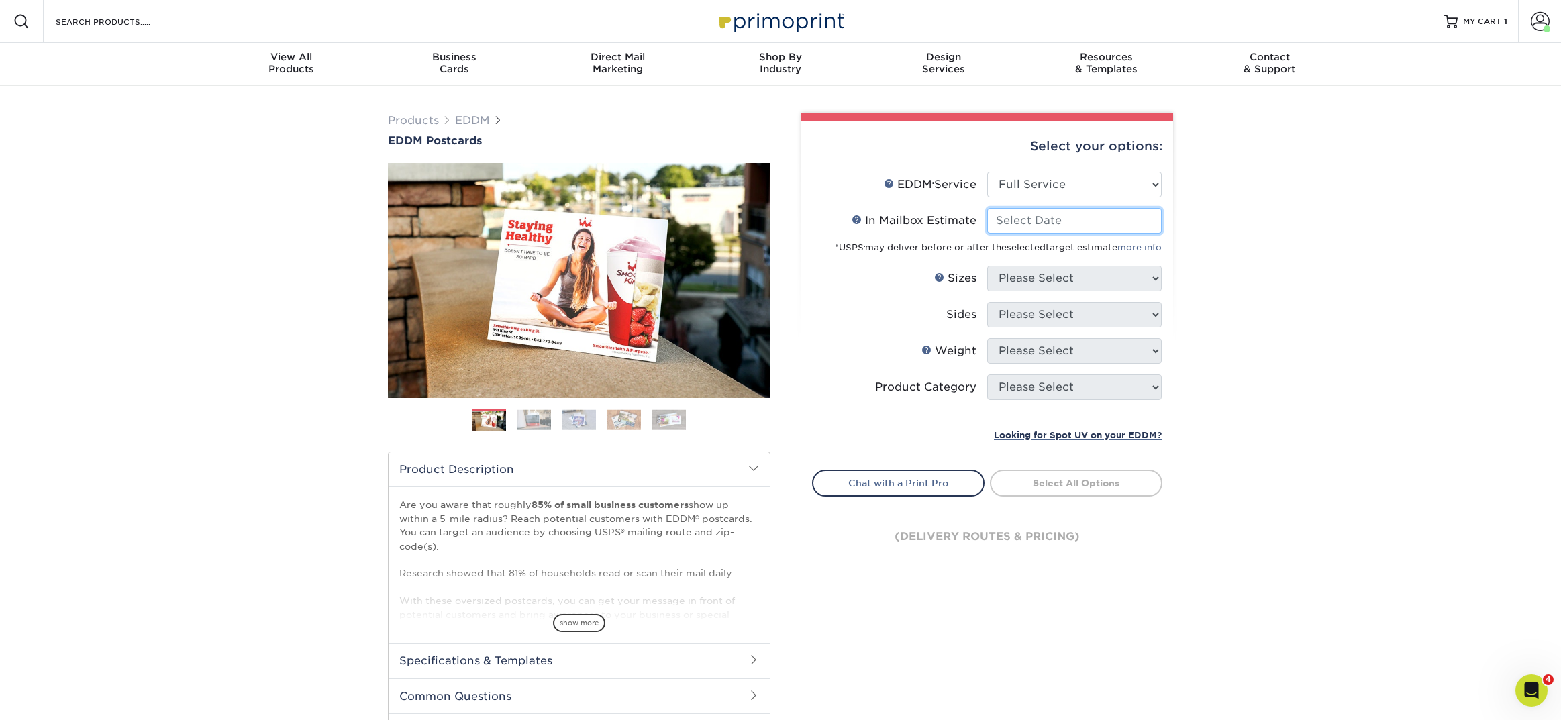
click at [1048, 230] on input "In Mailbox Estimate Help In Mailbox Estimate" at bounding box center [1074, 221] width 174 height 26
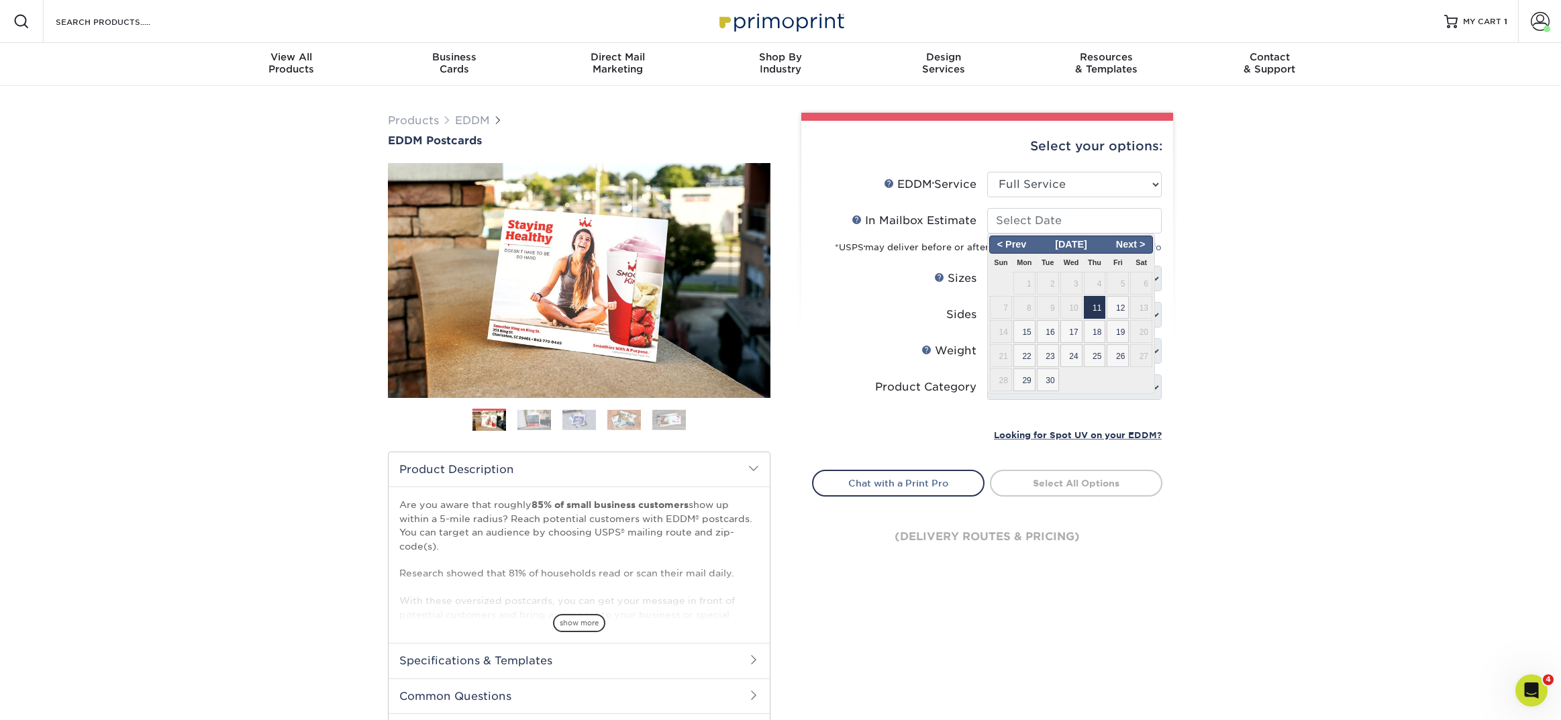
click at [1089, 308] on span "11" at bounding box center [1095, 307] width 22 height 23
type input "[DATE]"
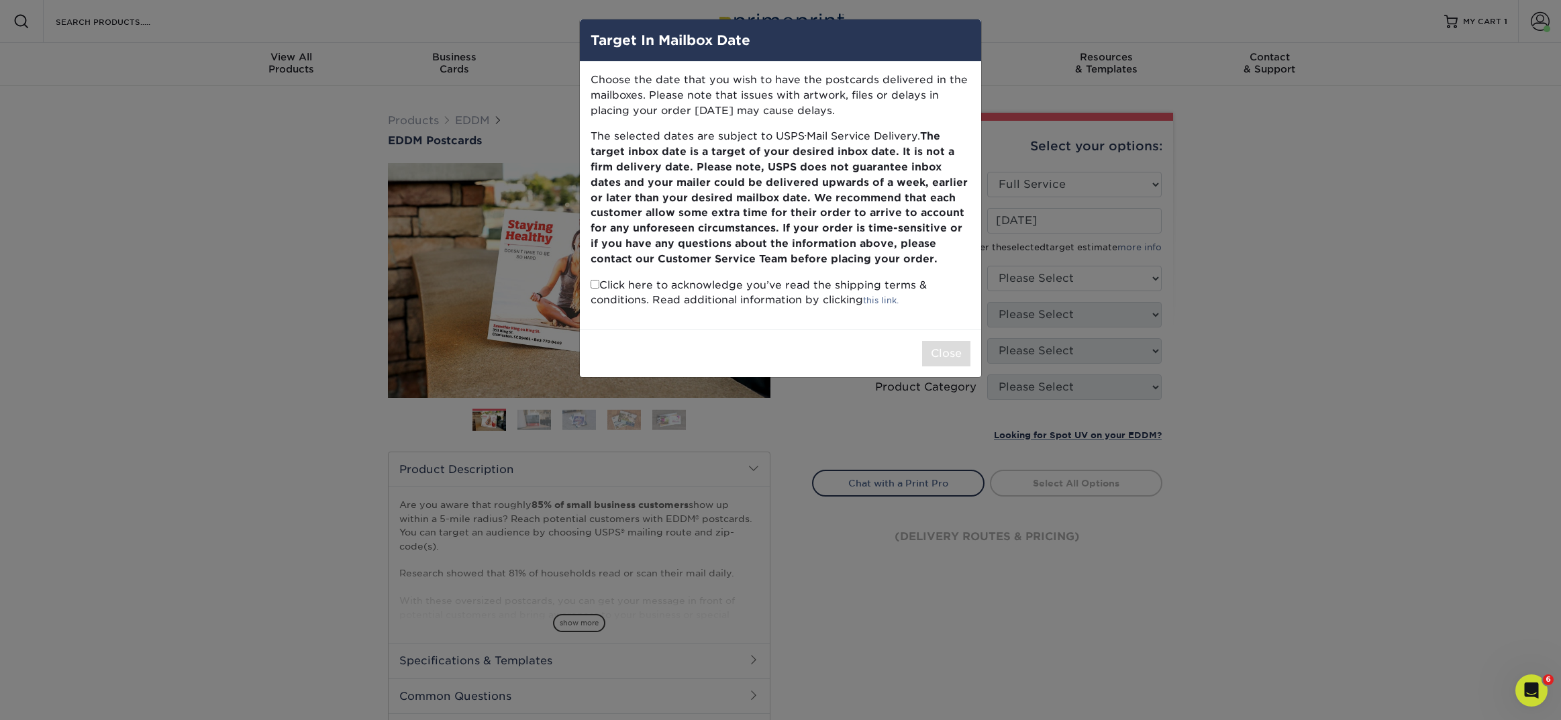
click at [599, 286] on input "checkbox" at bounding box center [595, 284] width 9 height 9
checkbox input "true"
click at [952, 356] on button "Close" at bounding box center [946, 354] width 48 height 26
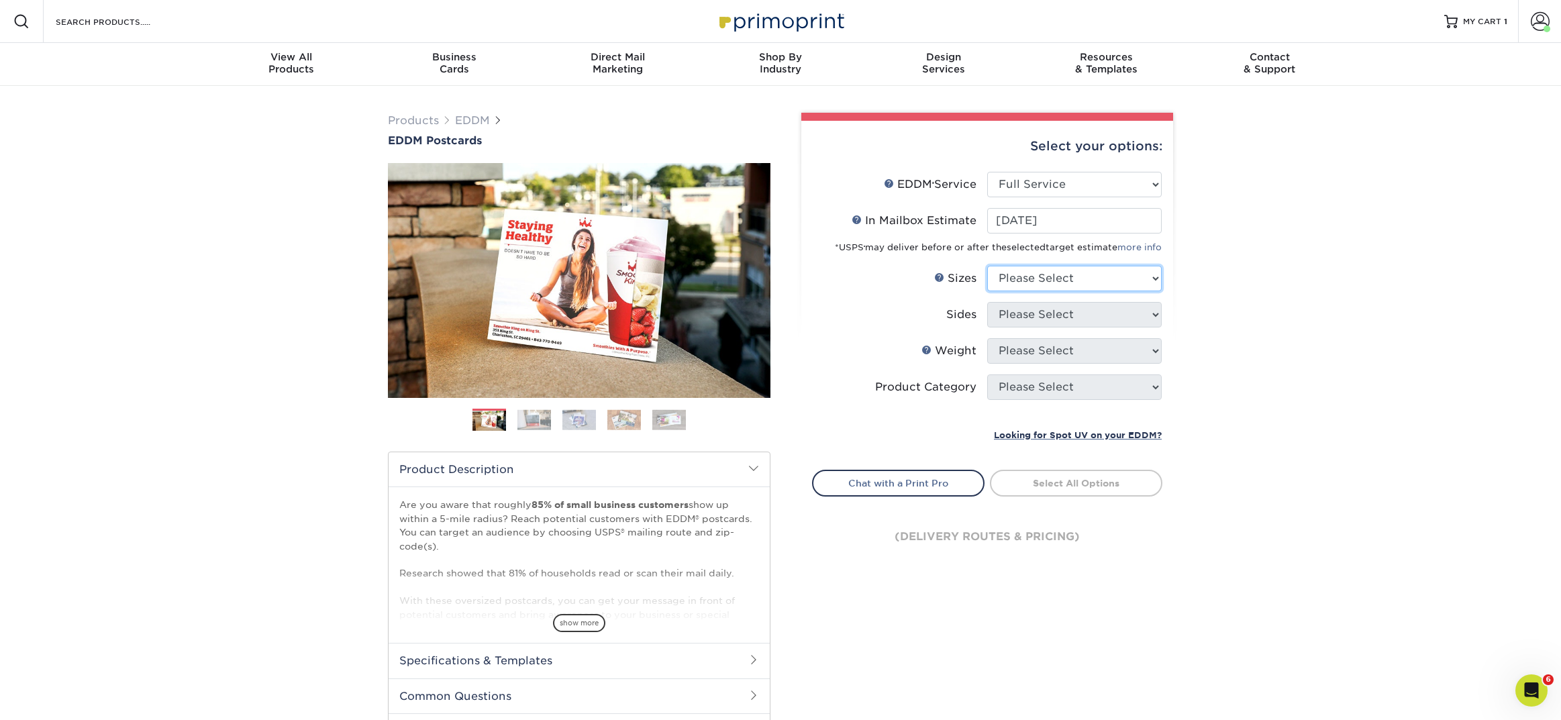
click at [1006, 279] on select "Please Select 4.5" x 12" 6" x 12" 6.5" x 8" 6.5" x 9" 6.5" x 12" 7" x 8.5" 8" x…" at bounding box center [1074, 279] width 174 height 26
select select "6.50x9.00"
click at [987, 266] on select "Please Select 4.5" x 12" 6" x 12" 6.5" x 8" 6.5" x 9" 6.5" x 12" 7" x 8.5" 8" x…" at bounding box center [1074, 279] width 174 height 26
click at [1009, 317] on select "Please Select" at bounding box center [1074, 315] width 174 height 26
select select "13abbda7-1d64-4f25-8bb2-c179b224825d"
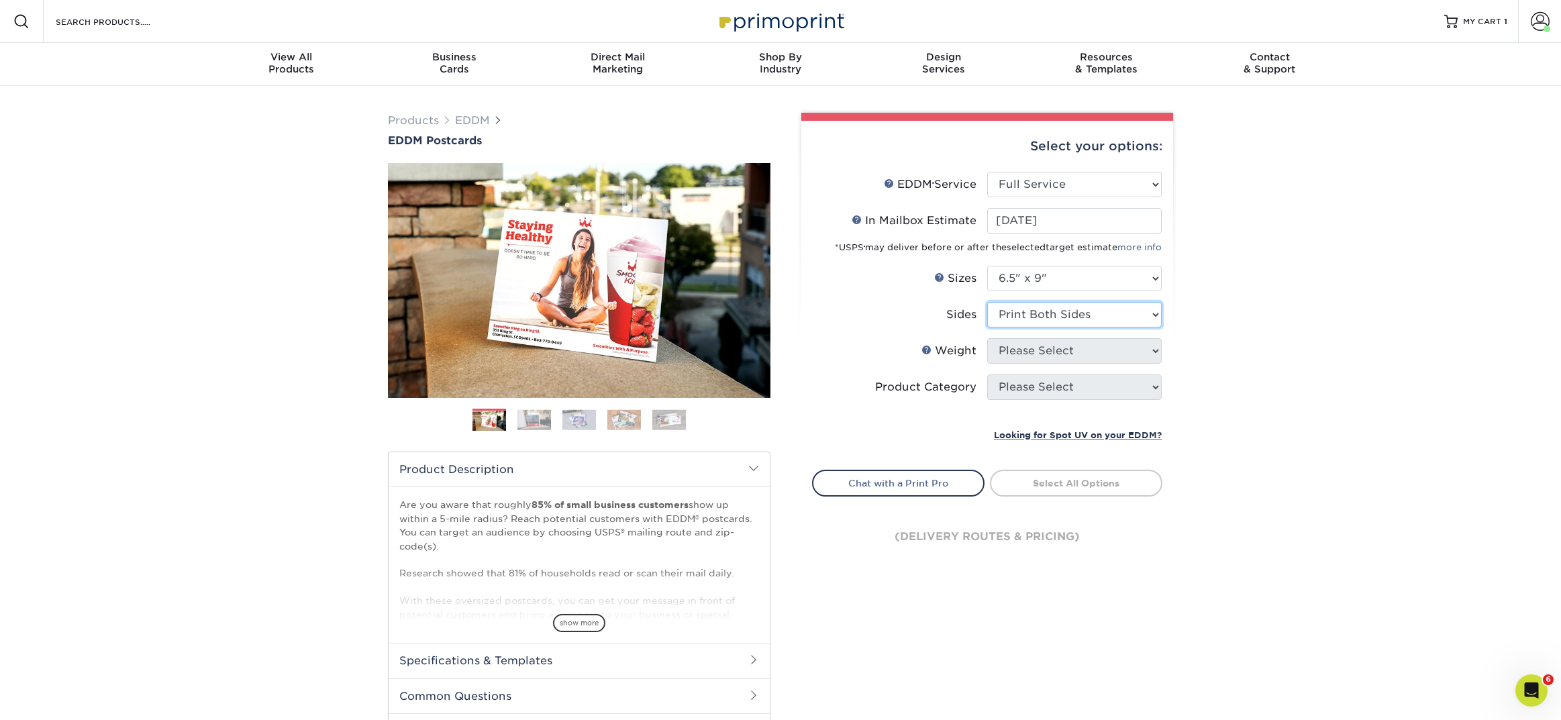
click at [987, 302] on select "Please Select Print Both Sides Print Front Only" at bounding box center [1074, 315] width 174 height 26
click at [1008, 351] on select "Please Select" at bounding box center [1074, 351] width 174 height 26
select select "16PT"
click at [987, 338] on select "Please Select 16PT 14PT" at bounding box center [1074, 351] width 174 height 26
click at [0, 0] on select at bounding box center [0, 0] width 0 height 0
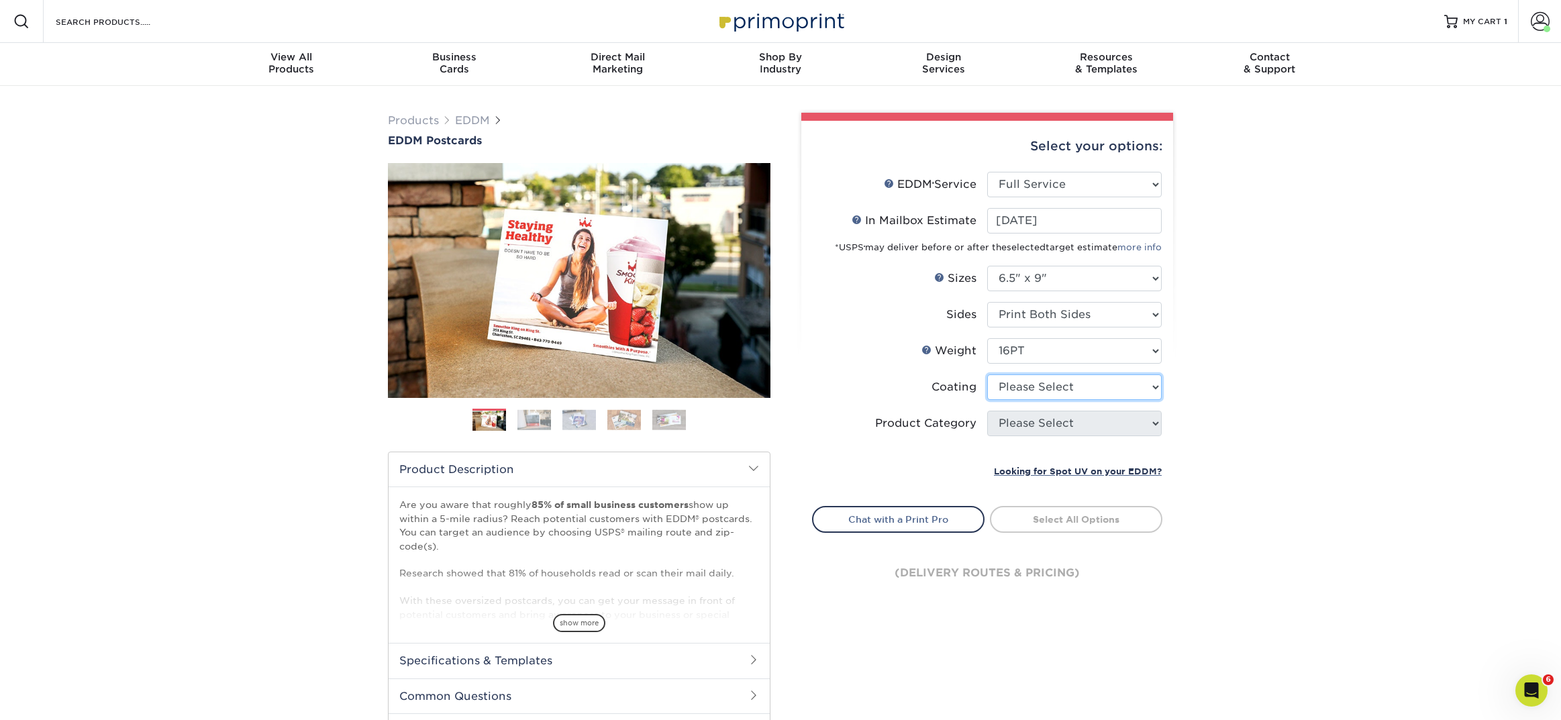
select select "121bb7b5-3b4d-429f-bd8d-bbf80e953313"
click at [987, 374] on select at bounding box center [1074, 387] width 174 height 26
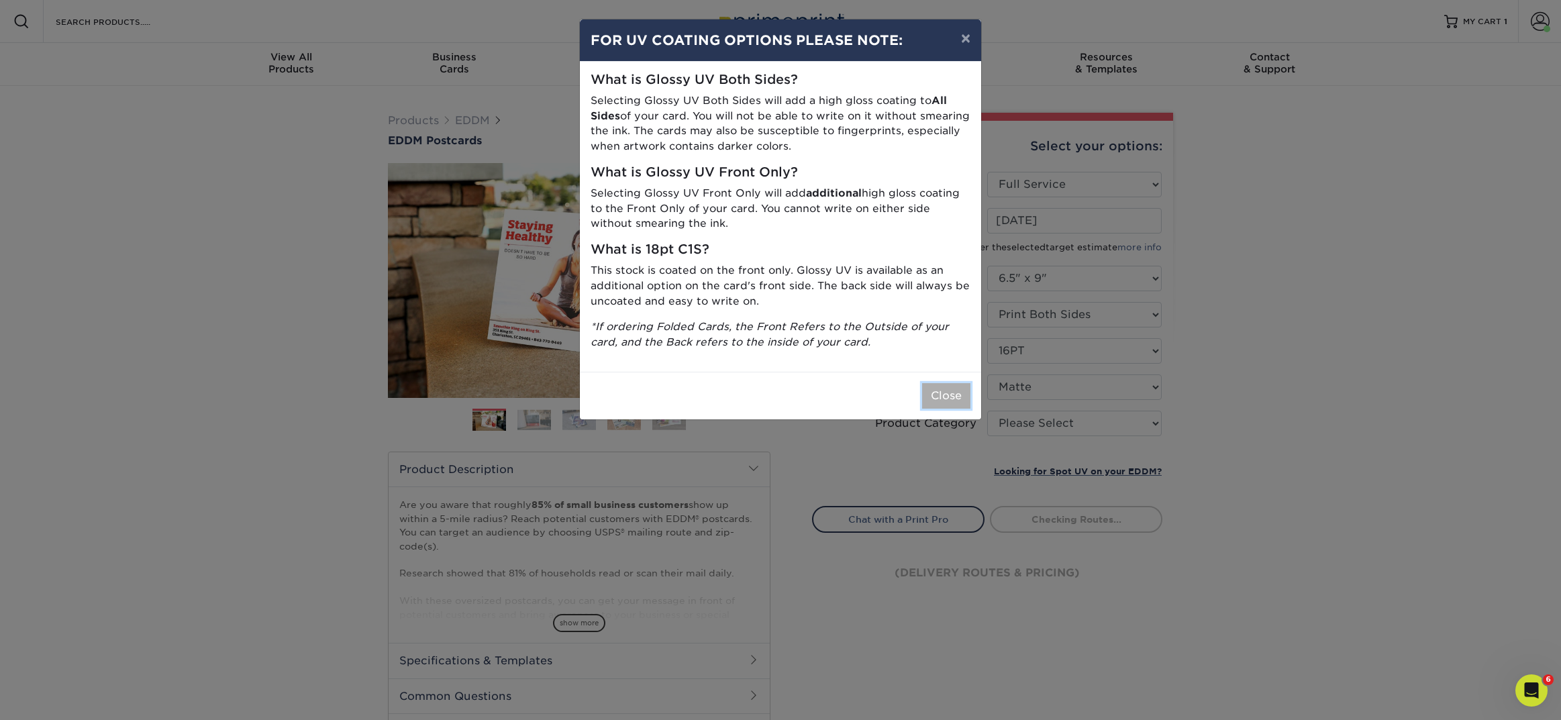
click at [950, 399] on button "Close" at bounding box center [946, 396] width 48 height 26
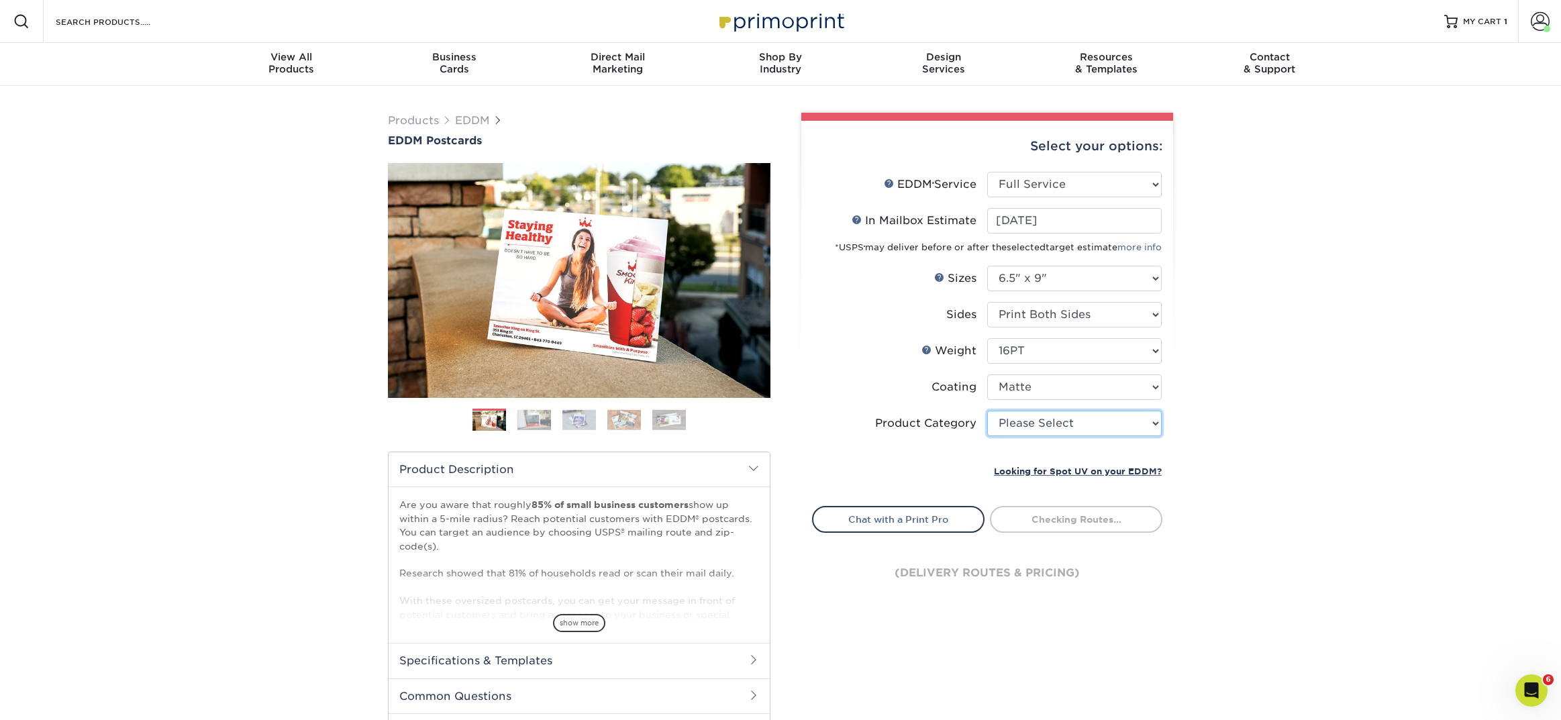
click at [1052, 425] on select "Please Select Postcards" at bounding box center [1074, 424] width 174 height 26
select select "9b7272e0-d6c8-4c3c-8e97-d3a1bcdab858"
click at [987, 411] on select "Please Select Postcards" at bounding box center [1074, 424] width 174 height 26
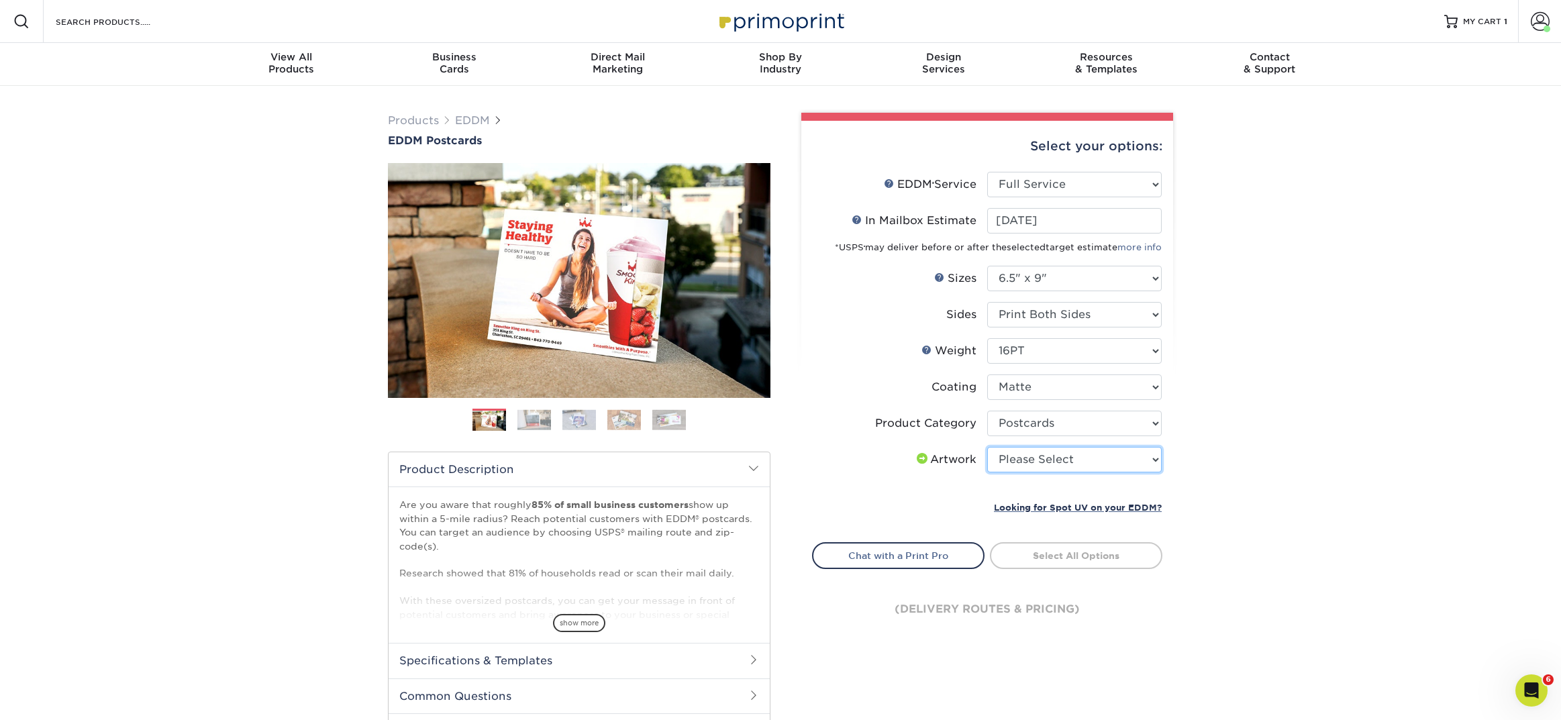
click at [1021, 460] on select "Please Select I will upload files I need a design - $150" at bounding box center [1074, 460] width 174 height 26
select select "upload"
click at [987, 447] on select "Please Select I will upload files I need a design - $150" at bounding box center [1074, 460] width 174 height 26
click at [1051, 560] on link "Select Routes" at bounding box center [1076, 554] width 172 height 24
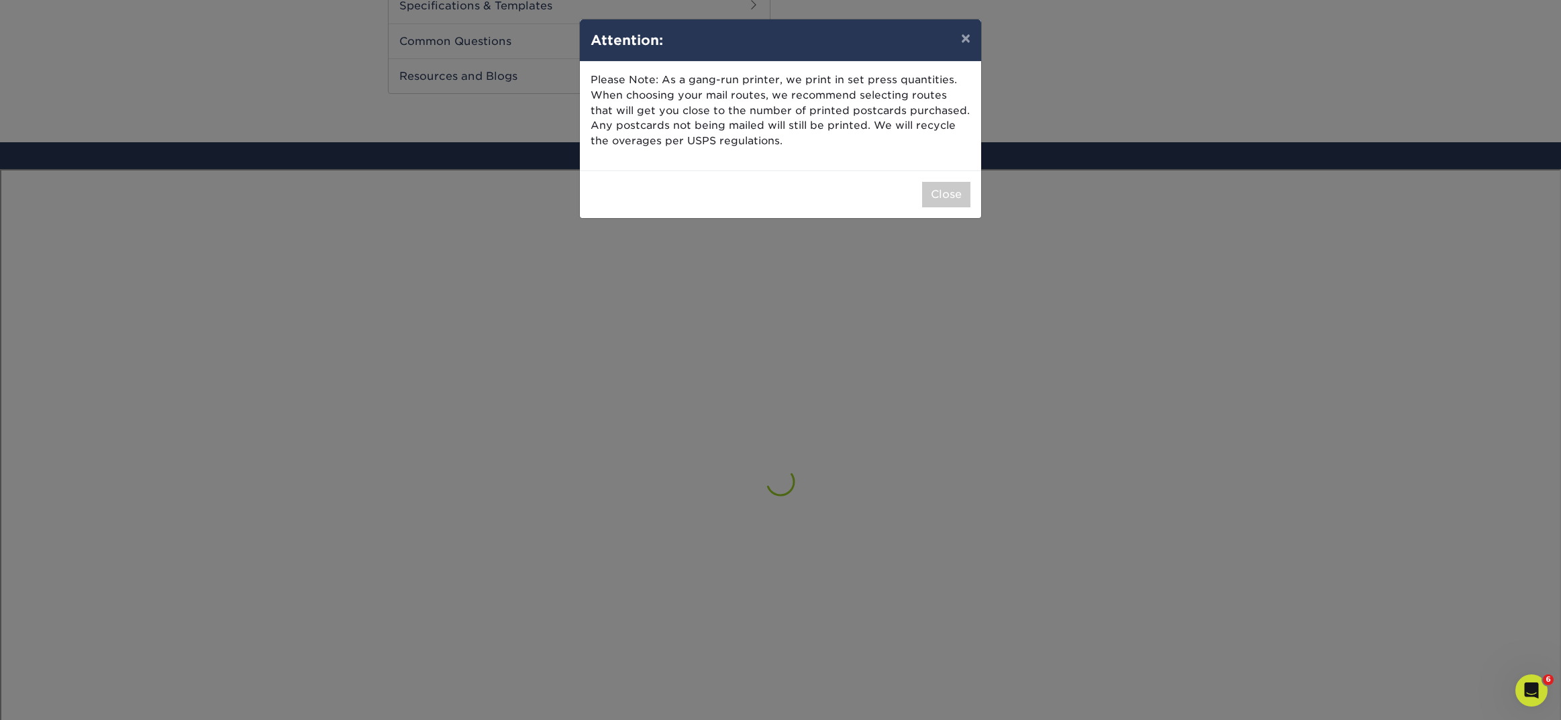
scroll to position [782, 0]
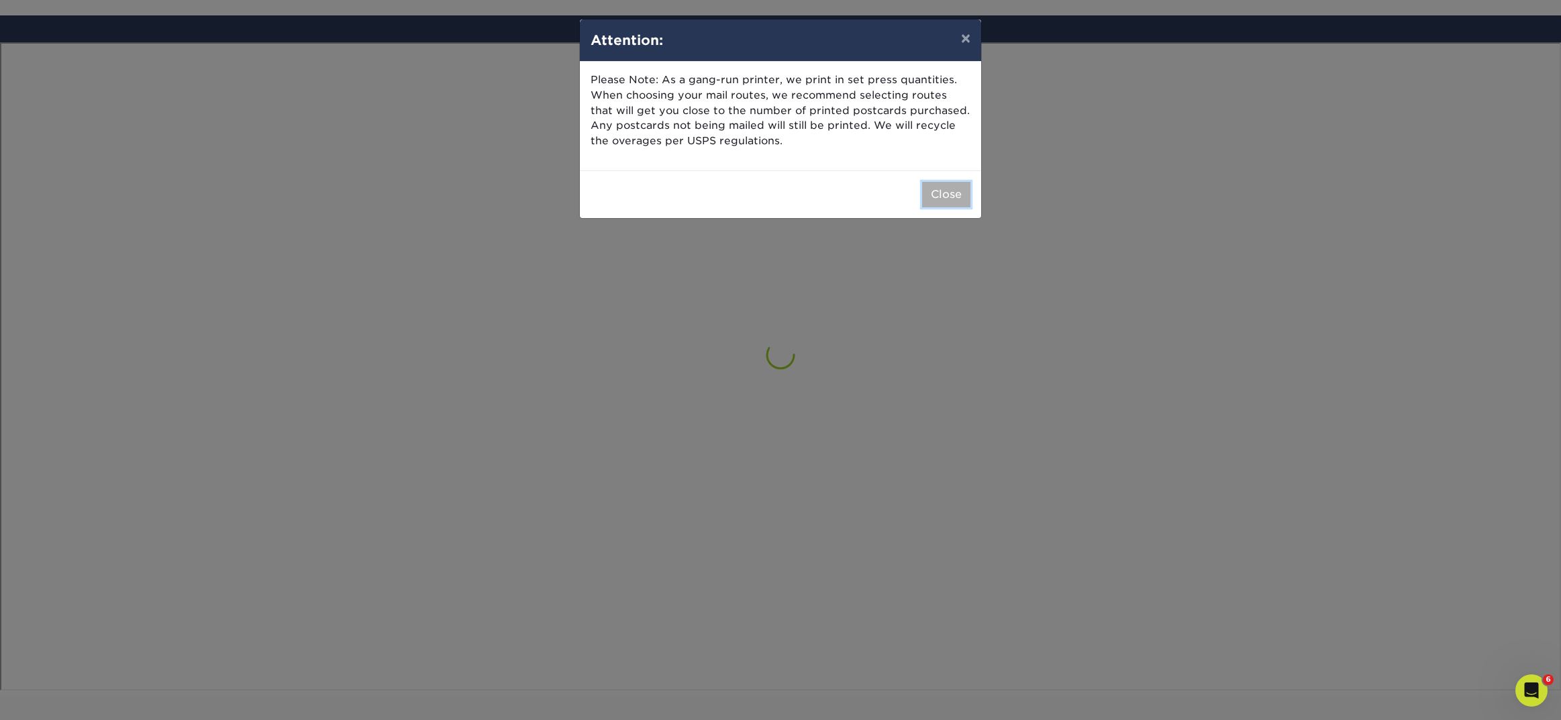
click at [944, 199] on button "Close" at bounding box center [946, 195] width 48 height 26
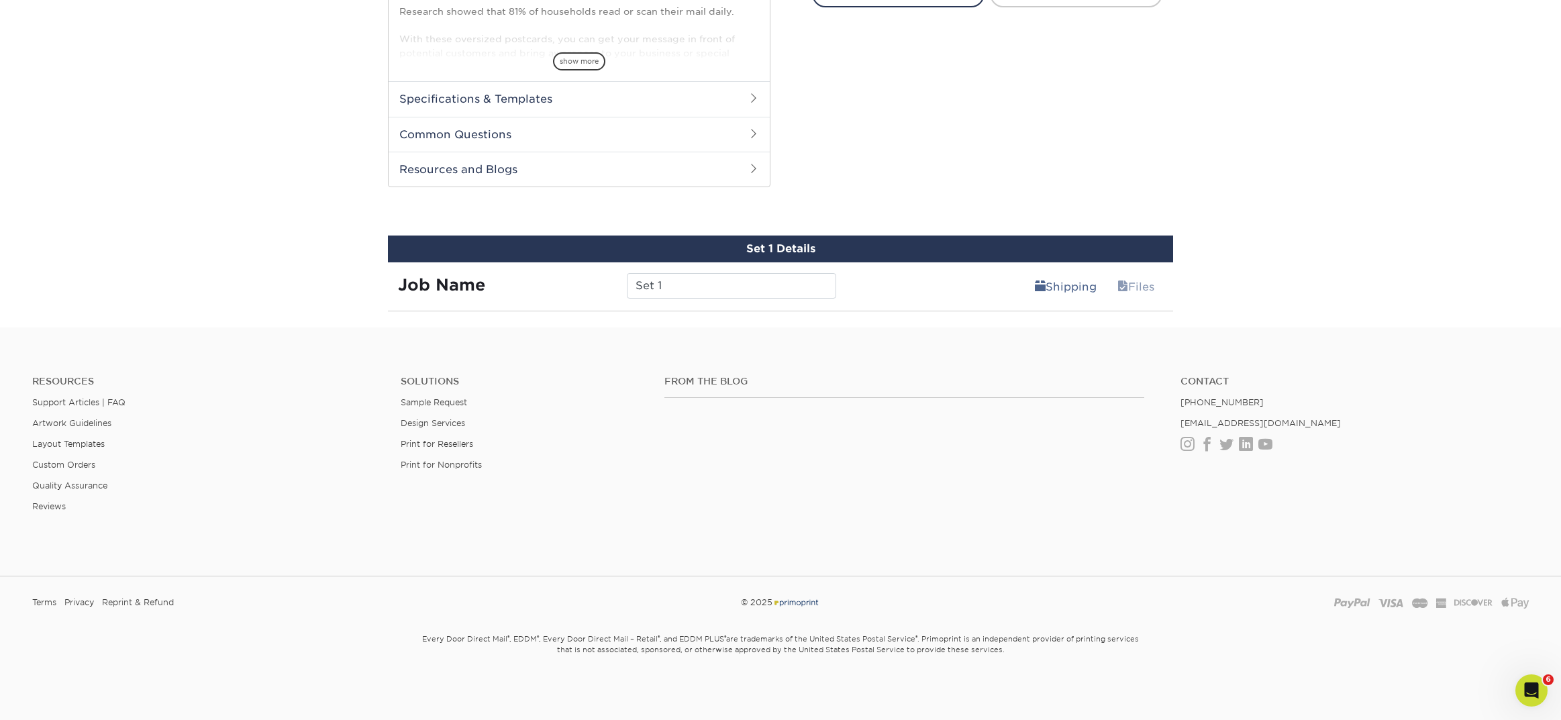
scroll to position [561, 0]
click at [921, 264] on div "Shipping Files" at bounding box center [1009, 282] width 327 height 38
